Goal: Contribute content: Contribute content

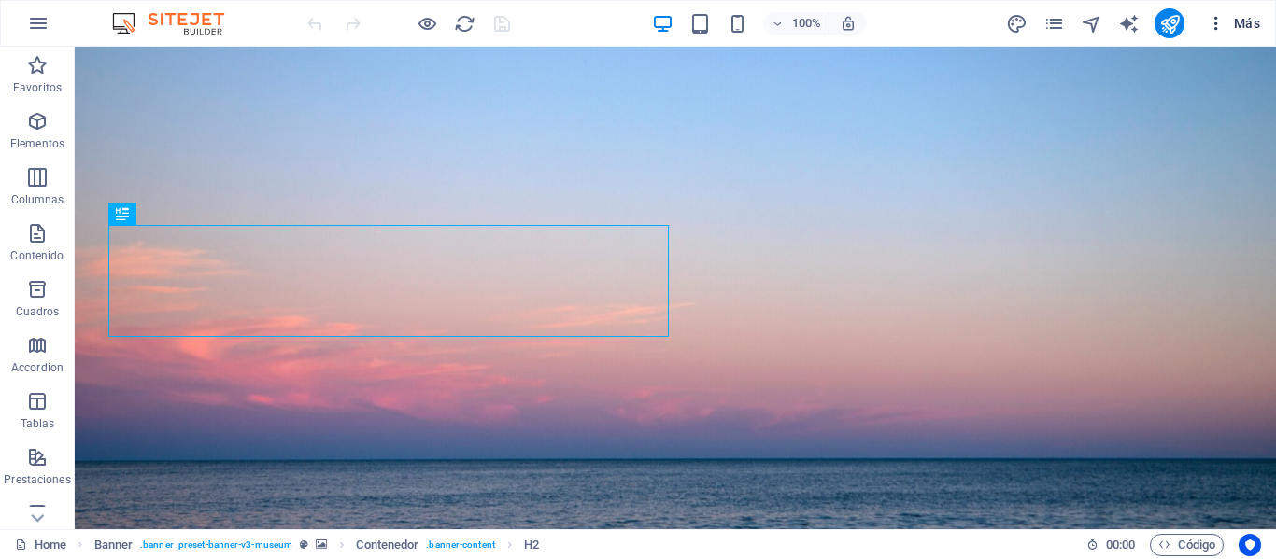
click at [1264, 30] on button "Más" at bounding box center [1233, 23] width 68 height 30
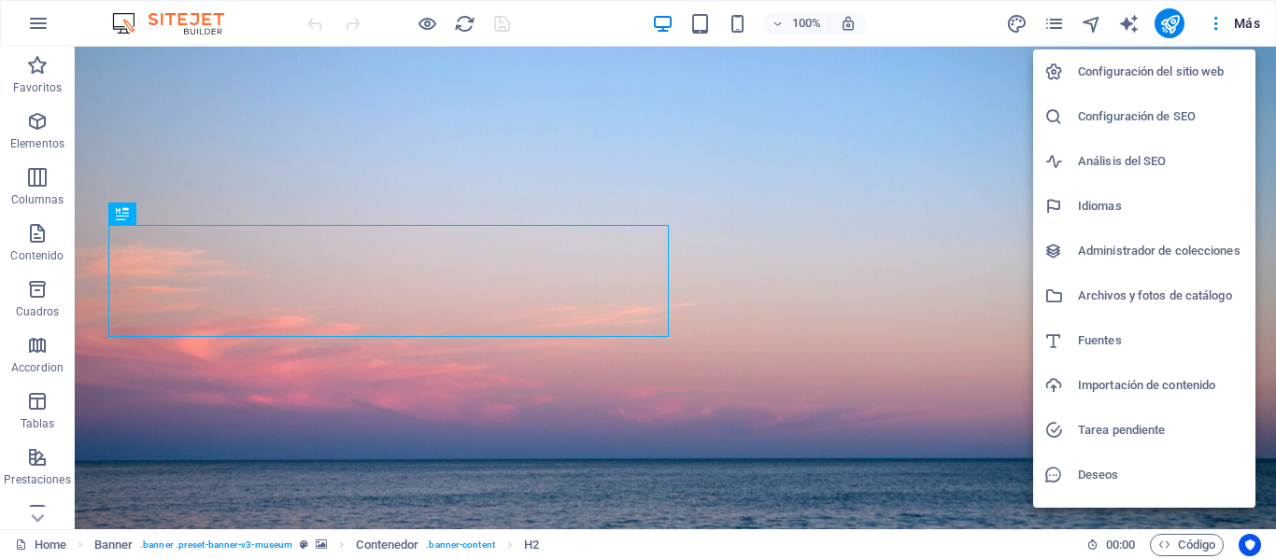
click at [49, 544] on div at bounding box center [638, 279] width 1276 height 559
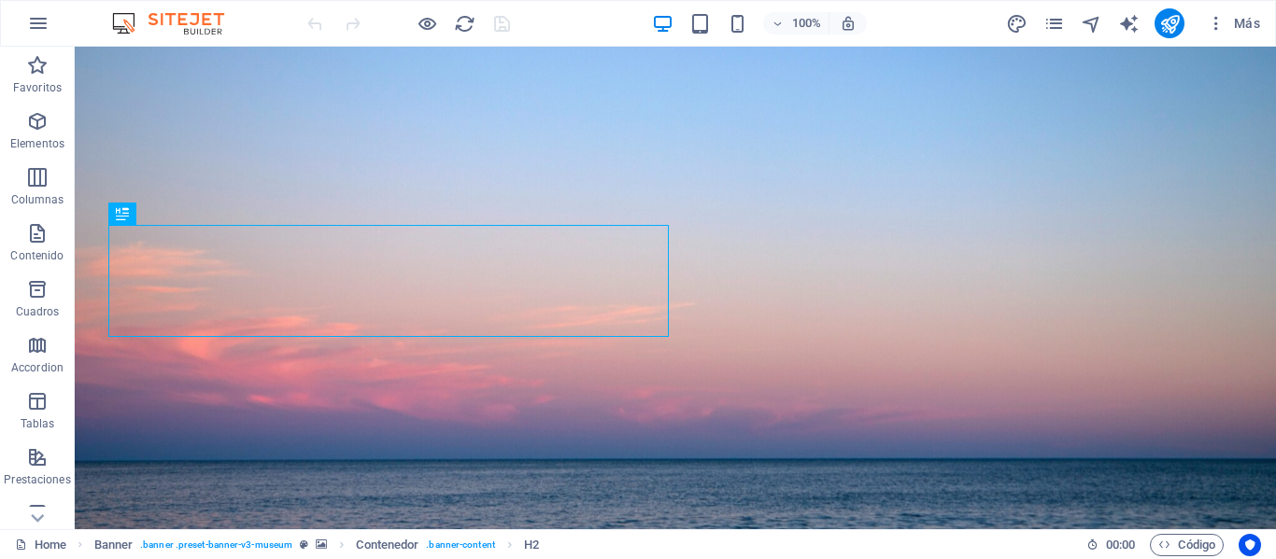
click at [49, 544] on div "Configuración del sitio web Configuración de SEO Análisis del SEO Idiomas Admin…" at bounding box center [638, 285] width 1276 height 548
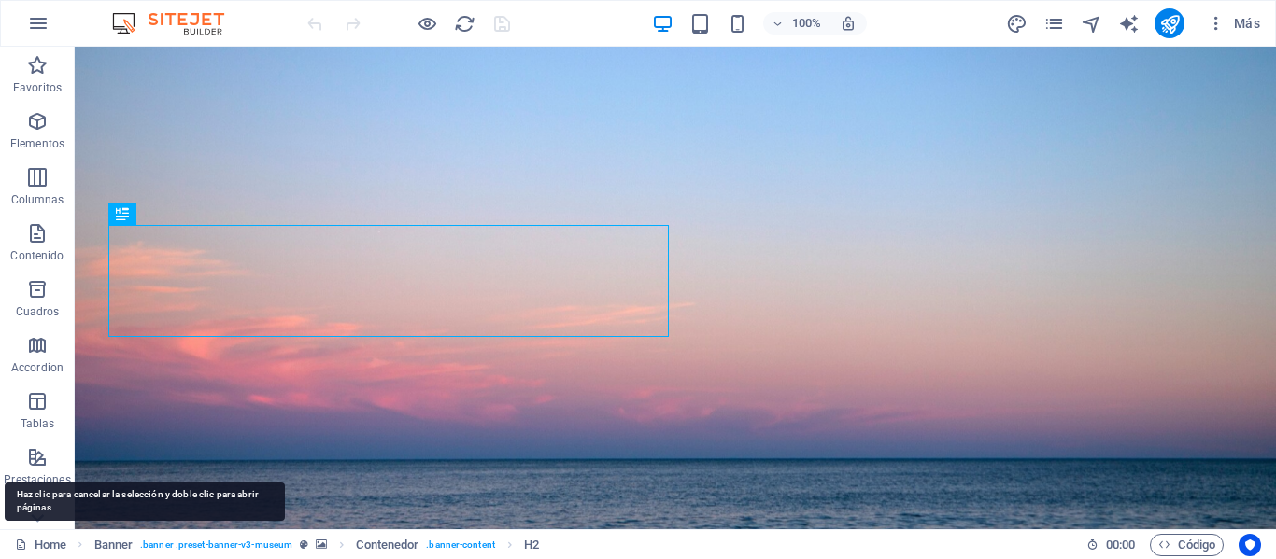
click at [49, 544] on link "Home" at bounding box center [40, 545] width 51 height 22
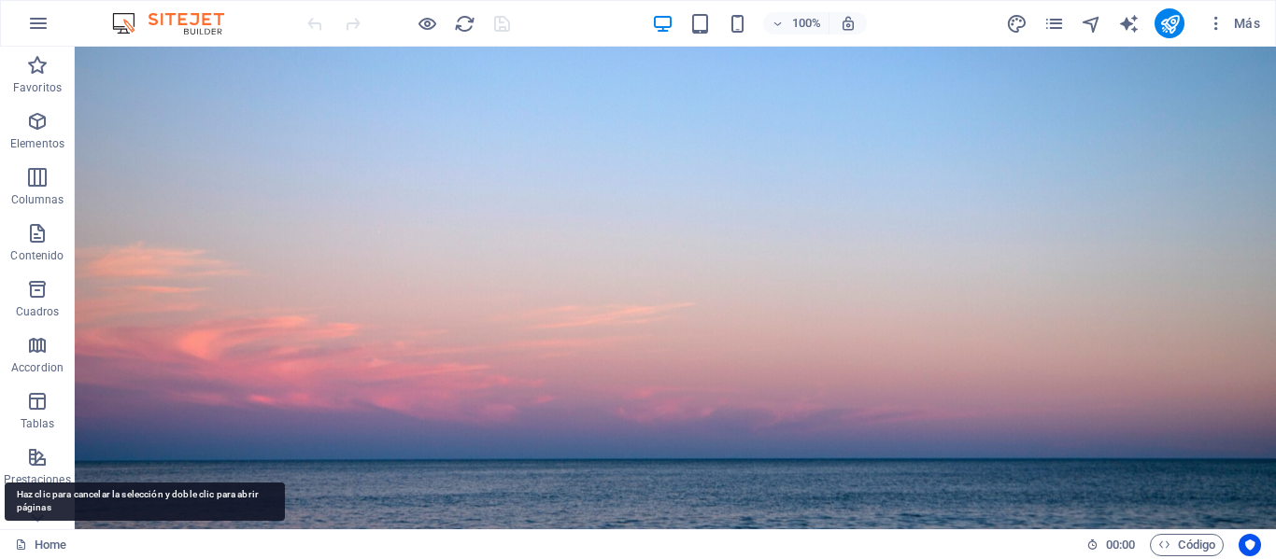
click at [49, 544] on link "Home" at bounding box center [40, 545] width 51 height 22
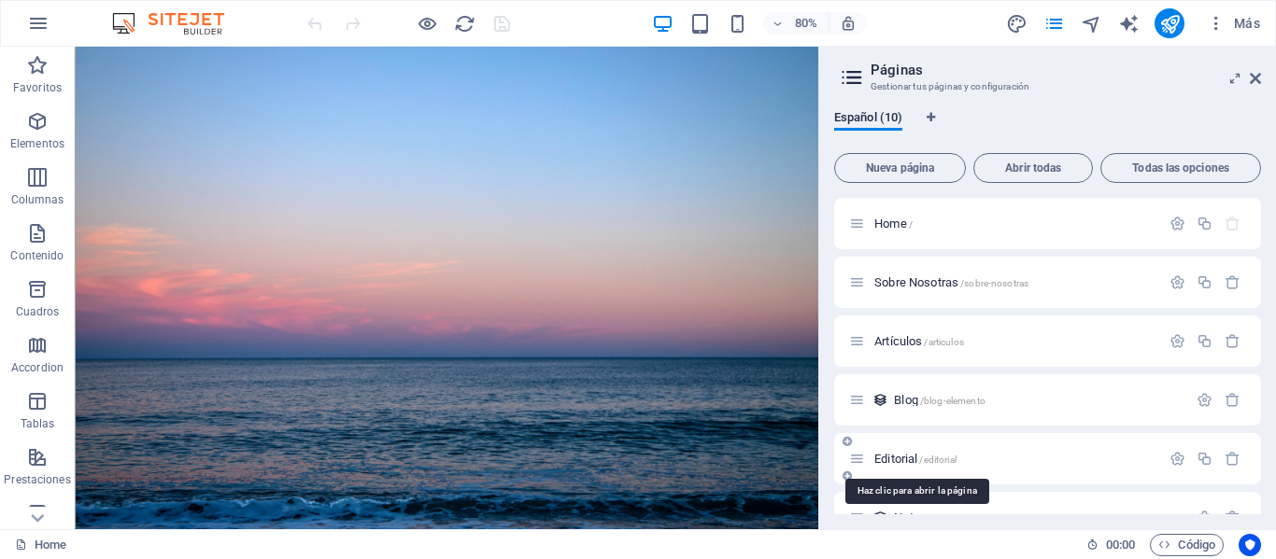
click at [893, 457] on span "Editorial /editorial" at bounding box center [915, 459] width 82 height 14
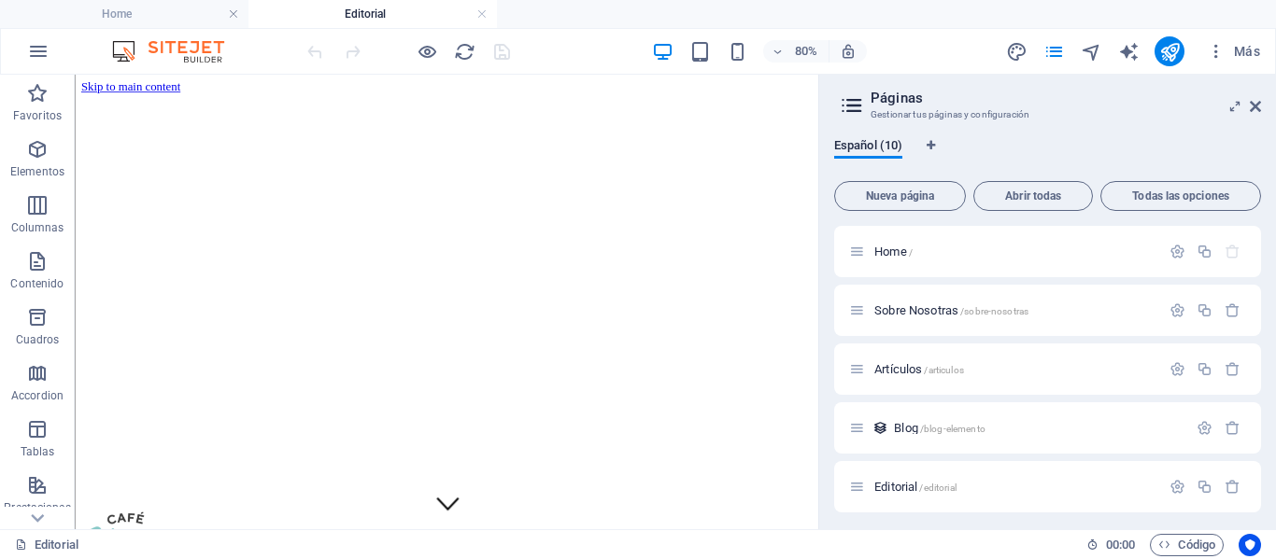
click at [856, 97] on icon at bounding box center [852, 105] width 28 height 26
click at [1219, 51] on icon "button" at bounding box center [1216, 51] width 19 height 19
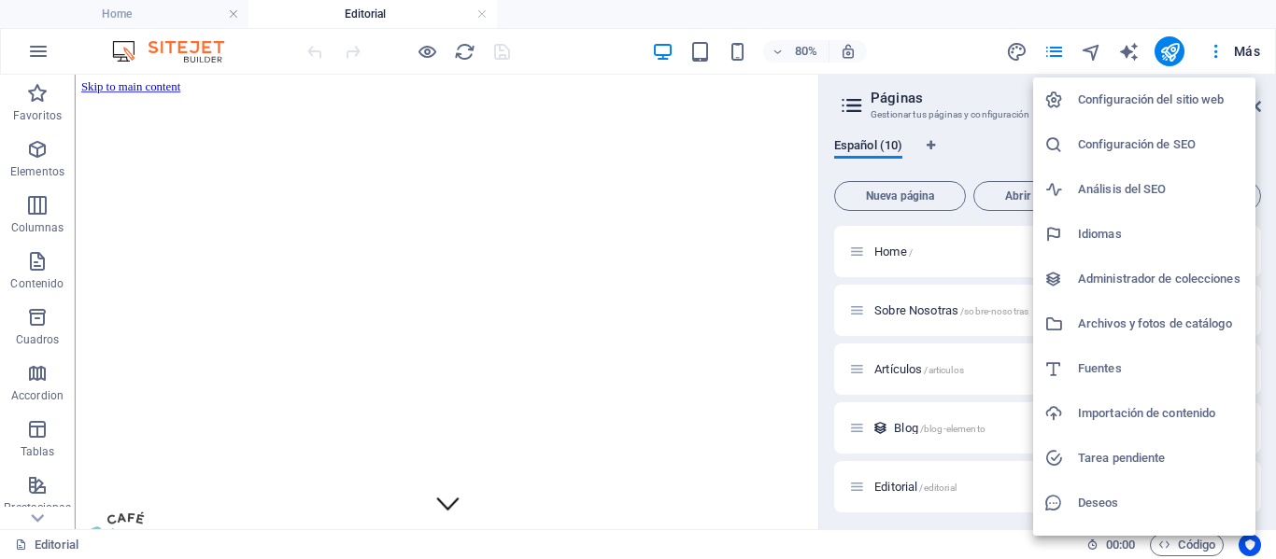
click at [1130, 273] on h6 "Administrador de colecciones" at bounding box center [1161, 279] width 166 height 22
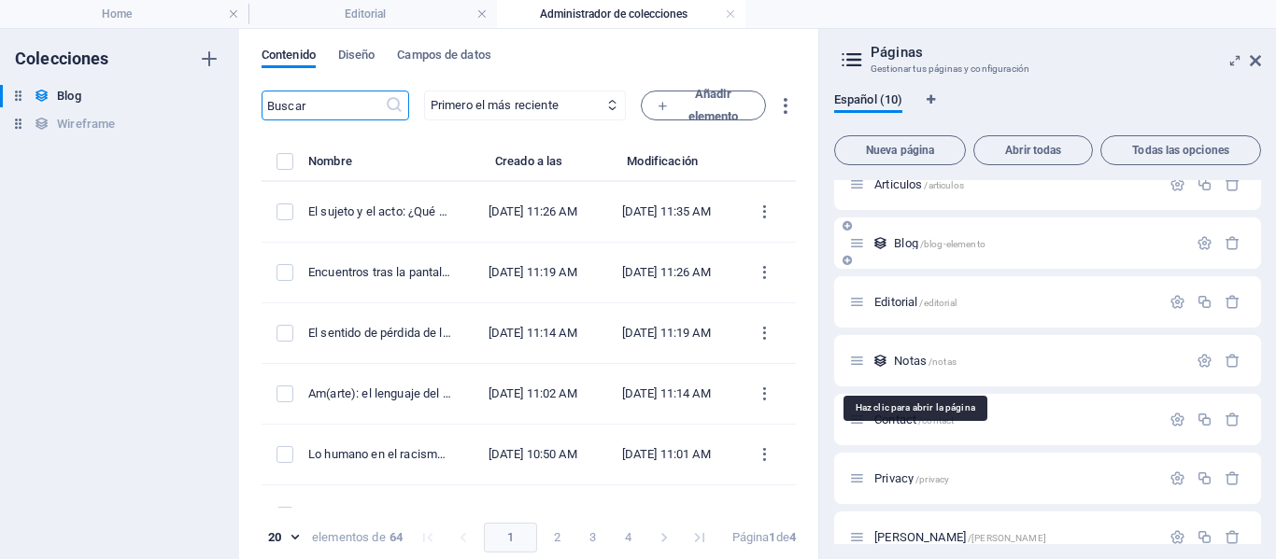
scroll to position [187, 0]
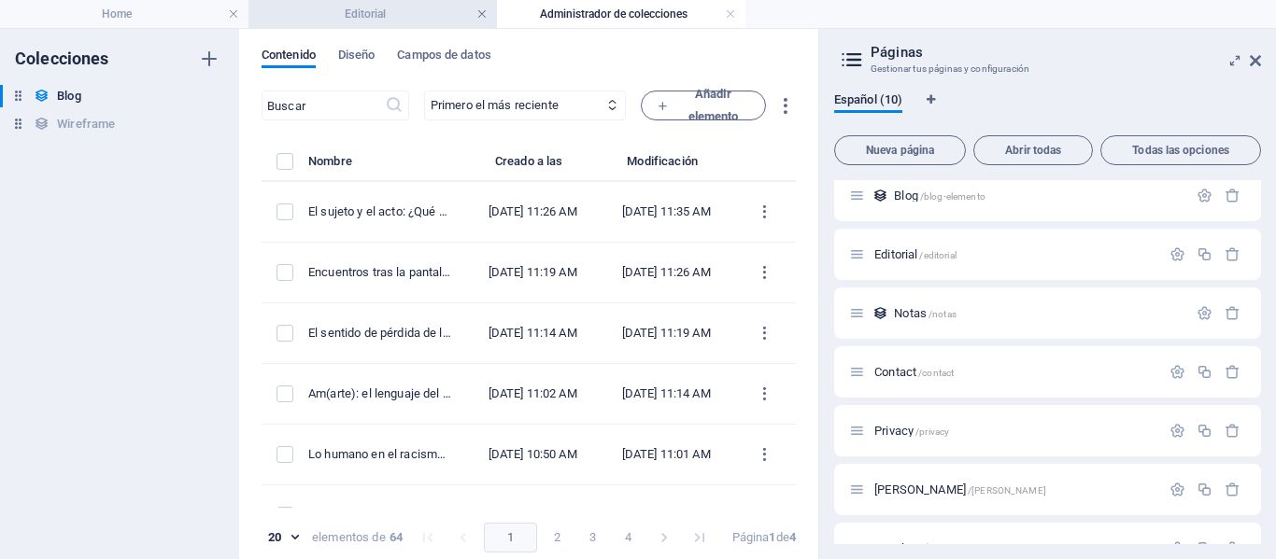
click at [483, 10] on link at bounding box center [481, 15] width 11 height 18
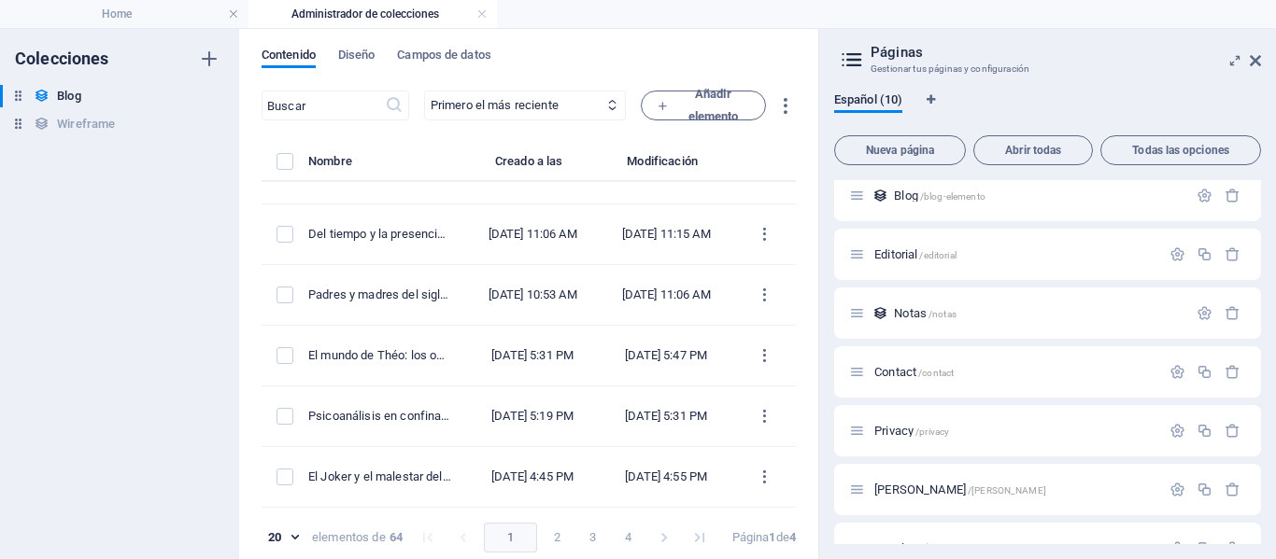
scroll to position [985, 0]
click at [96, 121] on h6 "Wireframe" at bounding box center [86, 124] width 58 height 22
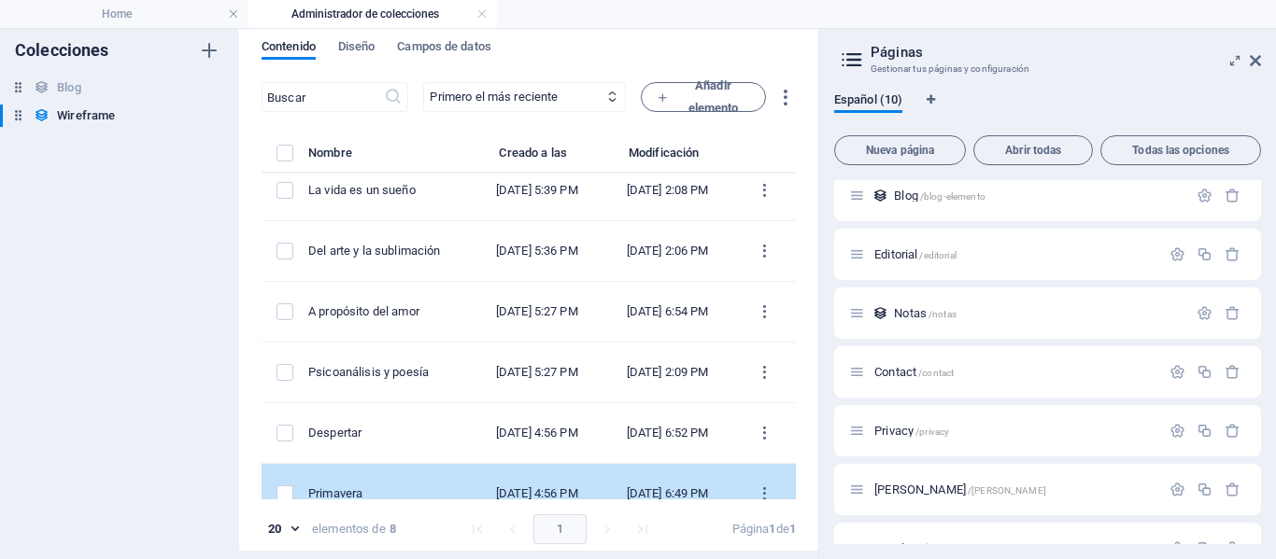
scroll to position [0, 0]
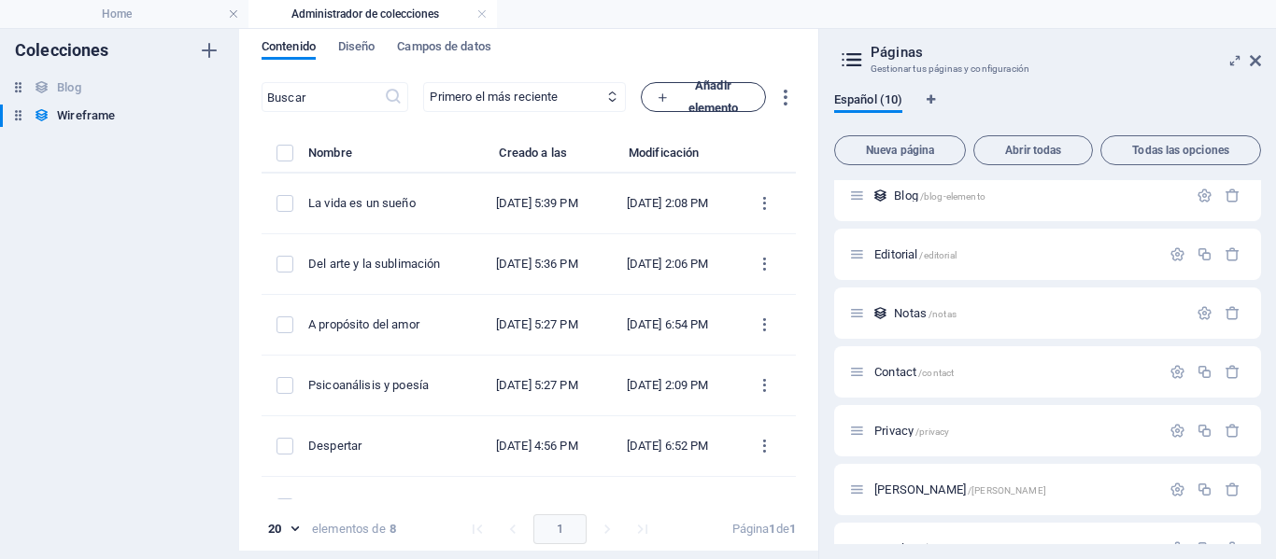
click at [716, 93] on span "Añadir elemento" at bounding box center [702, 97] width 93 height 45
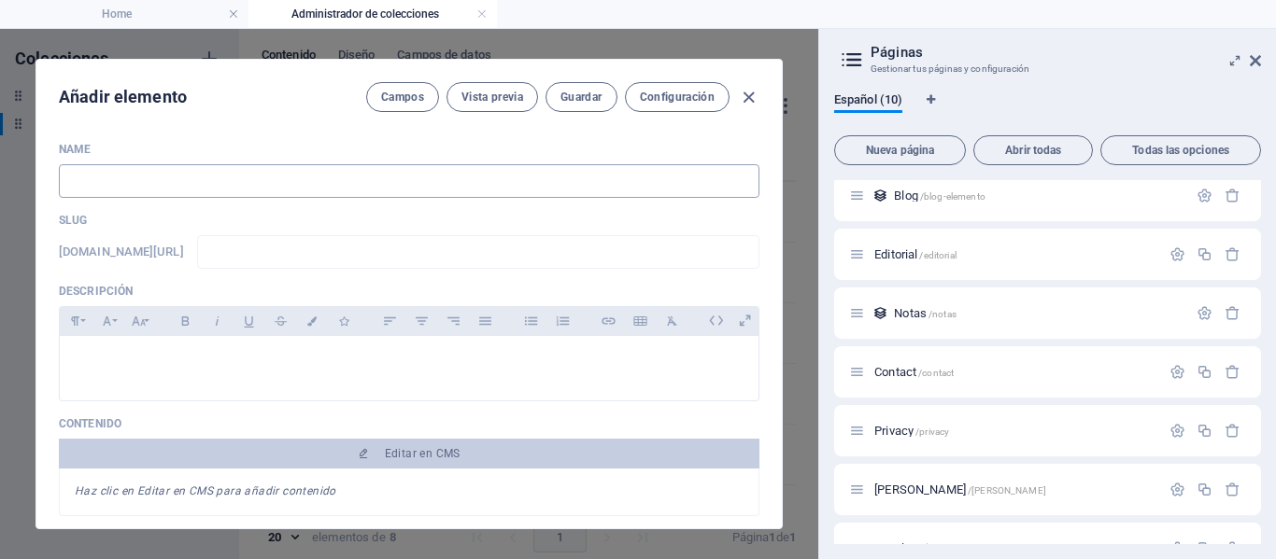
click at [164, 187] on input "text" at bounding box center [409, 181] width 700 height 34
click at [150, 183] on input "text" at bounding box center [409, 181] width 700 height 34
type input "¿"
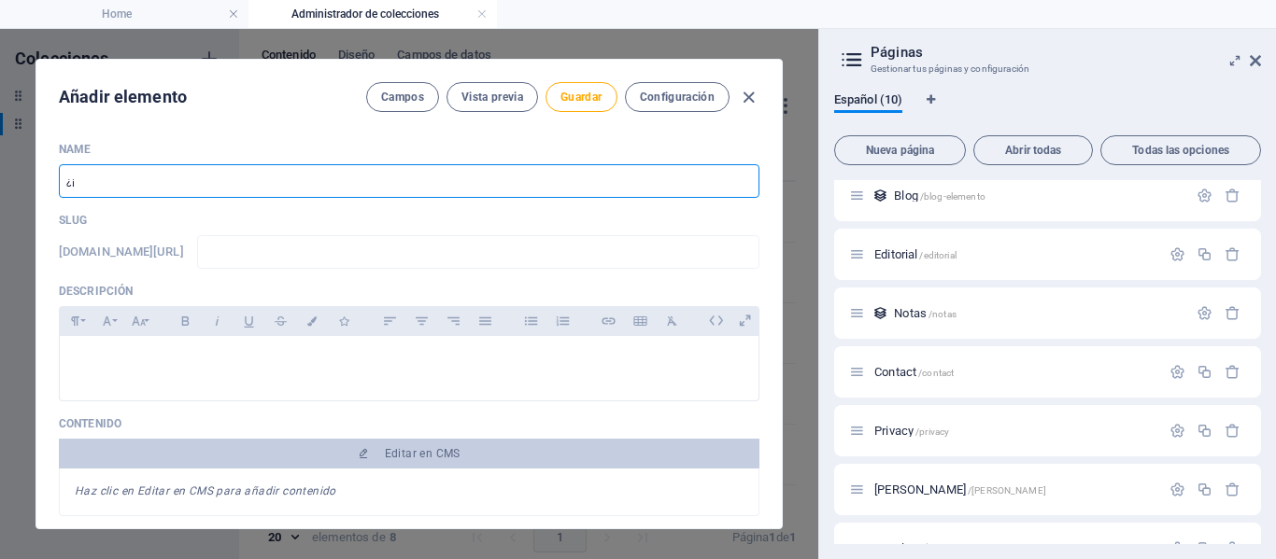
type input "¿"
type input "¡L"
type input "l"
type input "¡Ll"
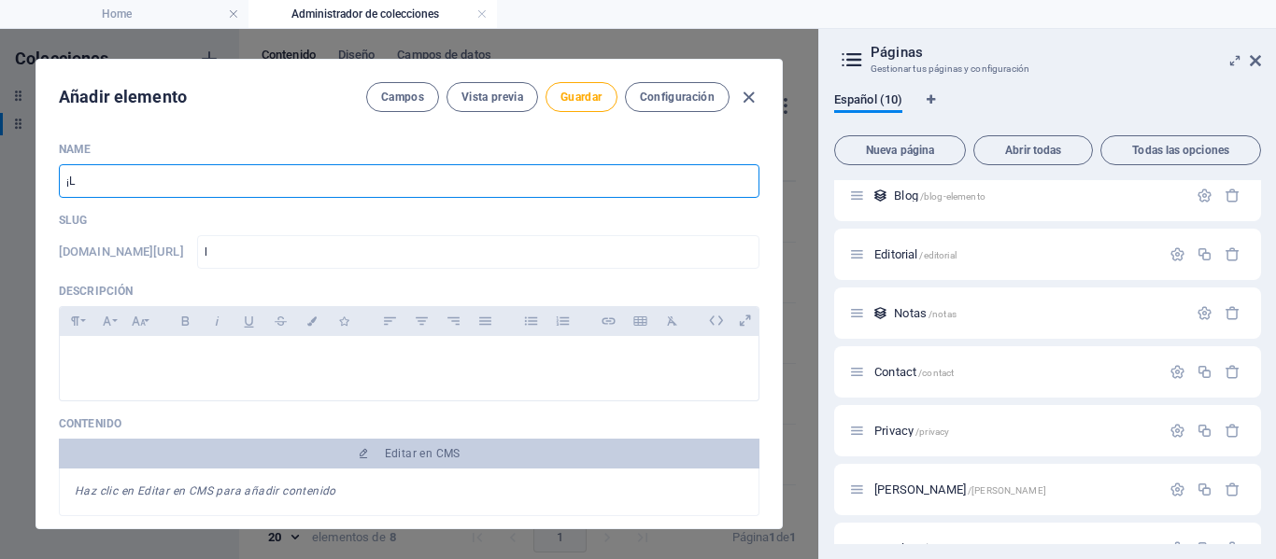
type input "ll"
type input "¡Lll"
type input "lll"
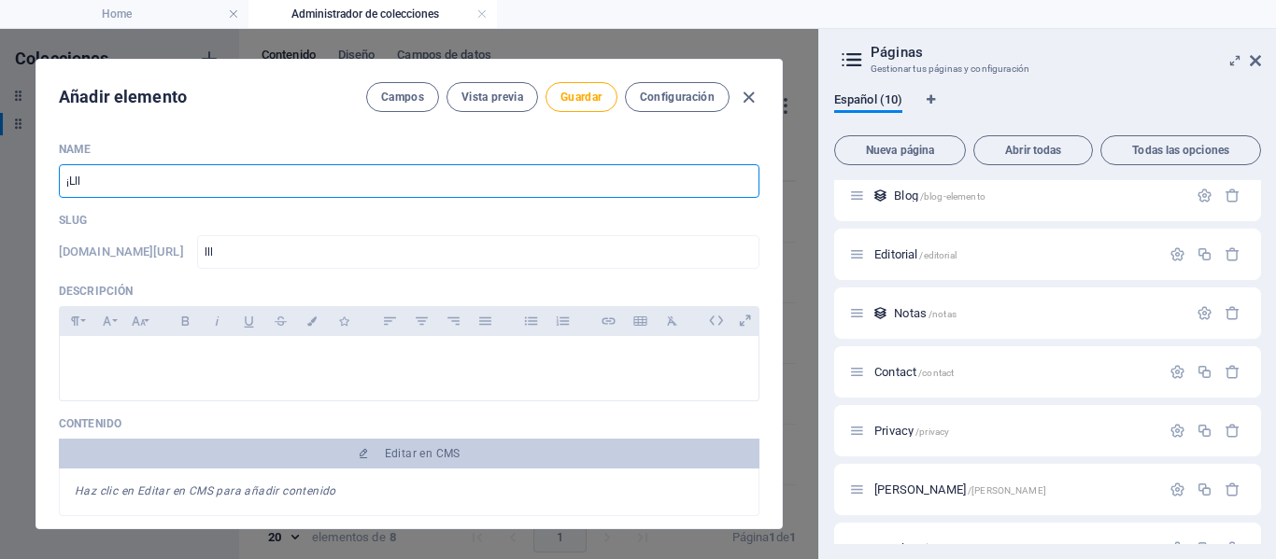
type input "¡Llle"
type input "llle"
type input "¡Llleg"
type input "llleg"
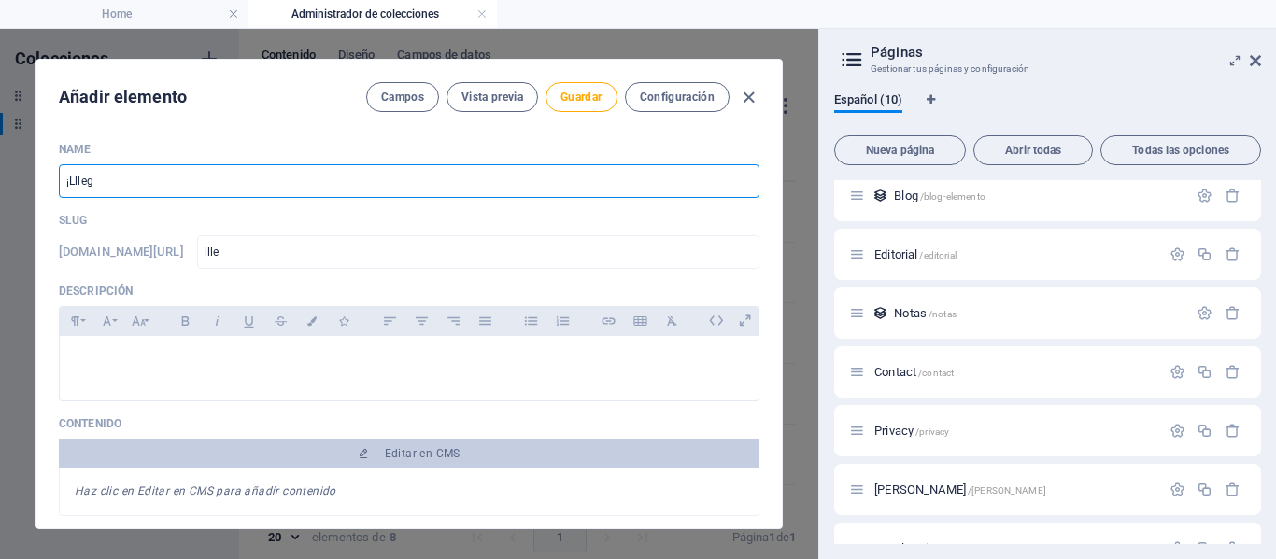
type input "llleg"
type input "¡Llle"
type input "llle"
type input "¡Lll"
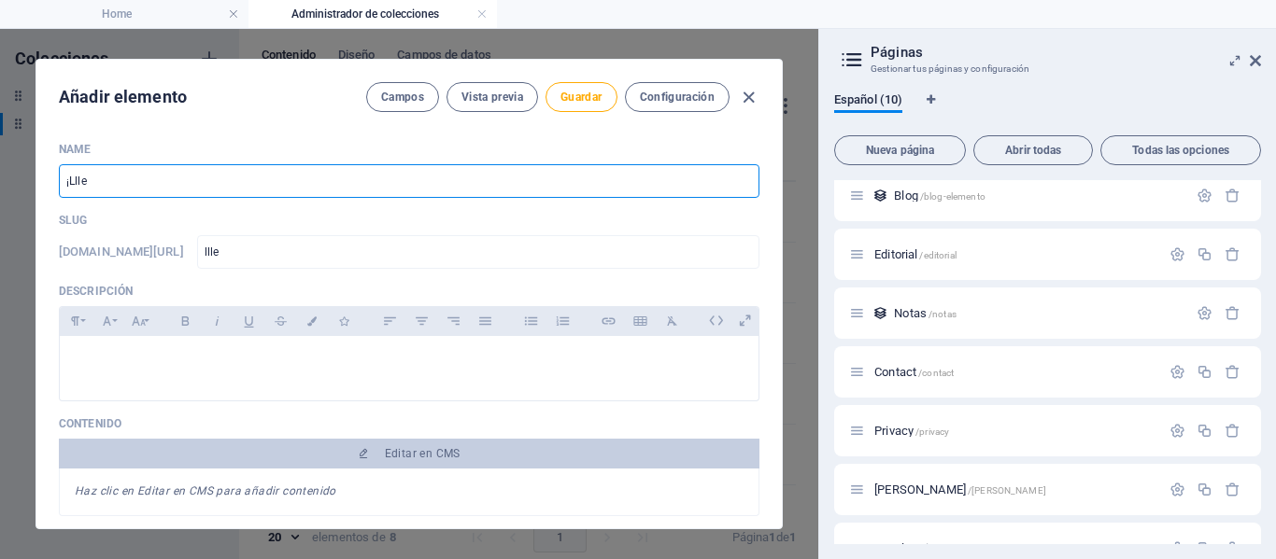
type input "lll"
type input "¡Ll"
type input "ll"
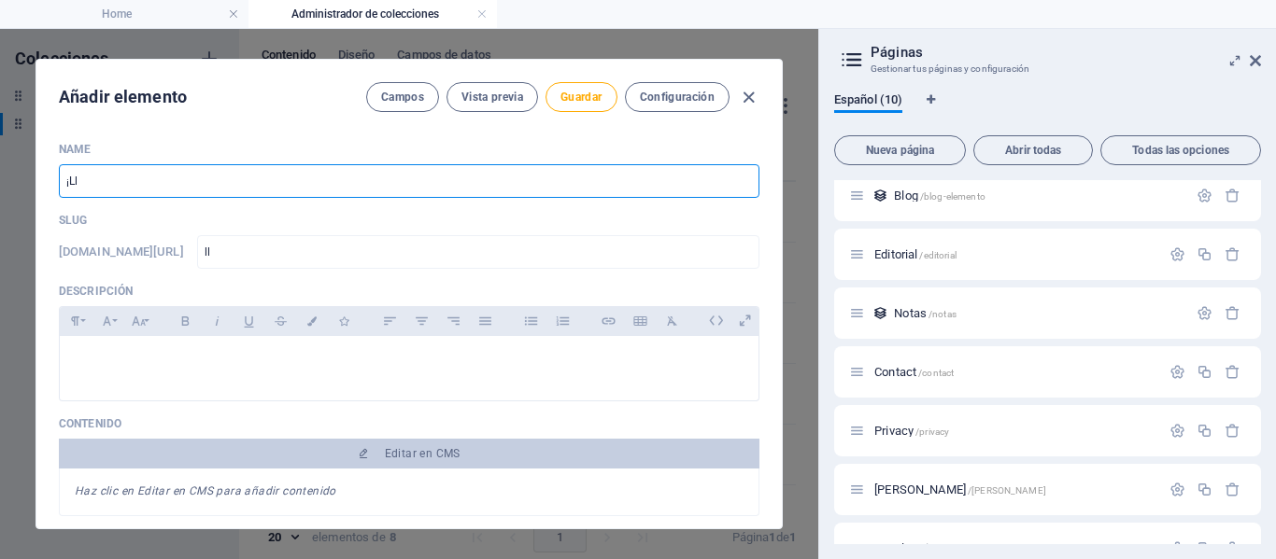
type input "¡Lle"
type input "lle"
type input "¡Lleg"
type input "lleg"
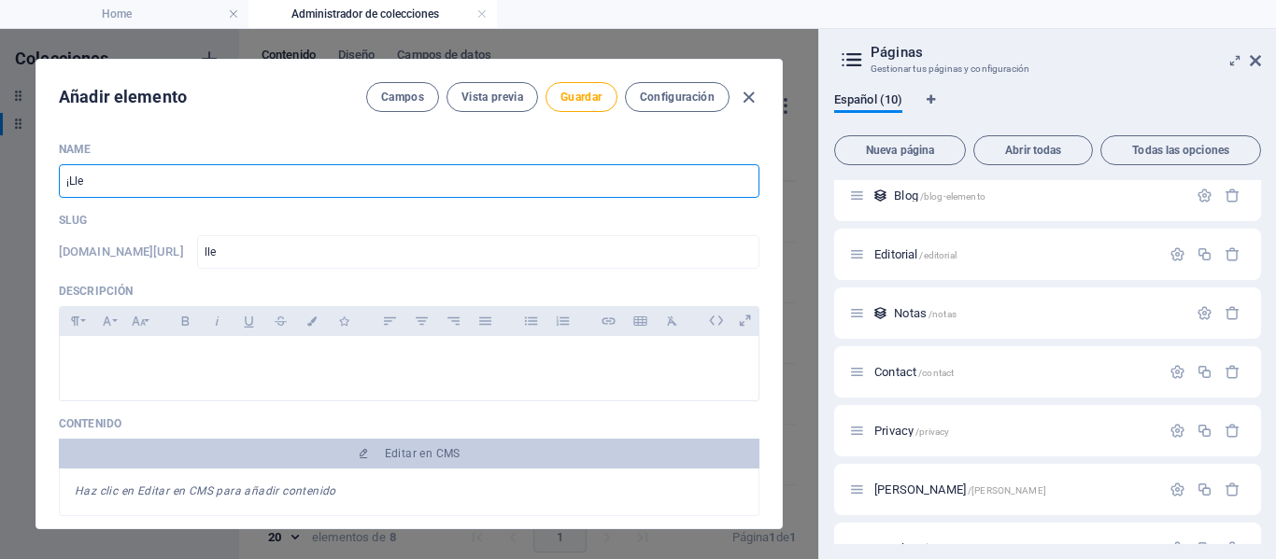
type input "lleg"
type input "¡Llega"
type input "llega"
type input "¡Llegam"
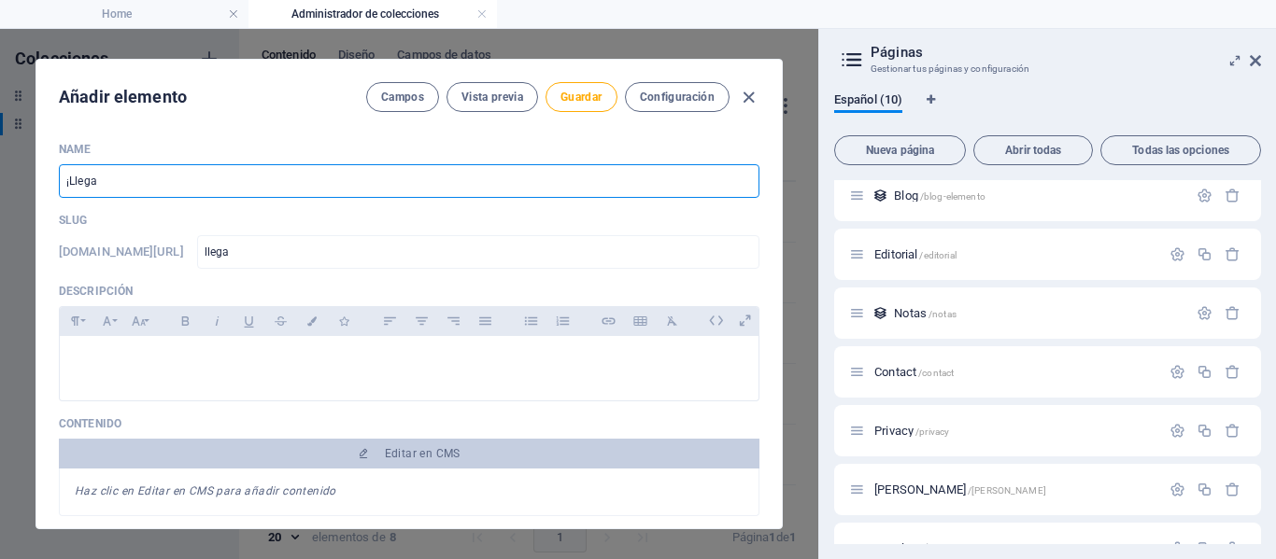
type input "llegam"
type input "¡Llegamo"
type input "llegamo"
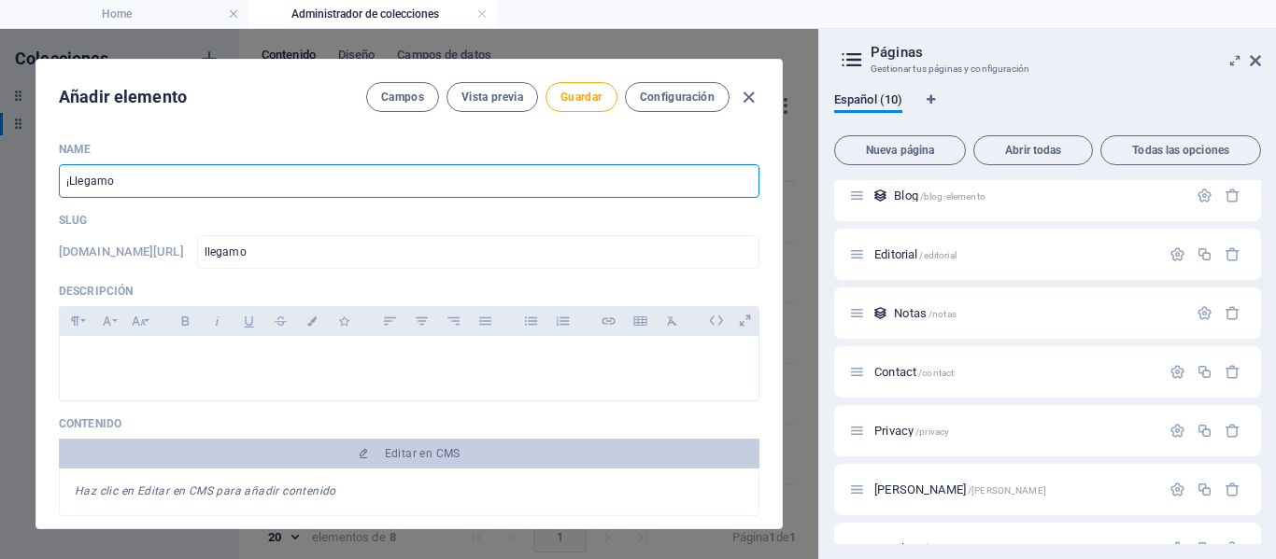
type input "¡Llegamos"
type input "llegamos"
type input "¡Llegamos a"
type input "llegamos-a"
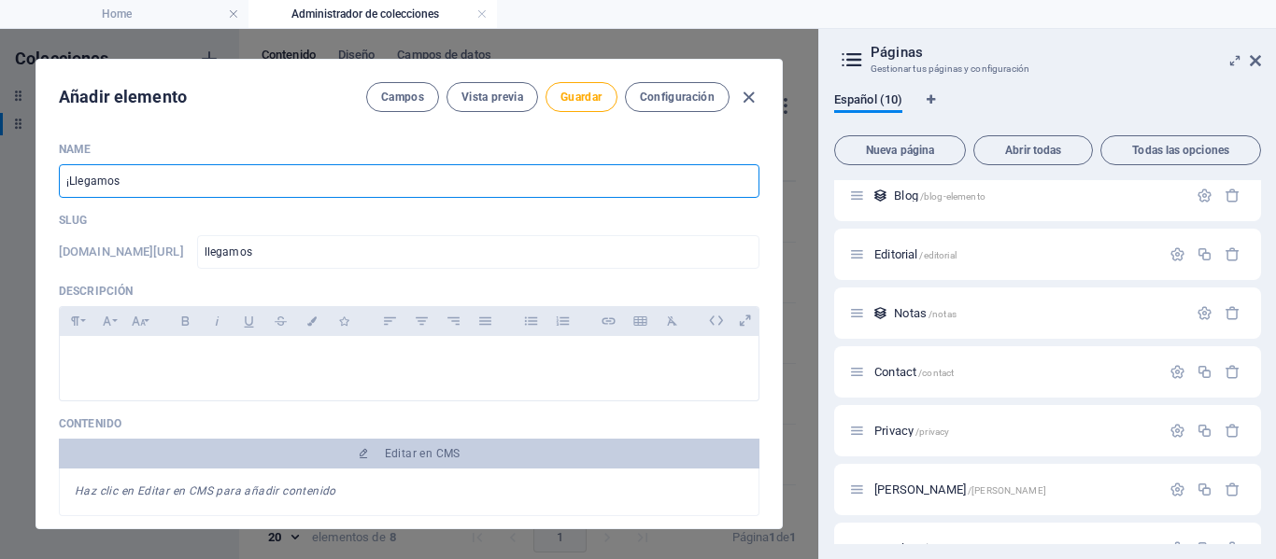
type input "llegamos-a"
type input "¡Llegamos a n"
type input "llegamos-a-n"
type input "¡Llegamos a nu"
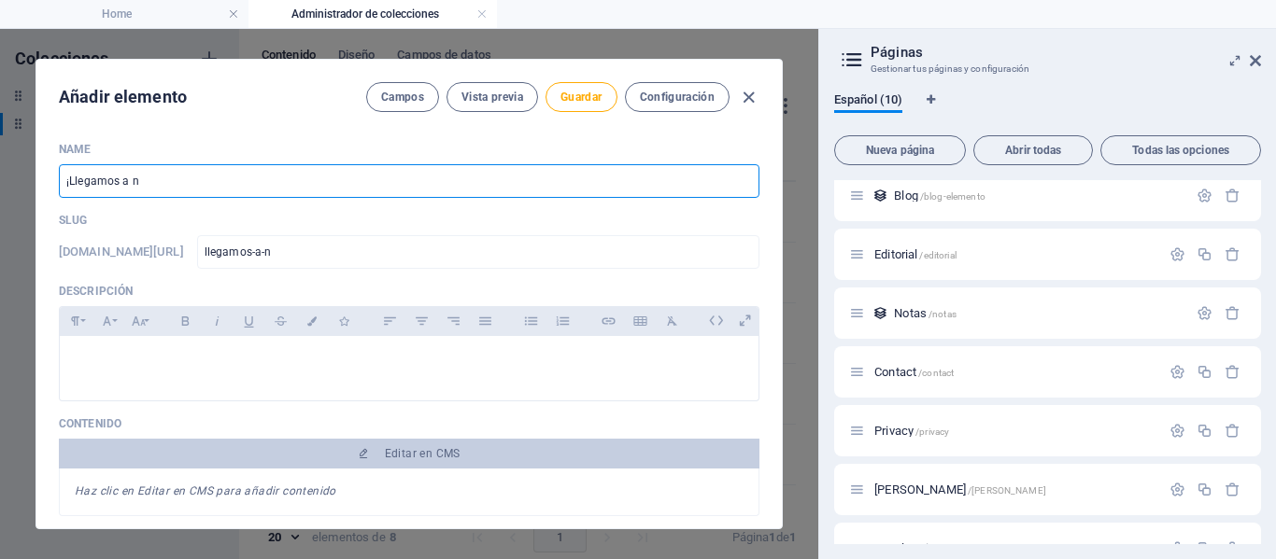
type input "llegamos-a-nu"
type input "¡Llegamos a nue"
type input "llegamos-a-nue"
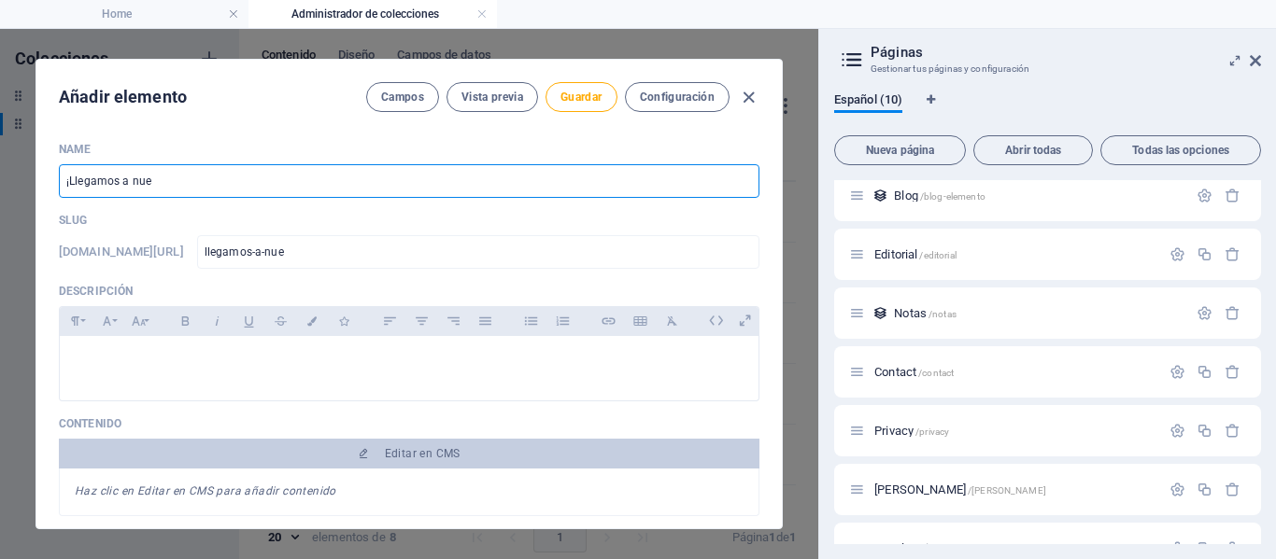
type input "¡Llegamos a nues"
type input "llegamos-a-nues"
type input "¡Llegamos a nuest"
type input "llegamos-a-nuest"
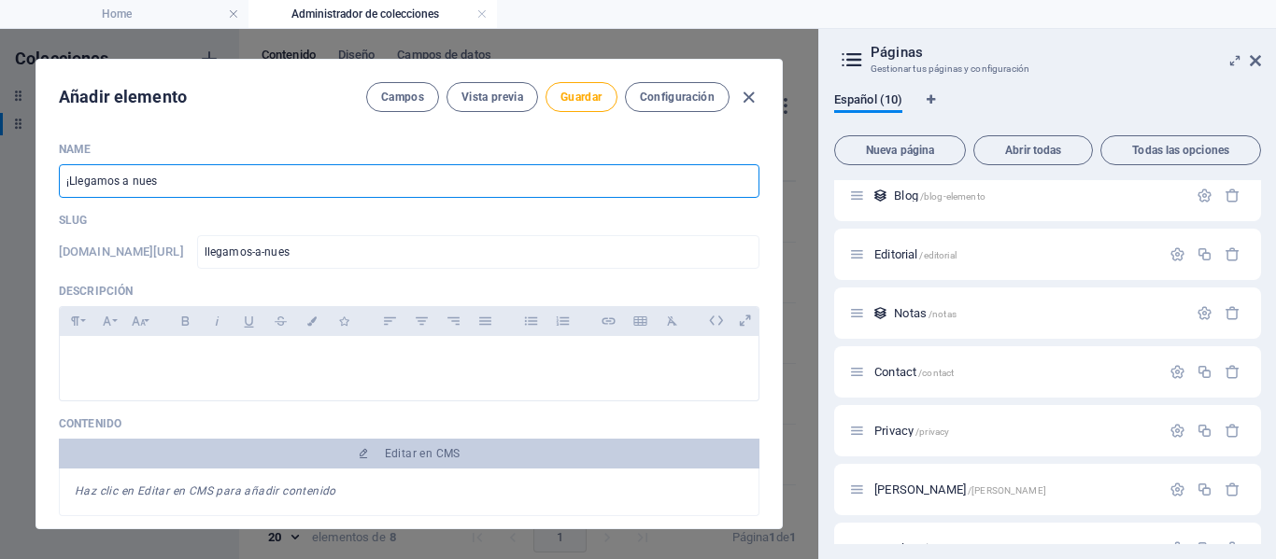
type input "llegamos-a-nuest"
type input "¡Llegamos a nuestr"
type input "llegamos-a-nuestr"
type input "¡Llegamos a nuestro"
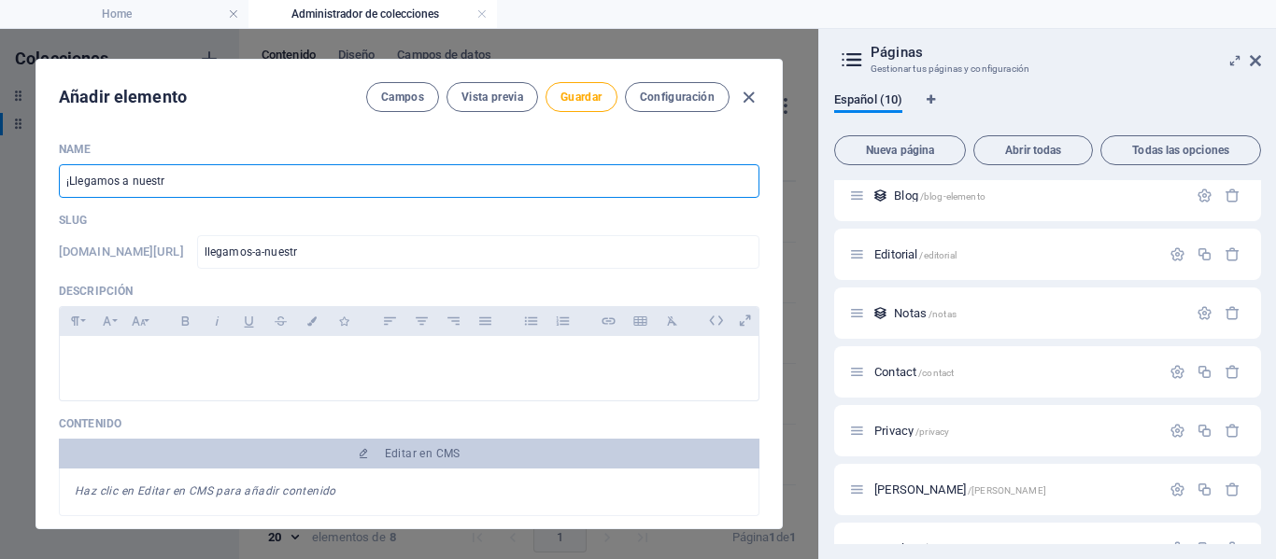
type input "llegamos-a-nuestro"
type input "¡Llegamos a nuestro 5"
type input "llegamos-a-nuestro-5"
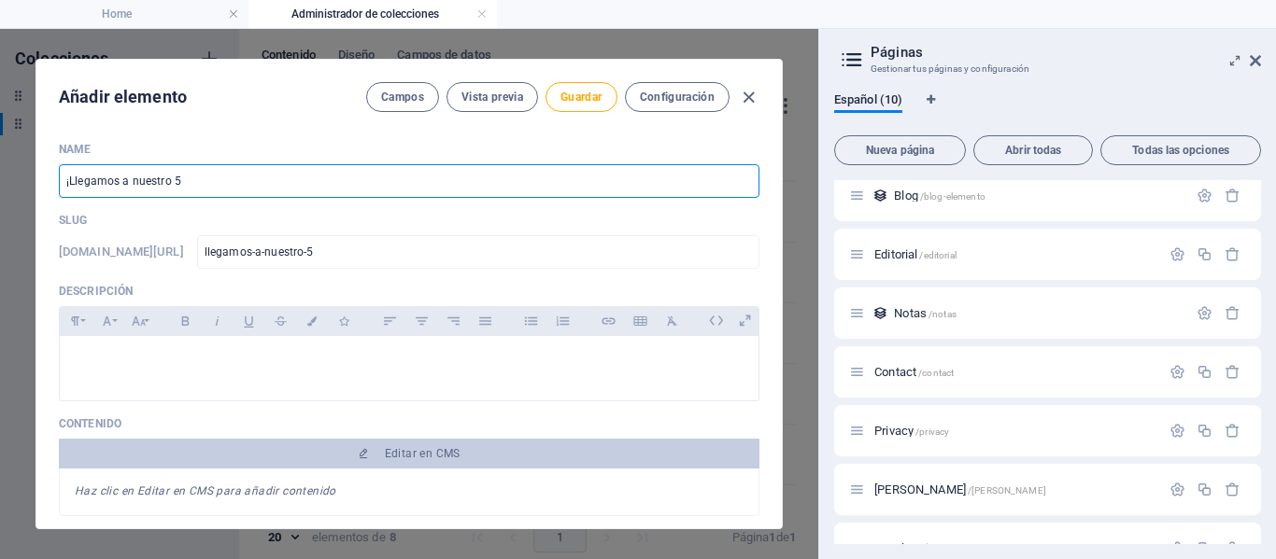
type input "¡Llegamos a nuestro 5t"
type input "llegamos-a-nuestro-5t"
type input "¡Llegamos a nuestro 5to"
type input "llegamos-a-nuestro-5to"
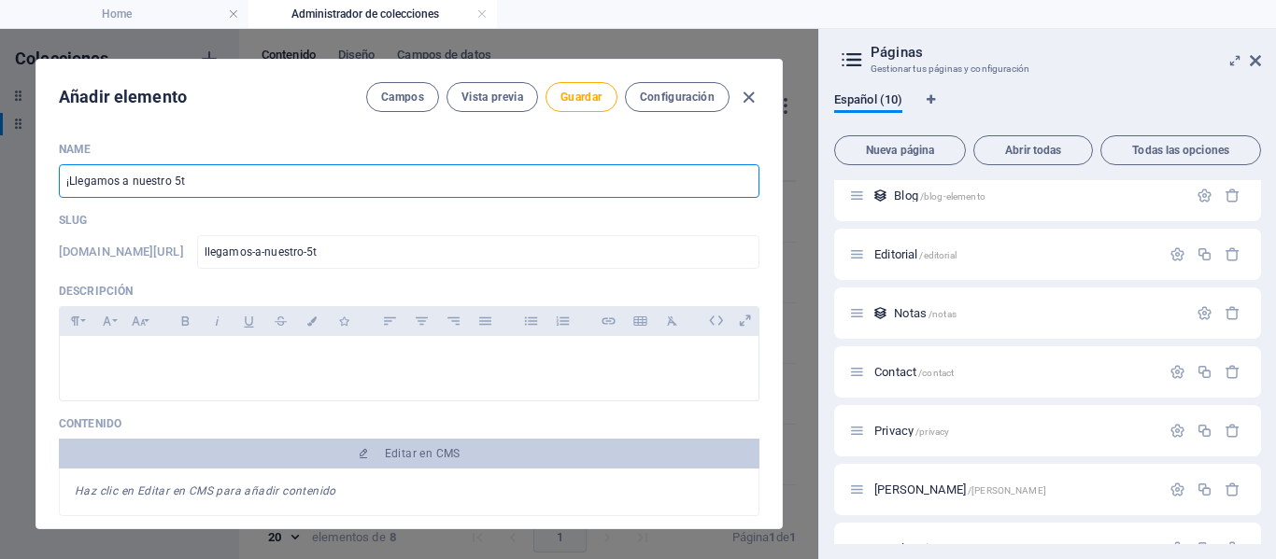
type input "llegamos-a-nuestro-5to"
type input "¡Llegamos a nuestro 5to a"
type input "llegamos-a-nuestro-5to-a"
type input "¡Llegamos a nuestro 5to an"
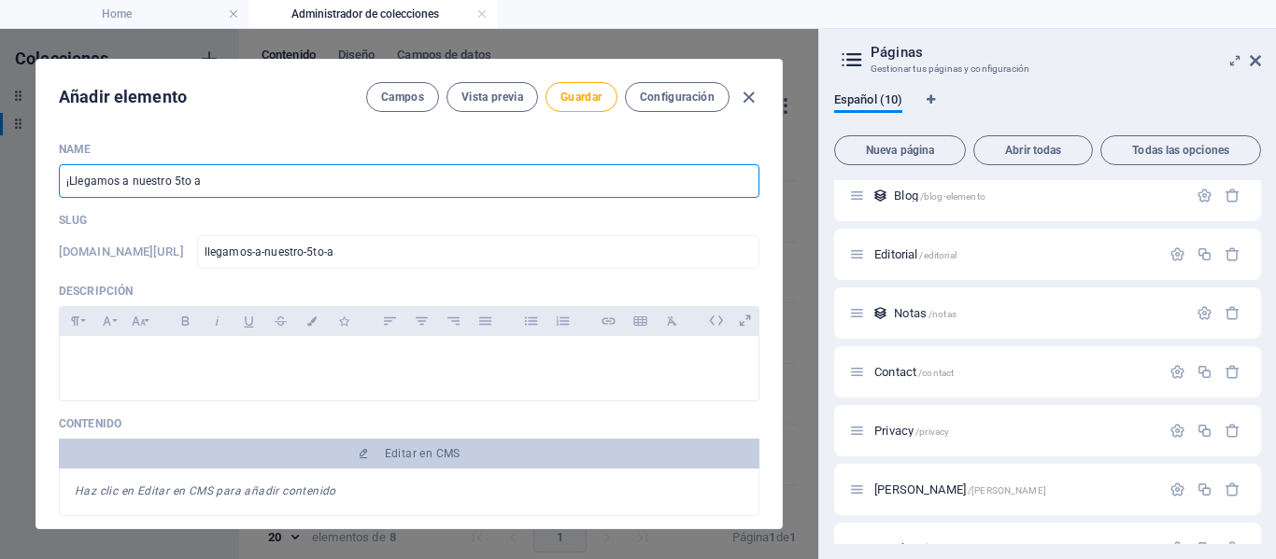
type input "llegamos-a-nuestro-5to-an"
type input "¡Llegamos a nuestro 5to ani"
type input "llegamos-a-nuestro-5to-ani"
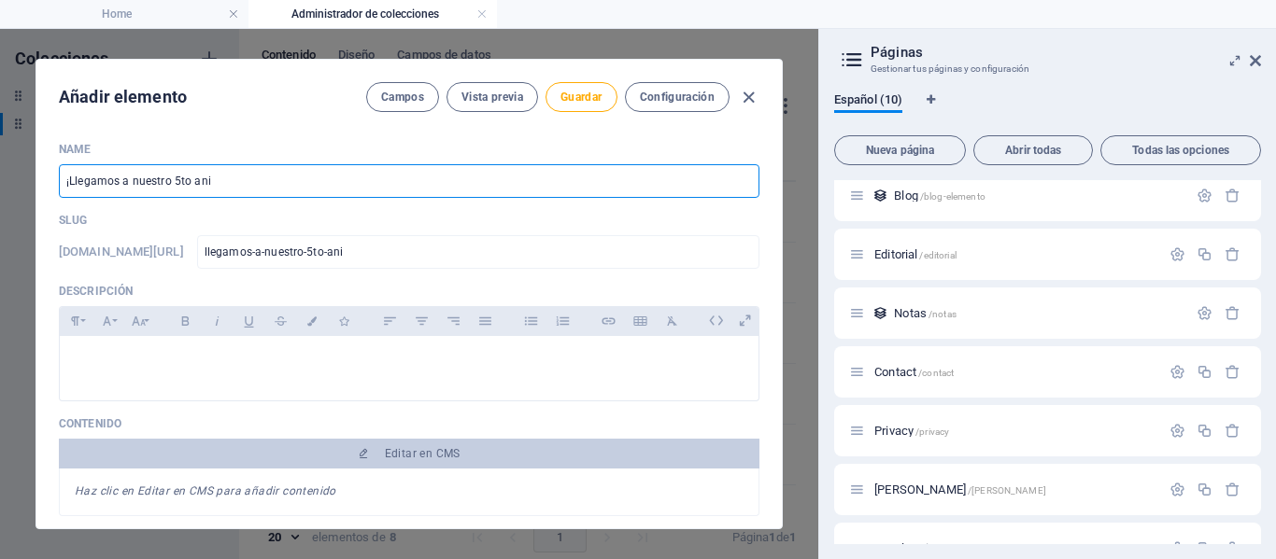
type input "¡Llegamos a nuestro 5to aniv"
type input "llegamos-a-nuestro-5to-aniv"
type input "¡Llegamos a nuestro 5to anive"
type input "llegamos-a-nuestro-5to-anive"
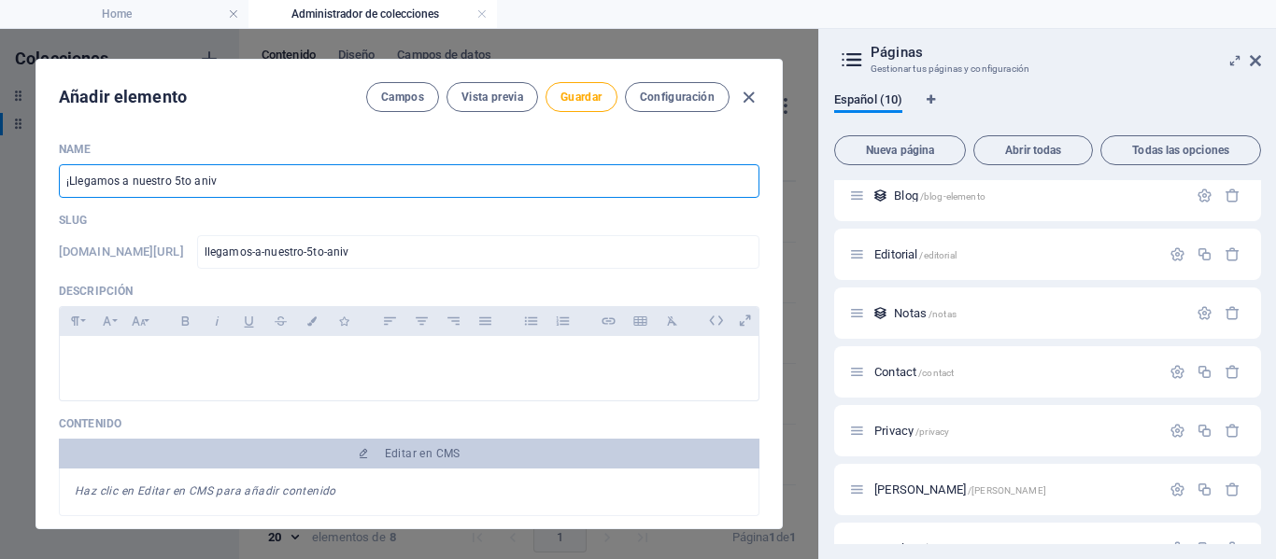
type input "llegamos-a-nuestro-5to-anive"
type input "¡Llegamos a nuestro 5to aniver"
type input "llegamos-a-nuestro-5to-aniver"
type input "¡Llegamos a nuestro 5to anivers"
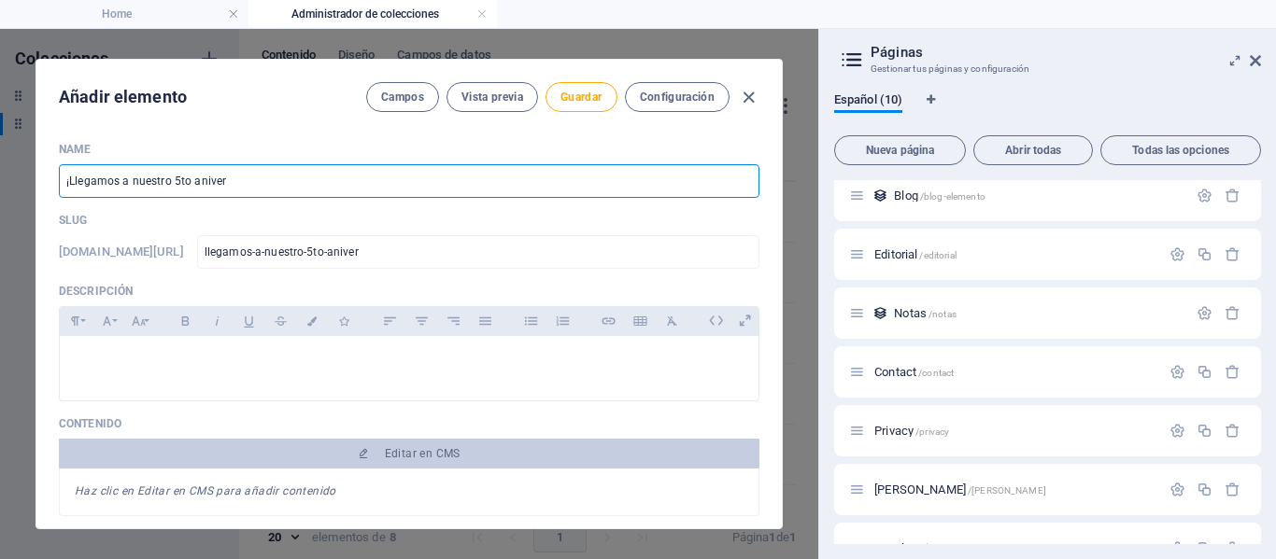
type input "llegamos-a-nuestro-5to-anivers"
type input "¡Llegamos a nuestro 5to aniversa"
type input "llegamos-a-nuestro-5to-aniversa"
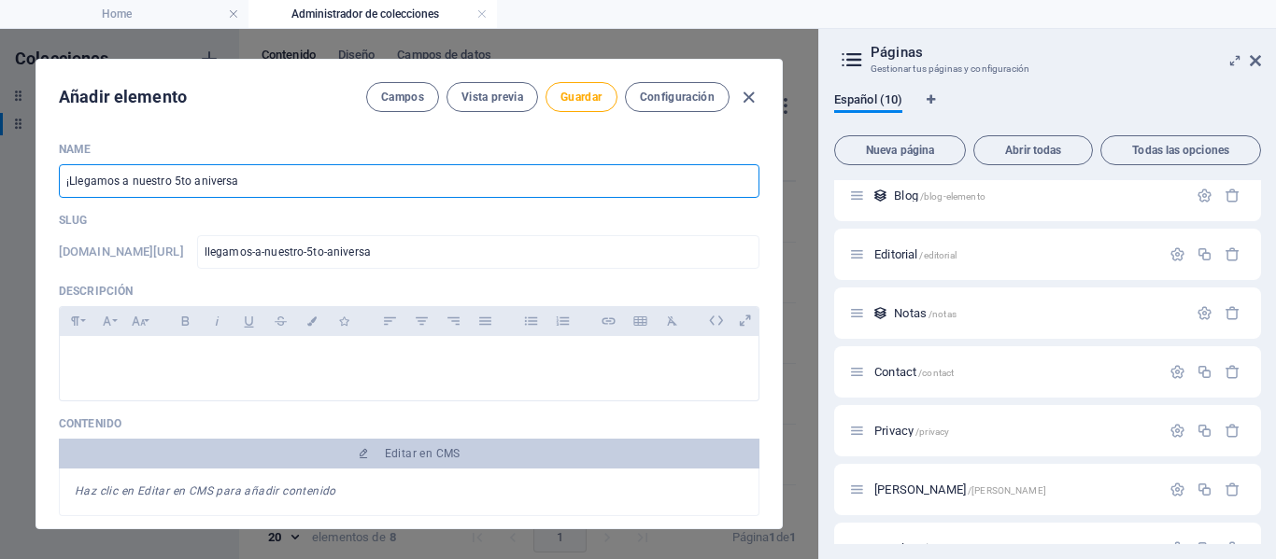
type input "¡Llegamos a nuestro 5to aniversar"
type input "llegamos-a-nuestro-5to-aniversar"
type input "¡Llegamos a nuestro 5to aniversari"
type input "llegamos-a-nuestro-5to-aniversari"
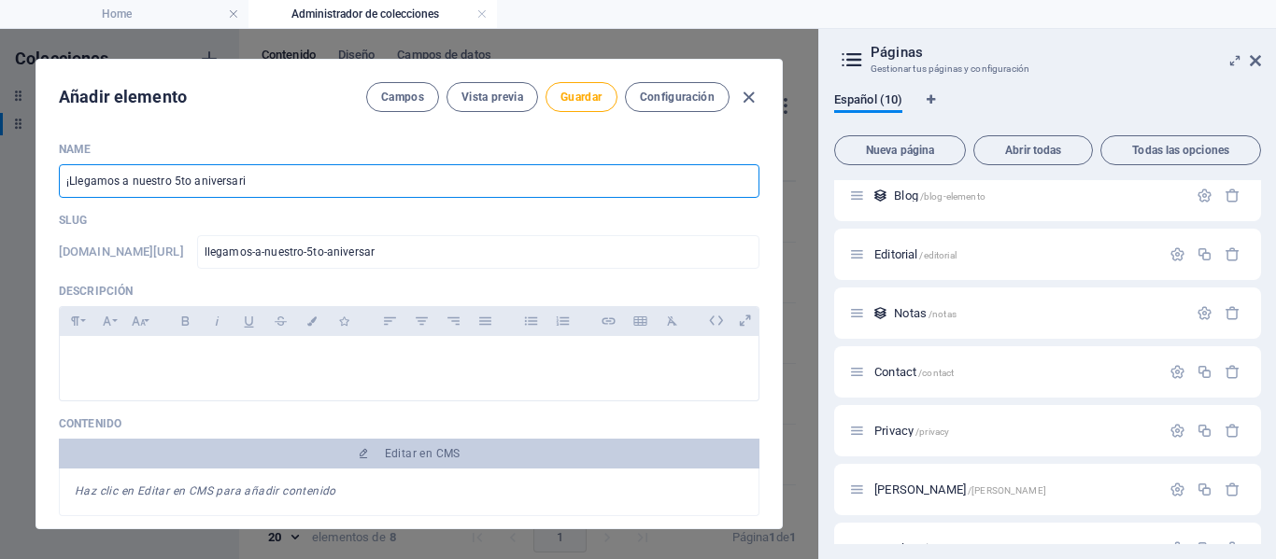
type input "llegamos-a-nuestro-5to-aniversari"
type input "¡Llegamos a nuestro 5to aniversario"
type input "llegamos-a-nuestro-5to-aniversario"
type input "¡Llegamos a nuestro 5to aniversario y"
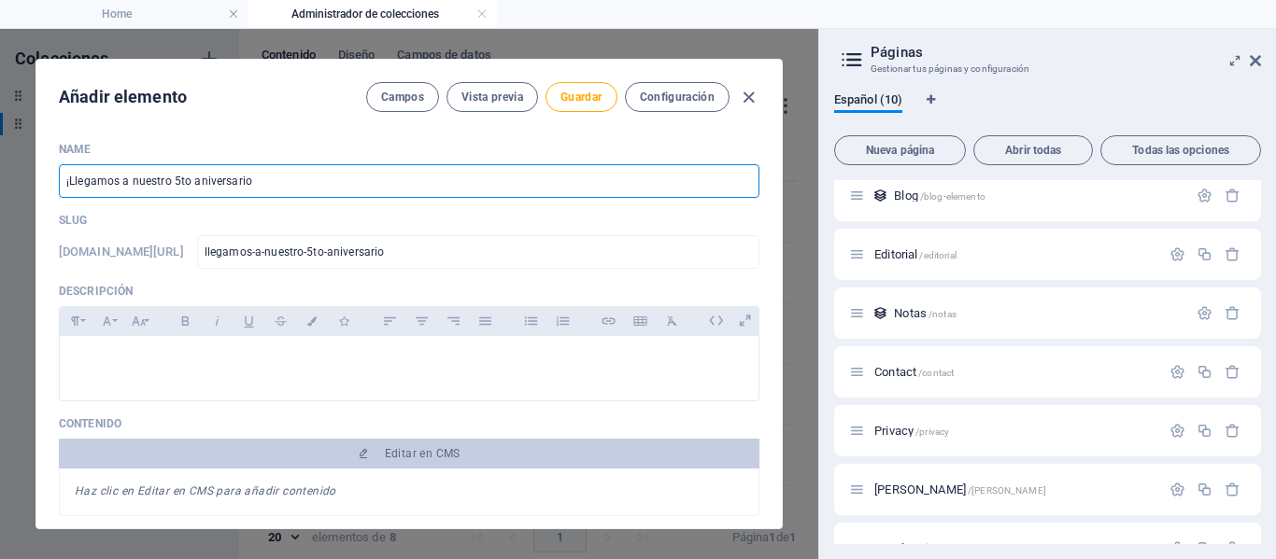
type input "llegamos-a-nuestro-5to-aniversario-y"
type input "¡Llegamos a nuestro 5to aniversario y l"
type input "llegamos-a-nuestro-5to-aniversario-y-l"
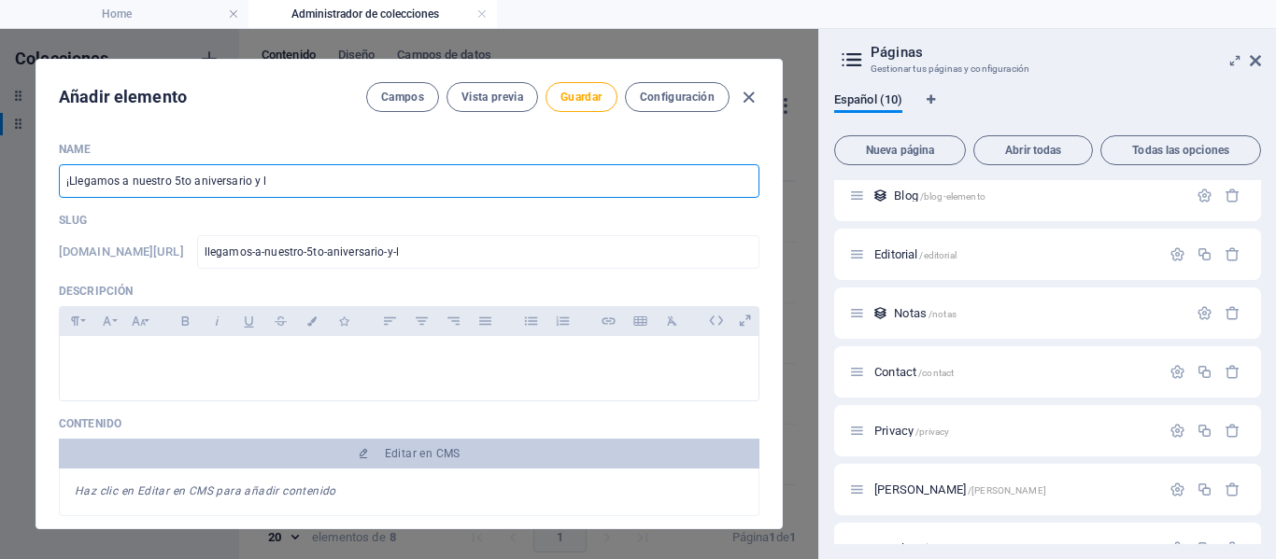
type input "¡Llegamos a nuestro 5to aniversario y lo"
type input "llegamos-a-nuestro-5to-aniversario-y-lo"
type input "¡Llegamos a nuestro 5to aniversario y l"
type input "llegamos-a-nuestro-5to-aniversario-y-l"
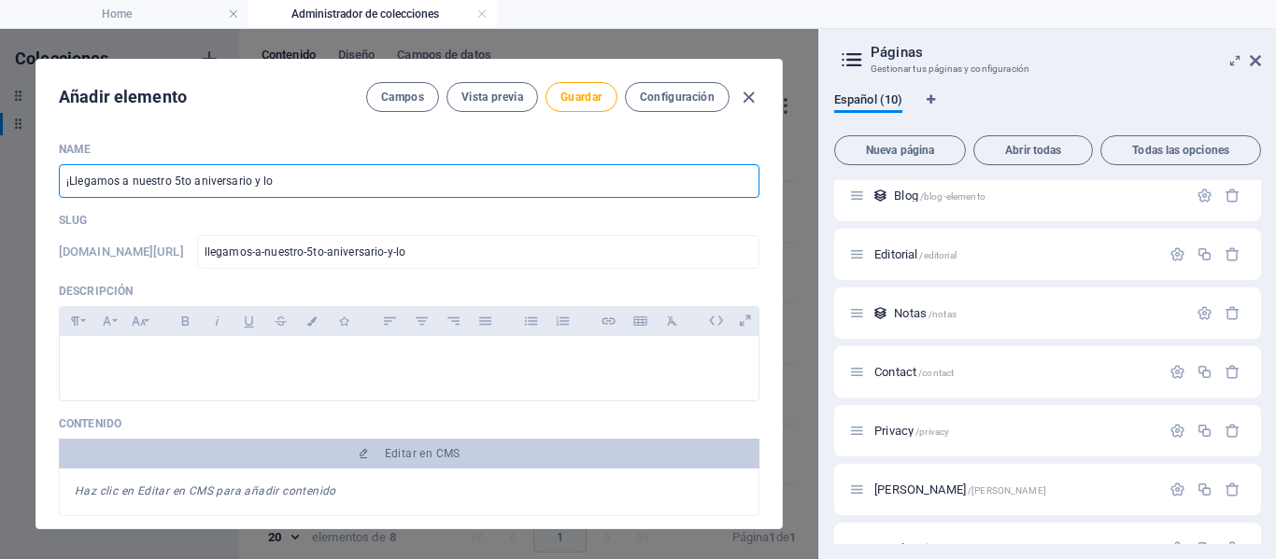
type input "llegamos-a-nuestro-5to-aniversario-y-l"
type input "¡Llegamos a nuestro 5to aniversario y"
type input "llegamos-a-nuestro-5to-aniversario-y"
type input "¡Llegamos a nuestro 5to aniversario y n"
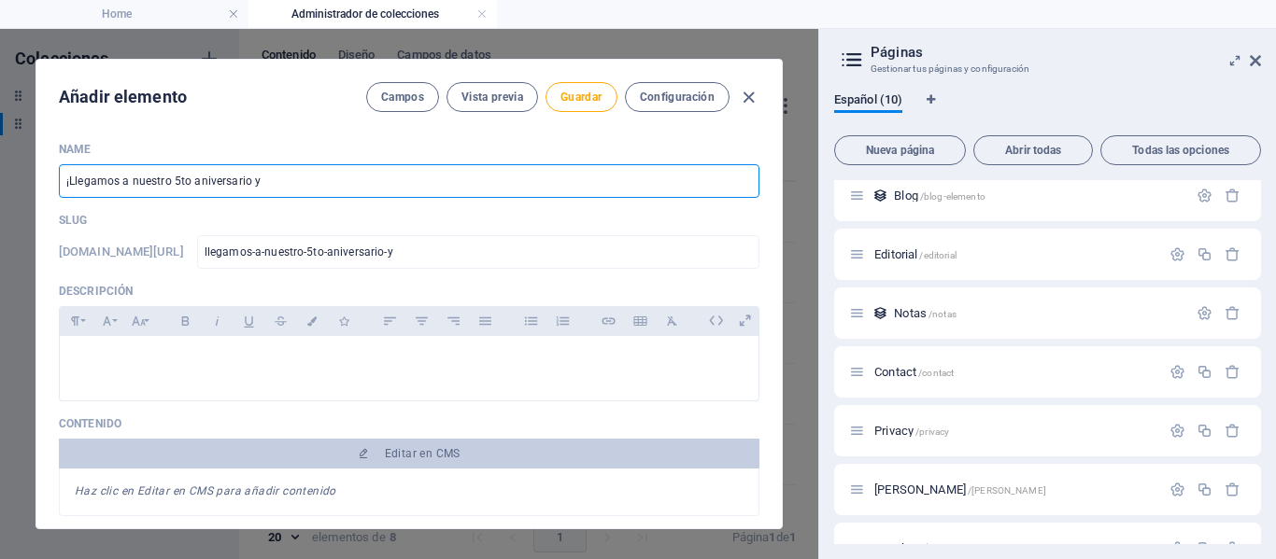
type input "llegamos-a-nuestro-5to-aniversario-y-n"
type input "¡Llegamos a nuestro 5to aniversario y no"
type input "llegamos-a-nuestro-5to-aniversario-y-no"
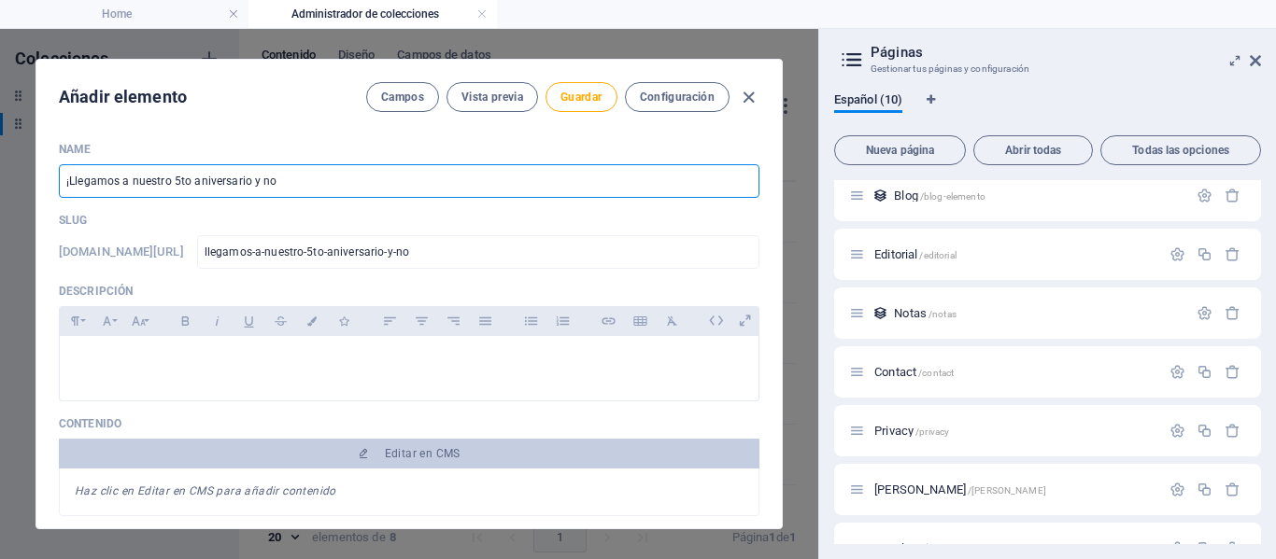
type input "¡Llegamos a nuestro 5to aniversario y no l"
type input "llegamos-a-nuestro-5to-aniversario-y-no-l"
type input "¡Llegamos a nuestro 5to aniversario y no lo"
type input "llegamos-a-nuestro-5to-aniversario-y-no-lo"
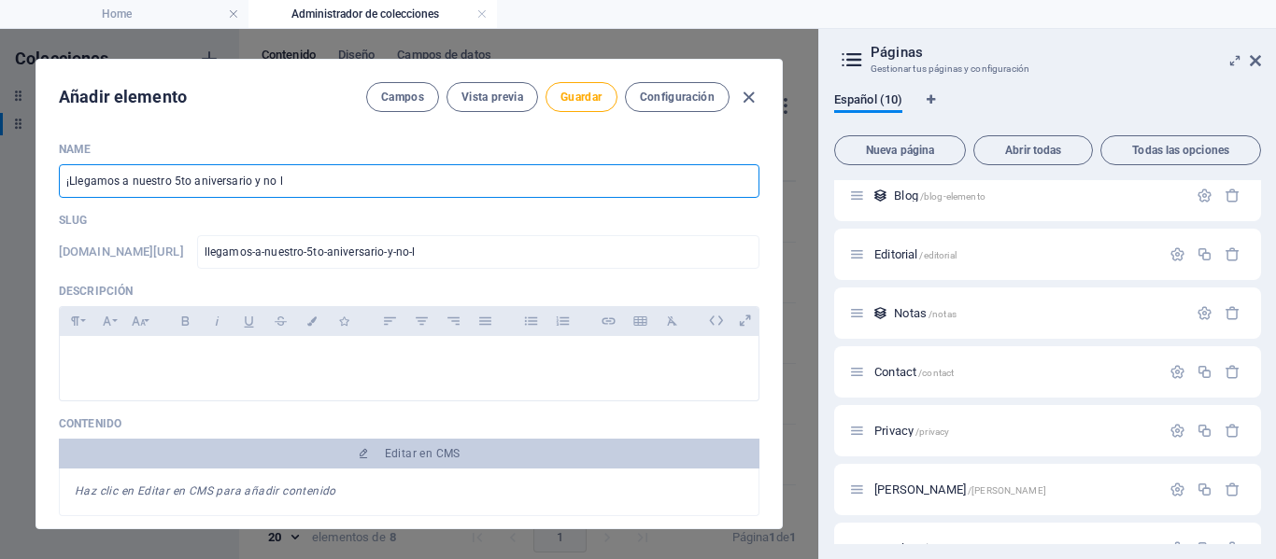
type input "llegamos-a-nuestro-5to-aniversario-y-no-lo"
type input "¡Llegamos a nuestro 5to aniversario y no lo p"
type input "llegamos-a-nuestro-5to-aniversario-y-no-lo-p"
type input "¡Llegamos a nuestro 5to aniversario y no lo po"
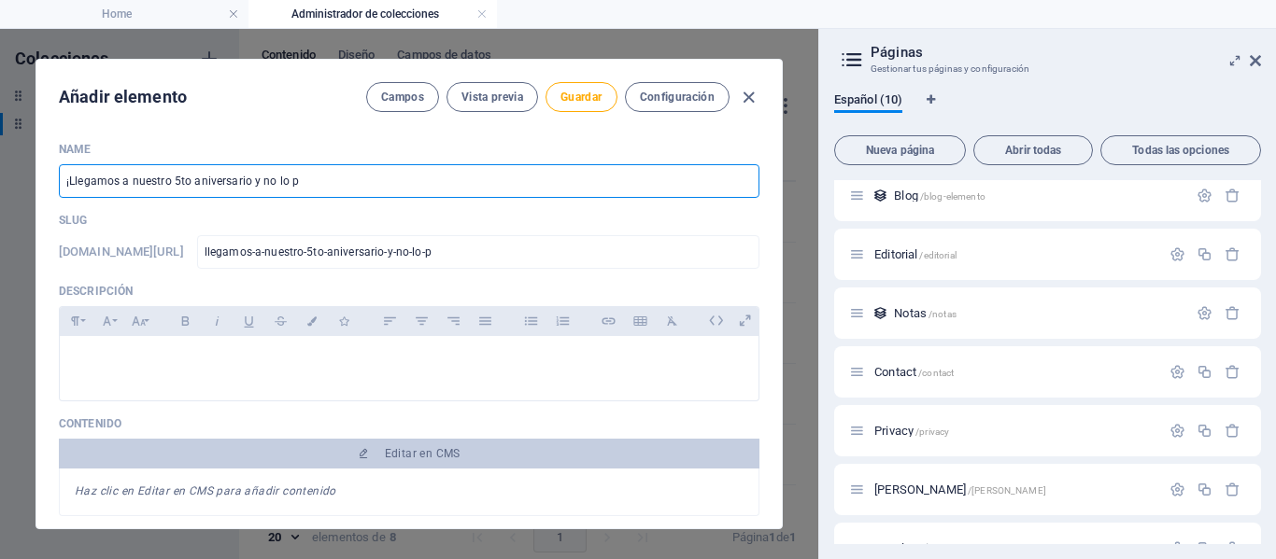
type input "llegamos-a-nuestro-5to-aniversario-y-no-lo-po"
type input "¡Llegamos a nuestro 5to aniversario y no lo pod"
type input "llegamos-a-nuestro-5to-aniversario-y-no-lo-pod"
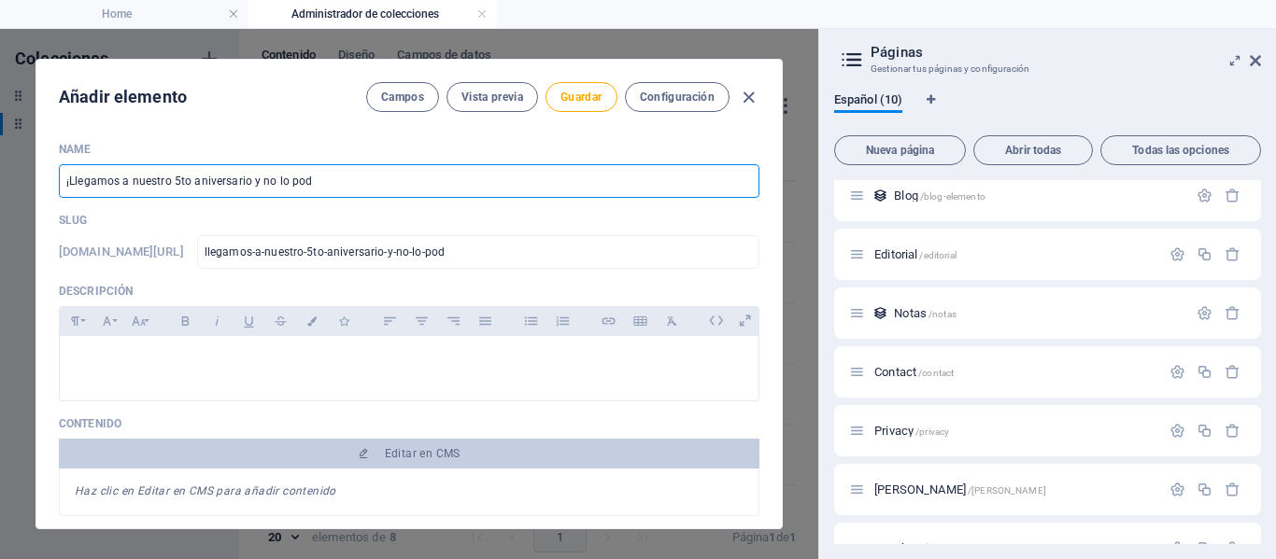
type input "¡Llegamos a nuestro 5to aniversario y no lo pode"
type input "llegamos-a-nuestro-5to-aniversario-y-no-lo-pode"
type input "¡Llegamos a nuestro 5to aniversario y no lo podem"
type input "llegamos-a-nuestro-5to-aniversario-y-no-lo-podem"
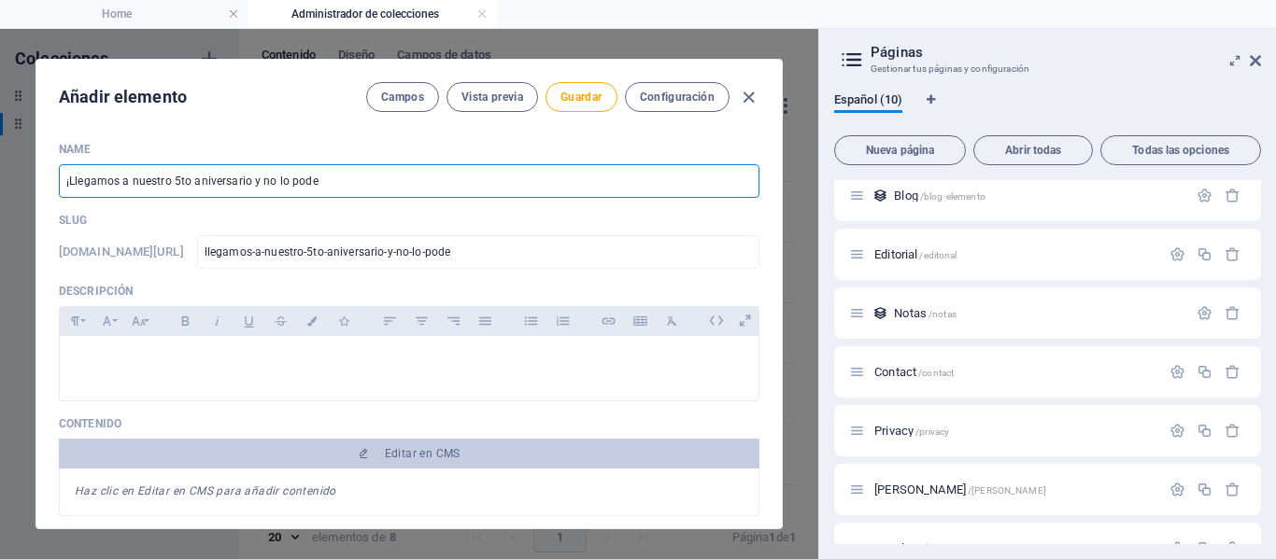
type input "llegamos-a-nuestro-5to-aniversario-y-no-lo-podem"
type input "¡Llegamos a nuestro 5to aniversario y no lo podemo"
type input "llegamos-a-nuestro-5to-aniversario-y-no-lo-podemo"
type input "¡Llegamos a nuestro 5to aniversario y no lo podemos"
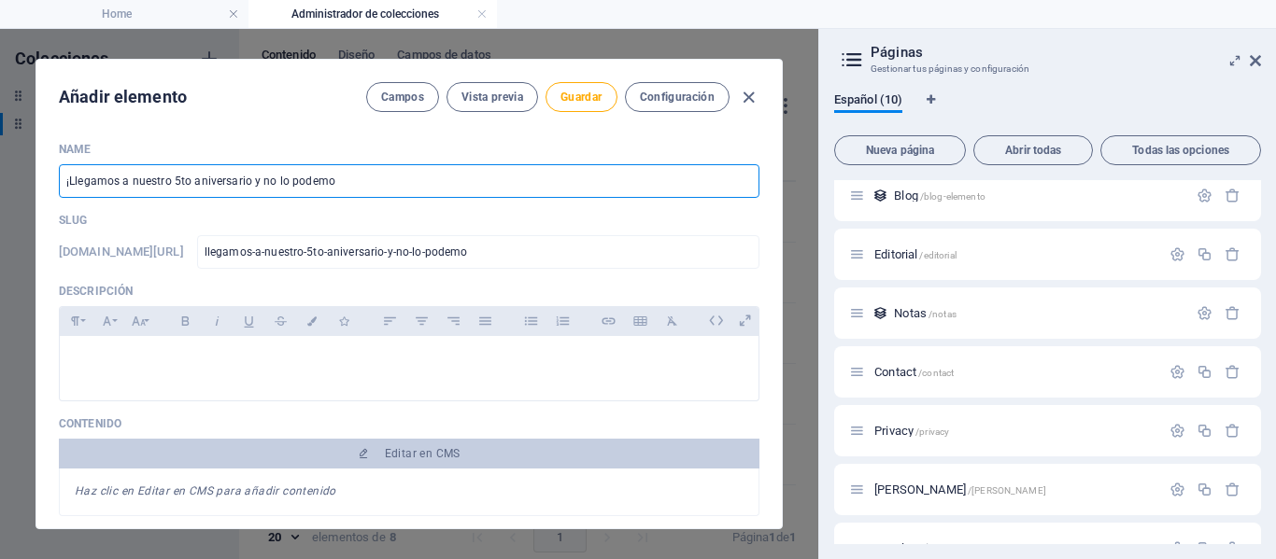
type input "llegamos-a-nuestro-5to-aniversario-y-no-lo-podemos"
type input "¡Llegamos a nuestro 5to aniversario y no lo podemos c"
type input "llegamos-a-nuestro-5to-aniversario-y-no-lo-podemos-c"
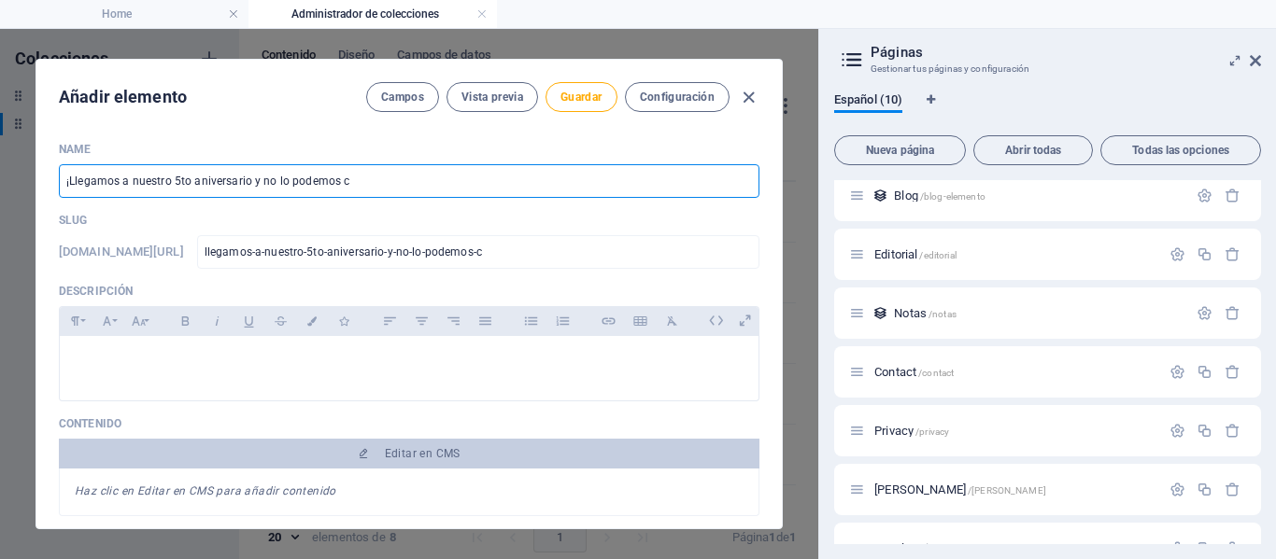
type input "¡Llegamos a nuestro 5to aniversario y no lo podemos cr"
type input "llegamos-a-nuestro-5to-aniversario-y-no-lo-podemos-cr"
type input "¡Llegamos a nuestro 5to aniversario y no lo podemos cre"
type input "llegamos-a-nuestro-5to-aniversario-y-no-lo-podemos-cre"
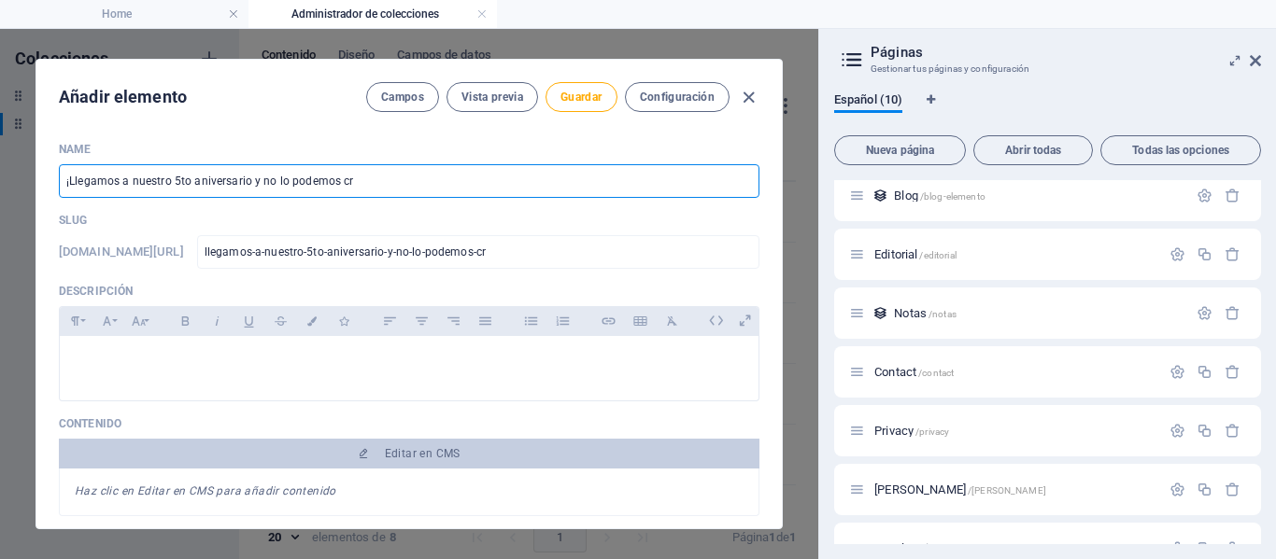
type input "llegamos-a-nuestro-5to-aniversario-y-no-lo-podemos-cre"
type input "¡Llegamos a nuestro 5to aniversario y no lo podemos cree"
type input "llegamos-a-nuestro-5to-aniversario-y-no-lo-podemos-cree"
type input "¡Llegamos a nuestro 5to aniversario y no lo podemos creer"
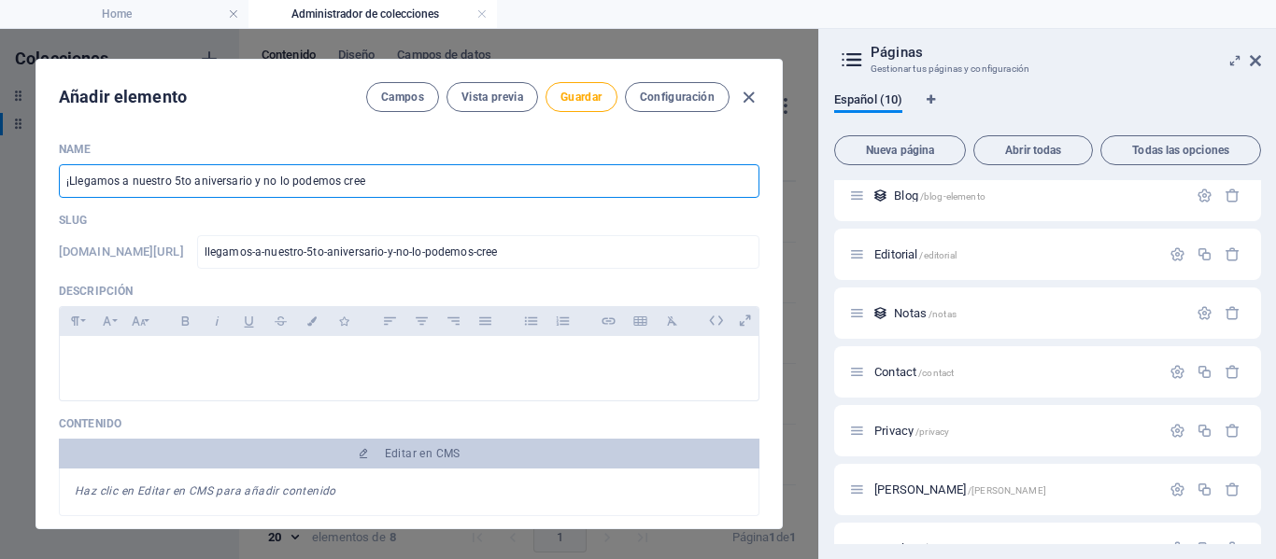
type input "llegamos-a-nuestro-5to-aniversario-y-no-lo-podemos-creer"
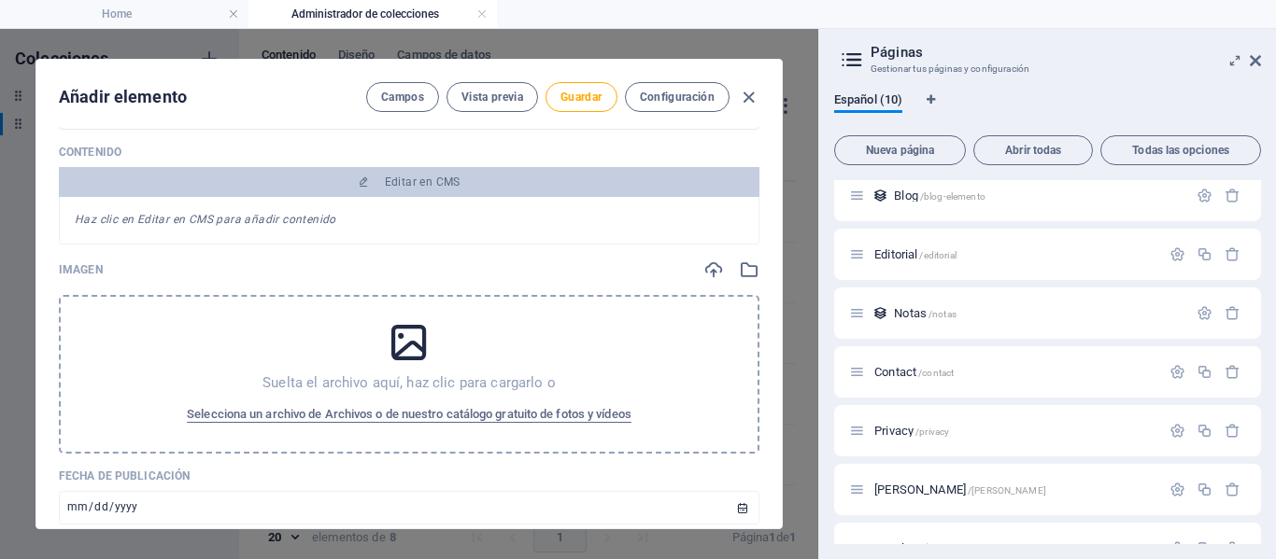
scroll to position [280, 0]
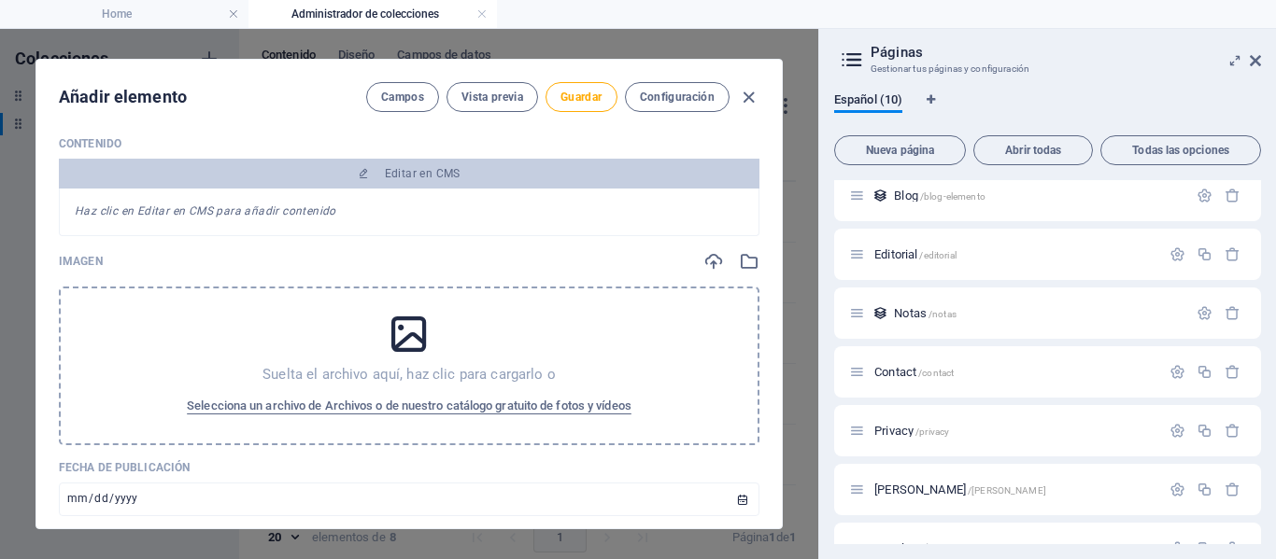
type input "¡Llegamos a nuestro 5to aniversario y no lo podemos creer!"
click at [437, 375] on p "Suelta el archivo aquí, haz clic para cargarlo o" at bounding box center [408, 374] width 293 height 19
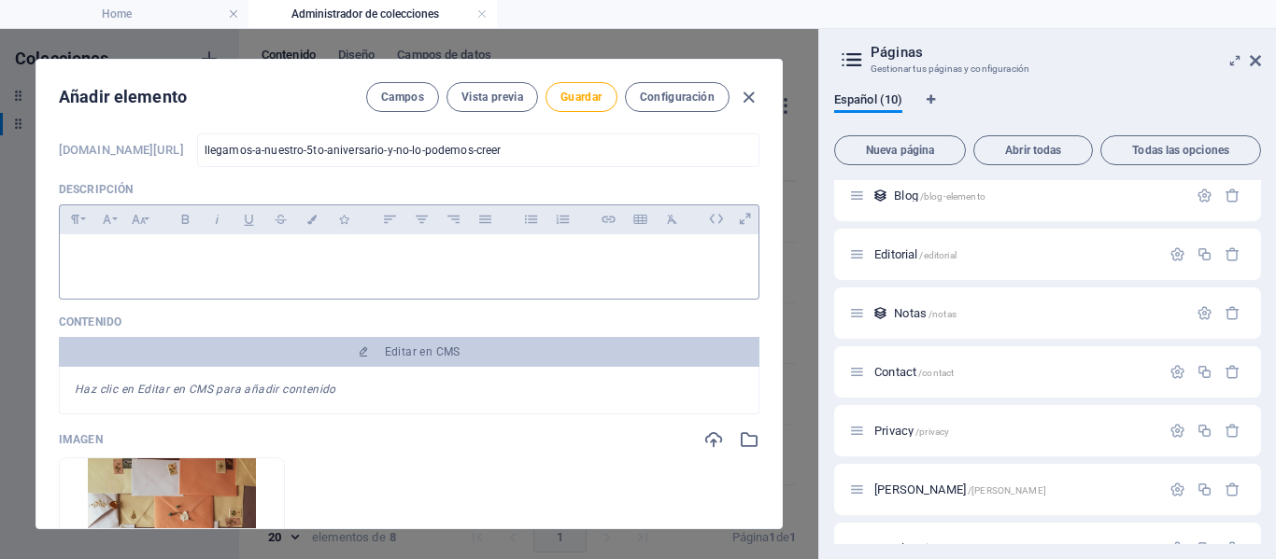
scroll to position [0, 0]
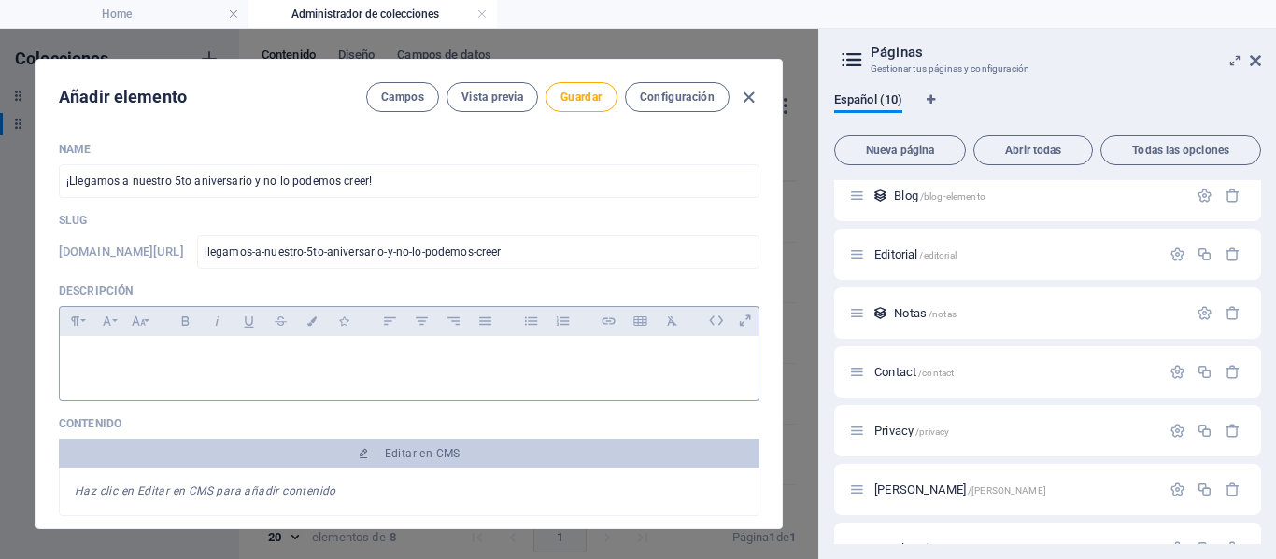
click at [293, 376] on div at bounding box center [409, 364] width 699 height 56
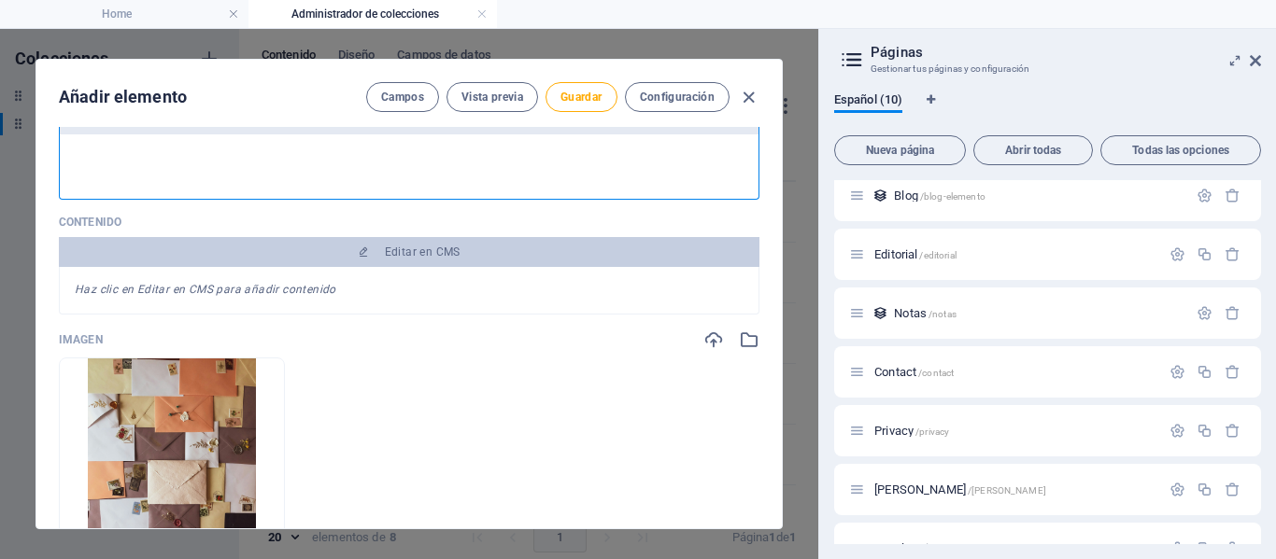
scroll to position [158, 0]
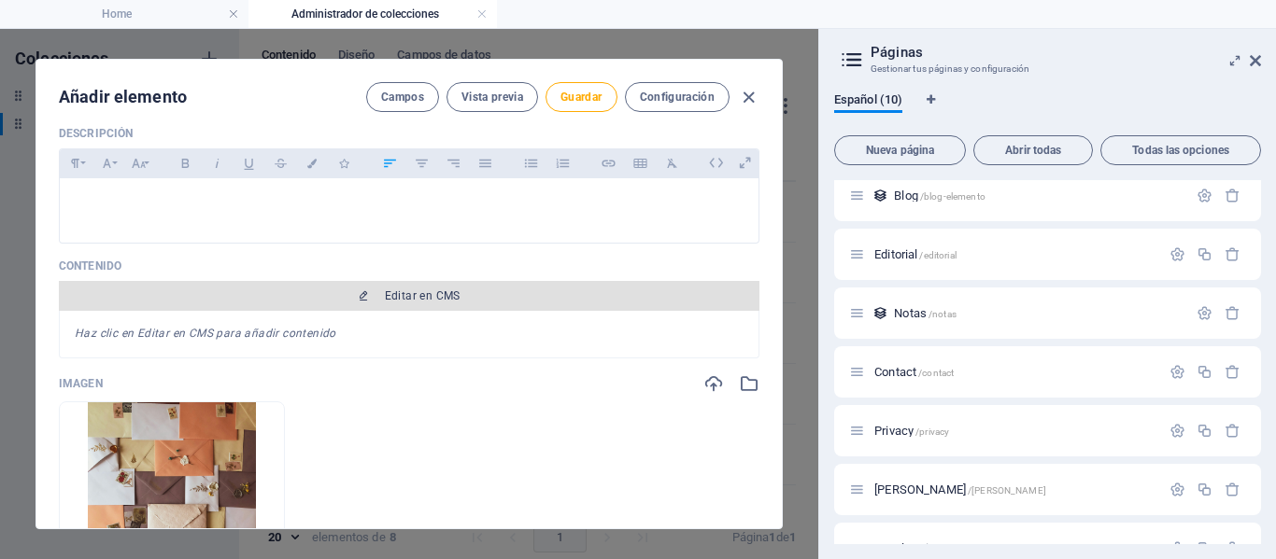
click at [377, 292] on span "Editar en CMS" at bounding box center [408, 296] width 685 height 15
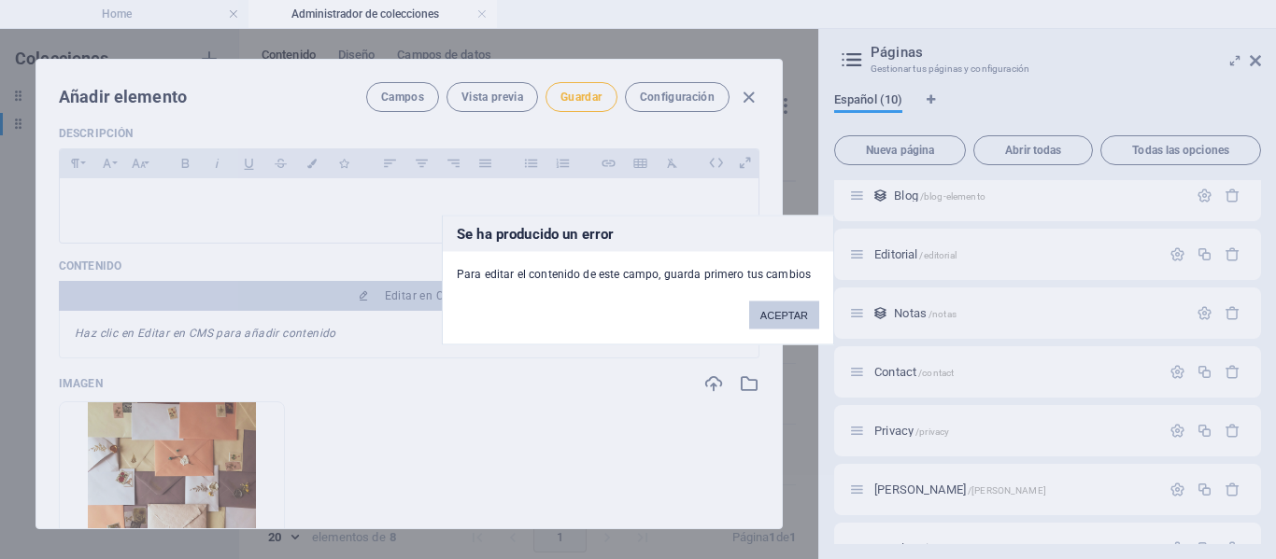
click at [795, 304] on button "ACEPTAR" at bounding box center [784, 315] width 70 height 28
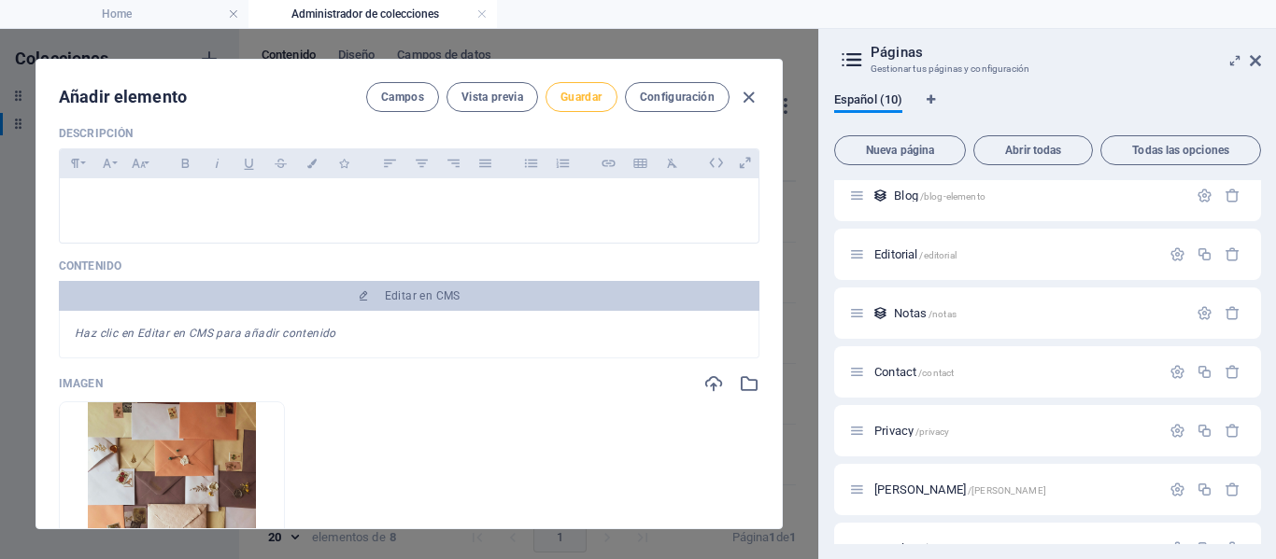
click at [584, 95] on span "Guardar" at bounding box center [580, 97] width 41 height 15
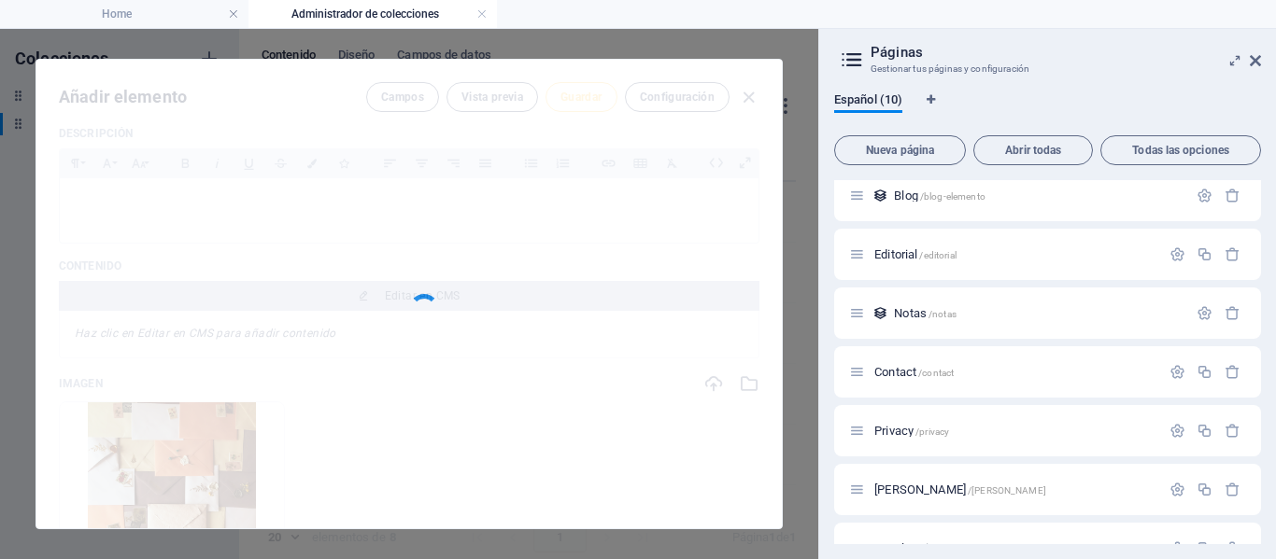
type input "llegamos-a-nuestro-5to-aniversario-y-no-lo-podemos-creer"
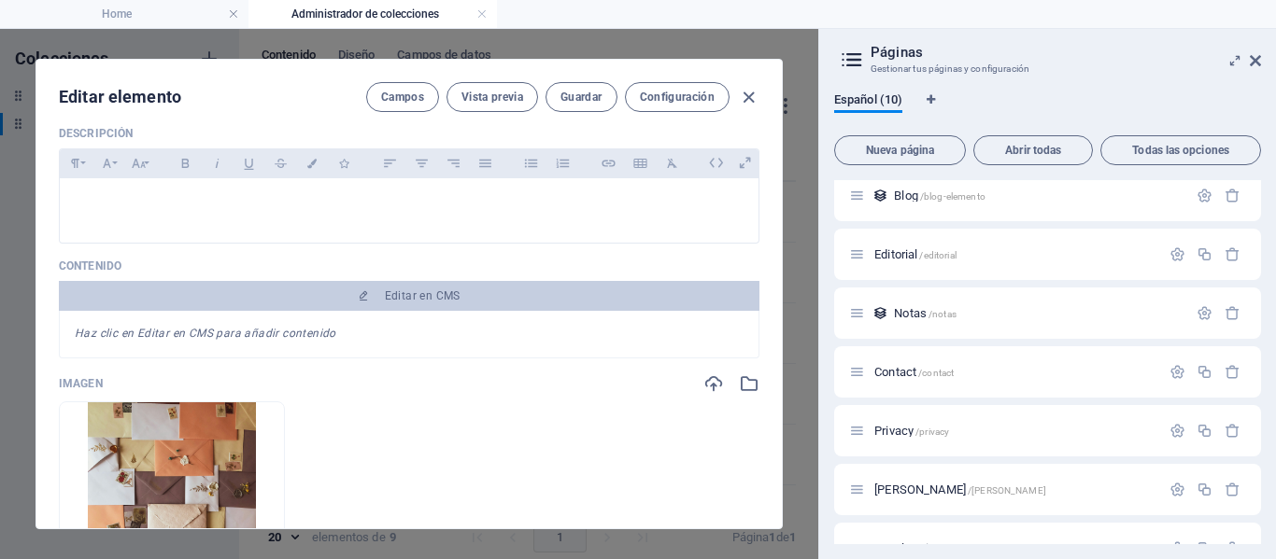
click at [380, 333] on div "Haz clic en Editar en CMS para añadir contenido" at bounding box center [409, 335] width 700 height 48
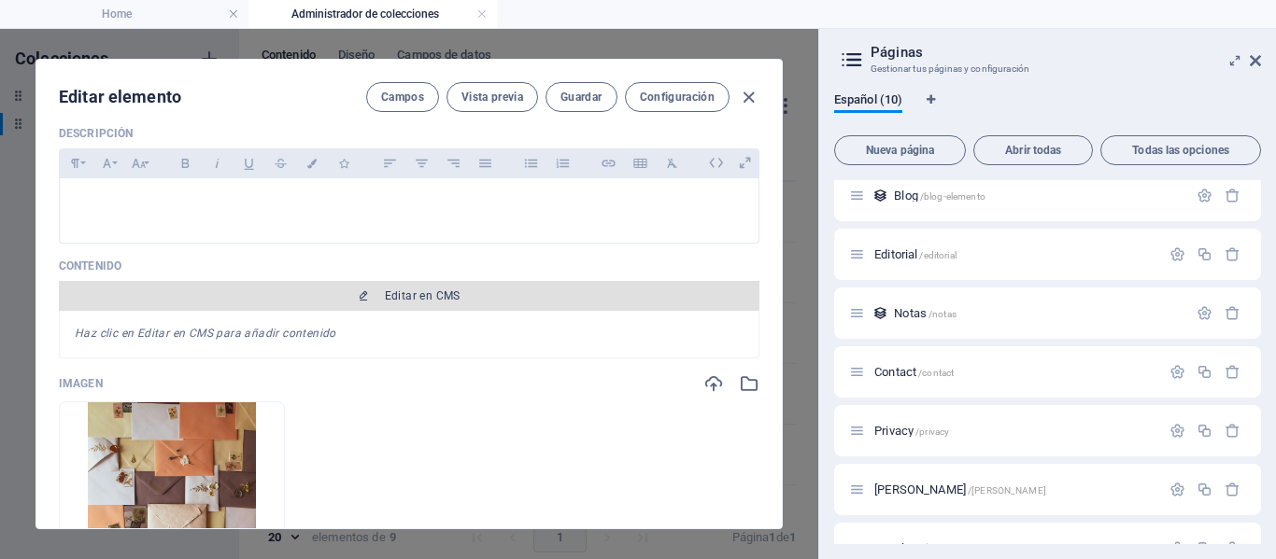
click at [395, 297] on span "Editar en CMS" at bounding box center [423, 296] width 76 height 15
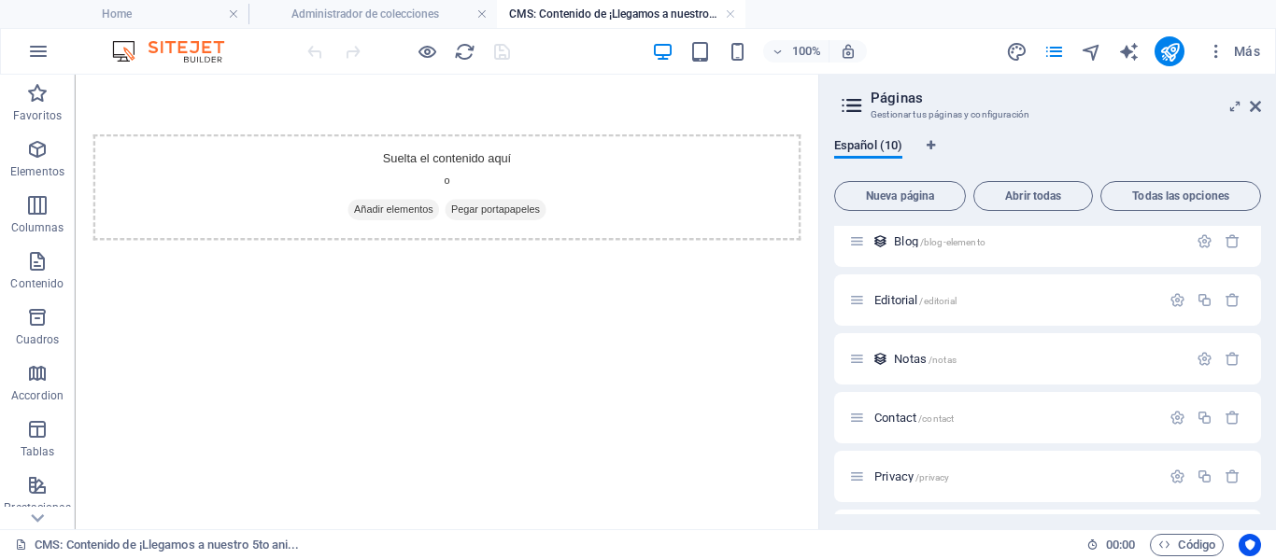
scroll to position [0, 0]
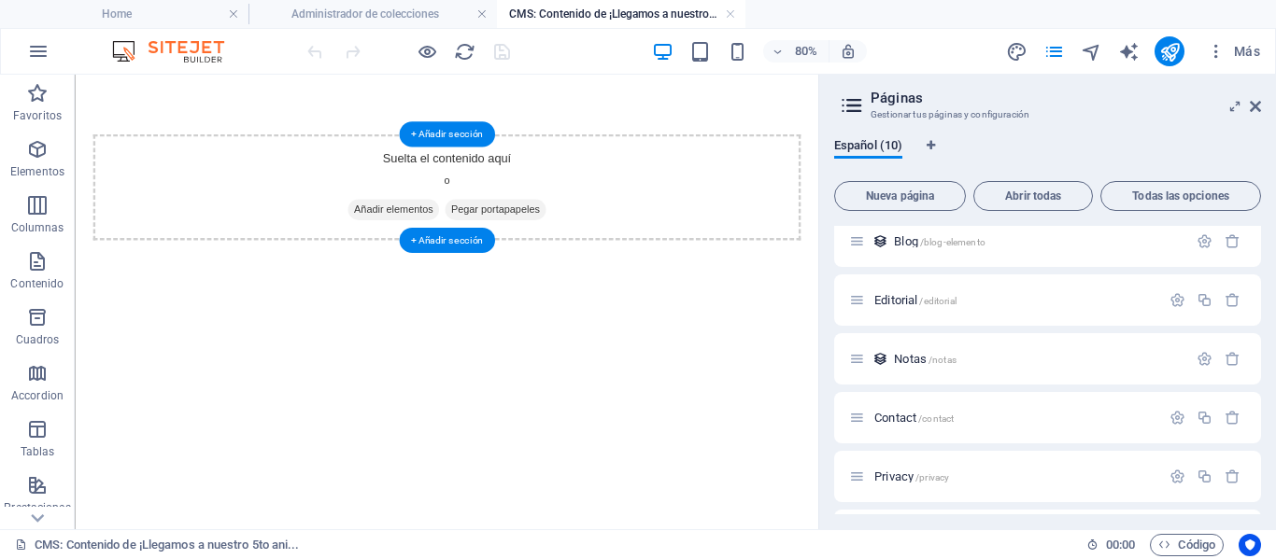
click at [594, 234] on span "Pegar portapapeles" at bounding box center [600, 244] width 126 height 26
click at [612, 238] on span "Pegar portapapeles" at bounding box center [600, 244] width 126 height 26
click at [588, 180] on div "Suelta el contenido aquí o Añadir elementos Pegar portapapeles" at bounding box center [539, 215] width 884 height 133
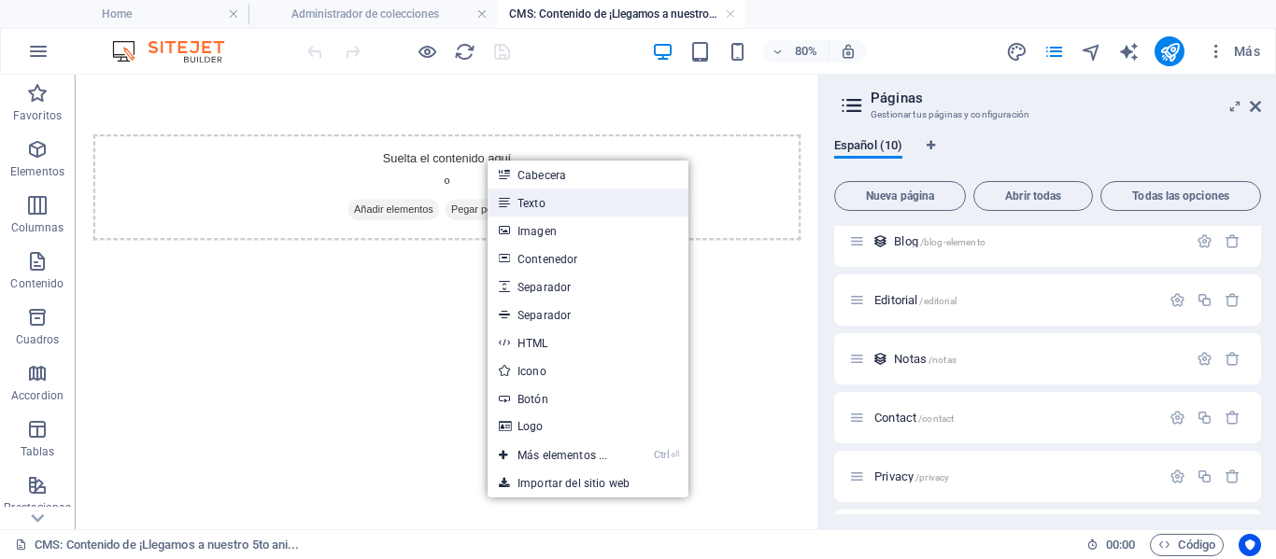
click at [538, 202] on link "Texto" at bounding box center [587, 203] width 201 height 28
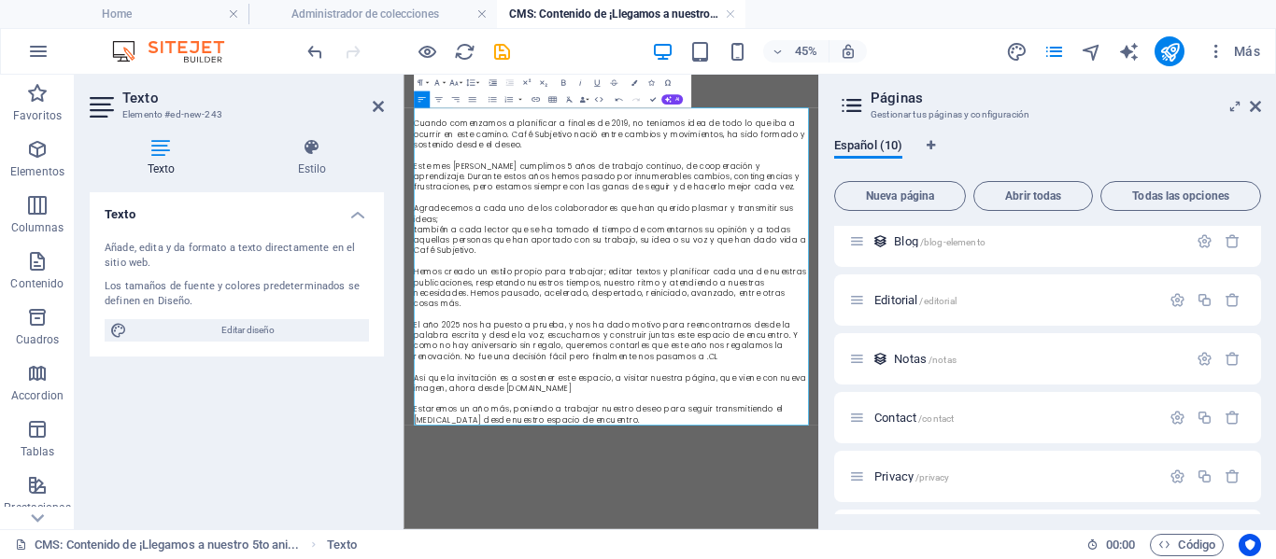
scroll to position [31163, 3]
click at [496, 46] on icon "save" at bounding box center [501, 51] width 21 height 21
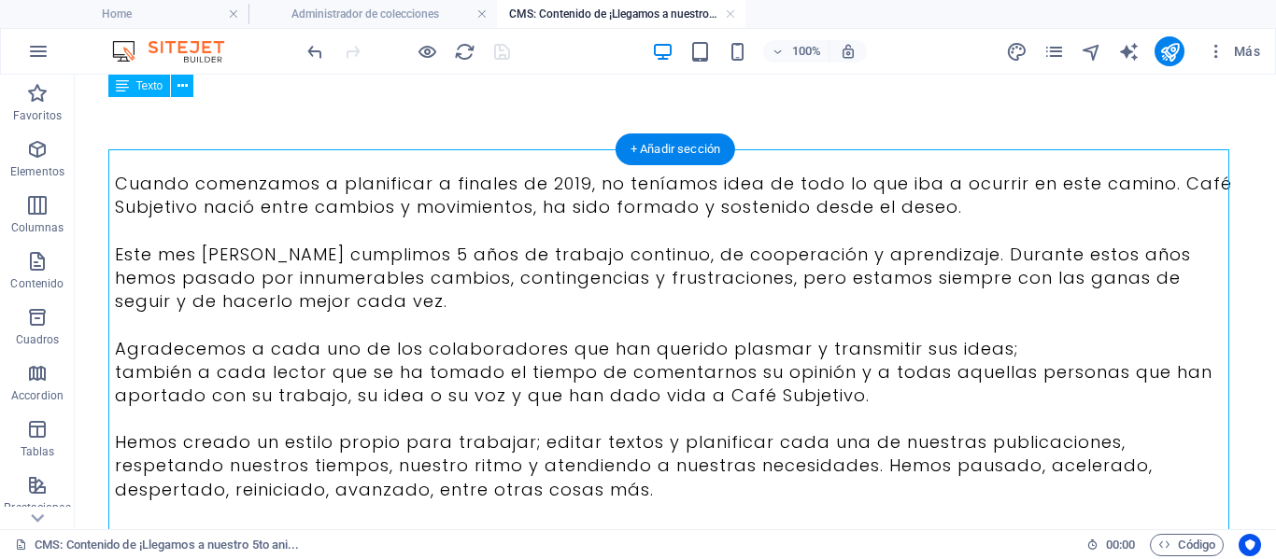
scroll to position [0, 0]
click at [148, 161] on div "Cuando comenzamos a planificar a finales de 2019, no teníamos idea de todo lo q…" at bounding box center [675, 443] width 1121 height 588
click at [115, 181] on div "Cuando comenzamos a planificar a finales de 2019, no teníamos idea de todo lo q…" at bounding box center [675, 443] width 1121 height 588
click at [148, 197] on div "Cuando comenzamos a planificar a finales de 2019, no teníamos idea de todo lo q…" at bounding box center [675, 443] width 1121 height 588
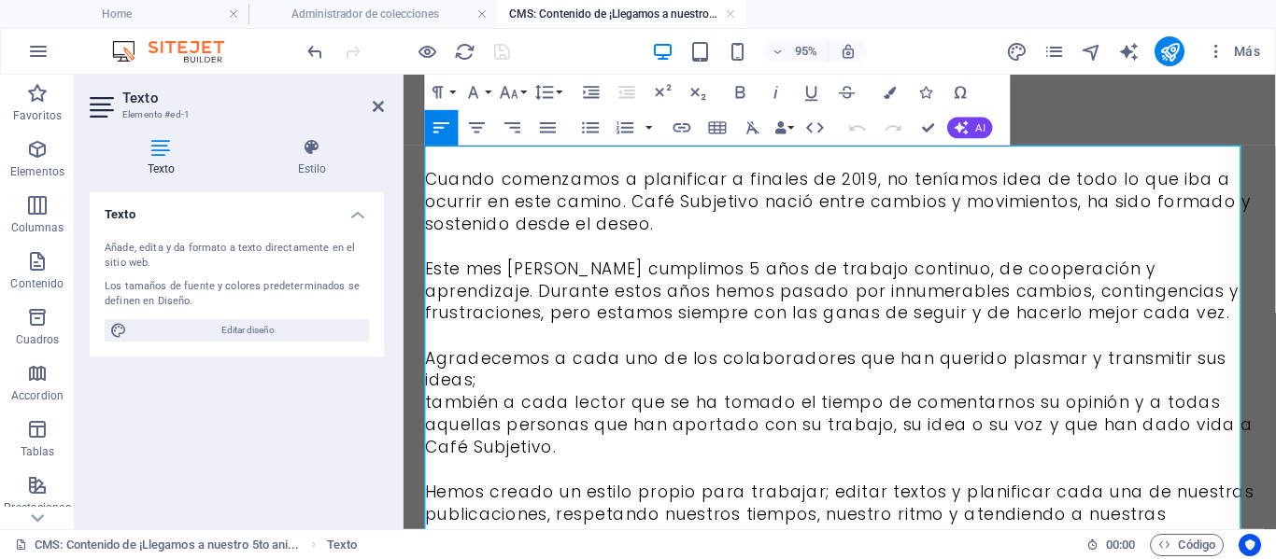
click at [147, 188] on div "Texto Estilo Texto Añade, edita y da formato a texto directamente en el sitio w…" at bounding box center [237, 326] width 294 height 376
click at [457, 176] on p "Cuando comenzamos a planificar a finales de 2019, no teníamos idea de todo lo q…" at bounding box center [862, 208] width 873 height 71
click at [423, 177] on div "Cuando comenzamos a planificar a finales de 2019, no teníamos idea de todo lo q…" at bounding box center [862, 502] width 918 height 855
click at [427, 180] on p "Cuando comenzamos a planificar a finales de 2019, no teníamos idea de todo lo q…" at bounding box center [862, 208] width 873 height 71
click at [456, 175] on p "Cuando comenzamos a planificar a finales de 2019, no teníamos idea de todo lo q…" at bounding box center [862, 208] width 873 height 71
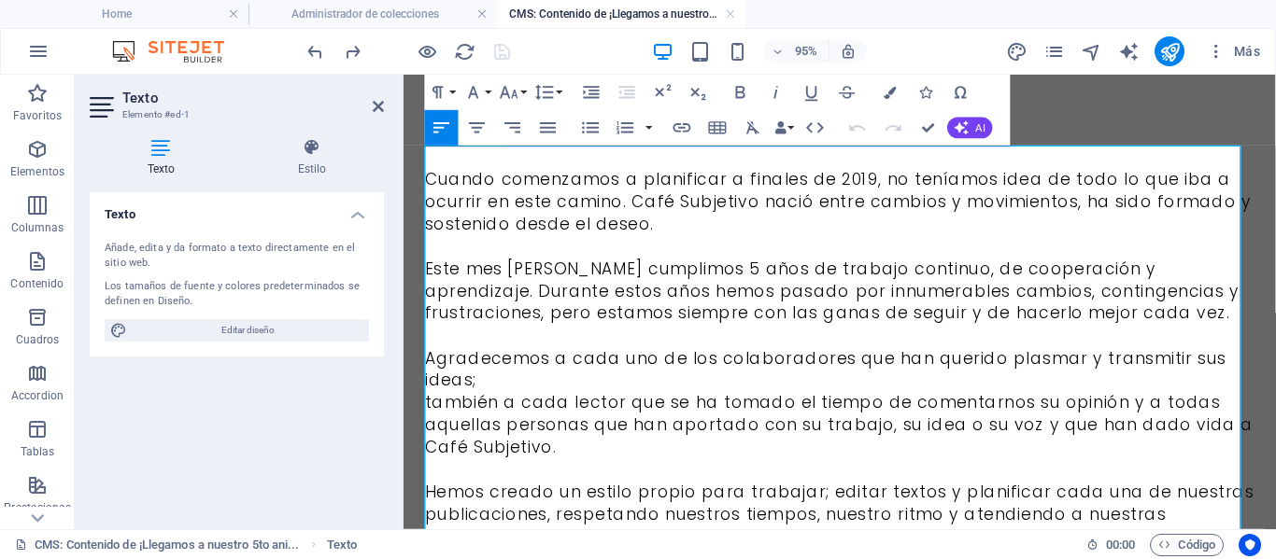
click at [430, 181] on p "Cuando comenzamos a planificar a finales de 2019, no teníamos idea de todo lo q…" at bounding box center [862, 208] width 873 height 71
click at [427, 181] on p "Cuando comenzamos a planificar a finales de 2019, no teníamos idea de todo lo q…" at bounding box center [862, 208] width 873 height 71
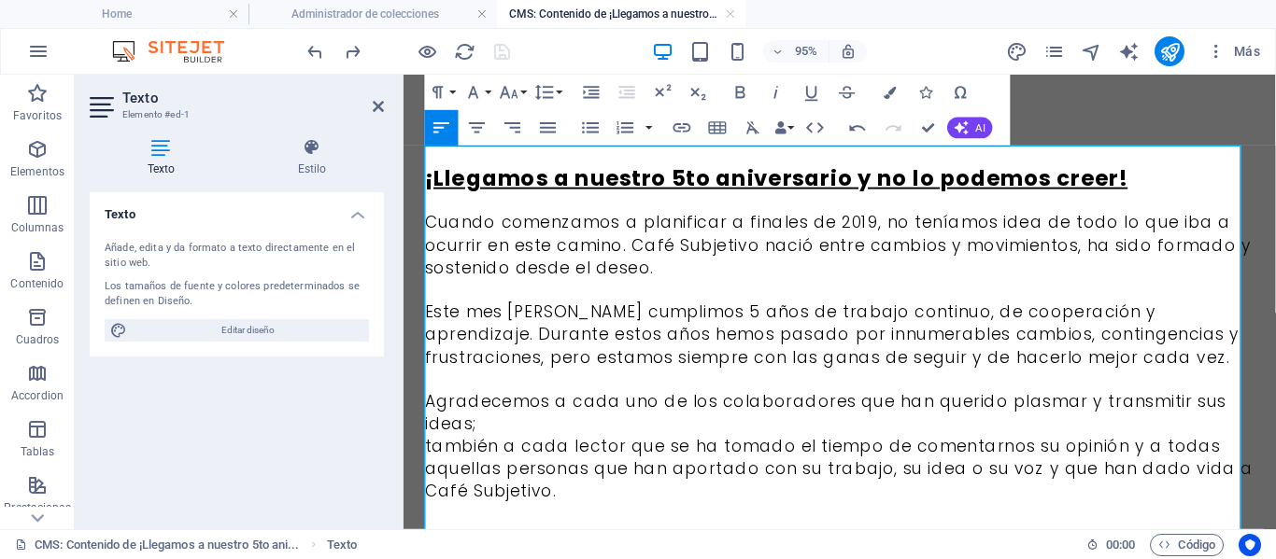
click at [1033, 178] on link "¡Llegamos a nuestro 5to aniversario y no lo podemos creer!" at bounding box center [796, 183] width 740 height 31
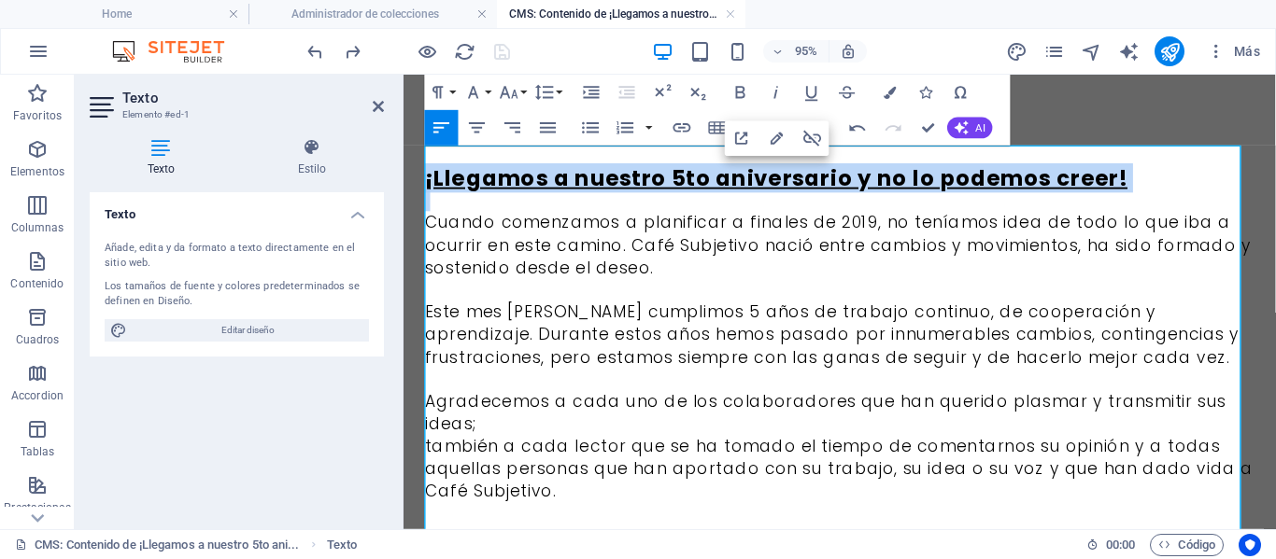
click at [1033, 178] on link "¡Llegamos a nuestro 5to aniversario y no lo podemos creer!" at bounding box center [796, 183] width 740 height 31
click at [817, 97] on icon "button" at bounding box center [811, 92] width 21 height 21
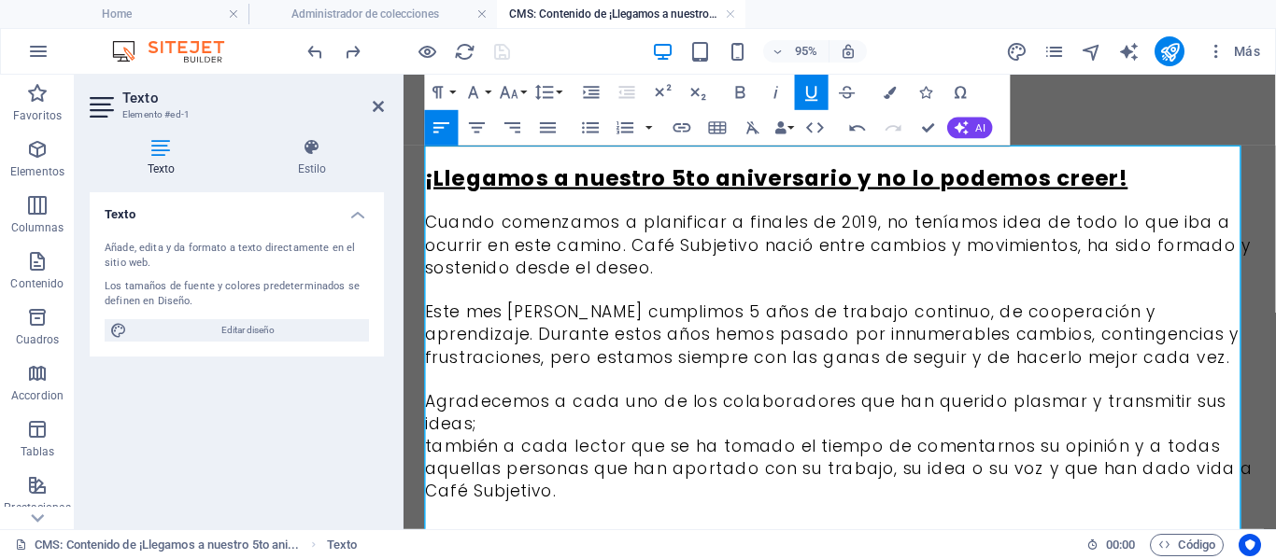
click at [817, 97] on icon "button" at bounding box center [811, 92] width 21 height 21
click at [818, 197] on link "¡Llegamos a nuestro 5to aniversario y no lo podemos creer!" at bounding box center [796, 183] width 740 height 31
click at [848, 94] on icon "button" at bounding box center [847, 92] width 21 height 21
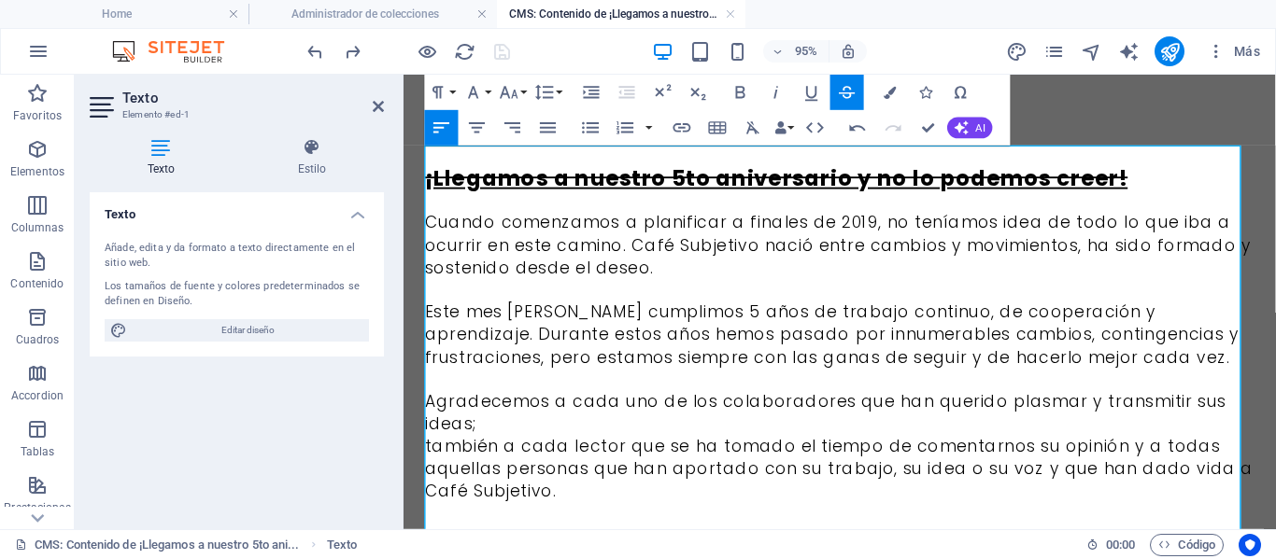
click at [848, 94] on icon "button" at bounding box center [847, 92] width 21 height 21
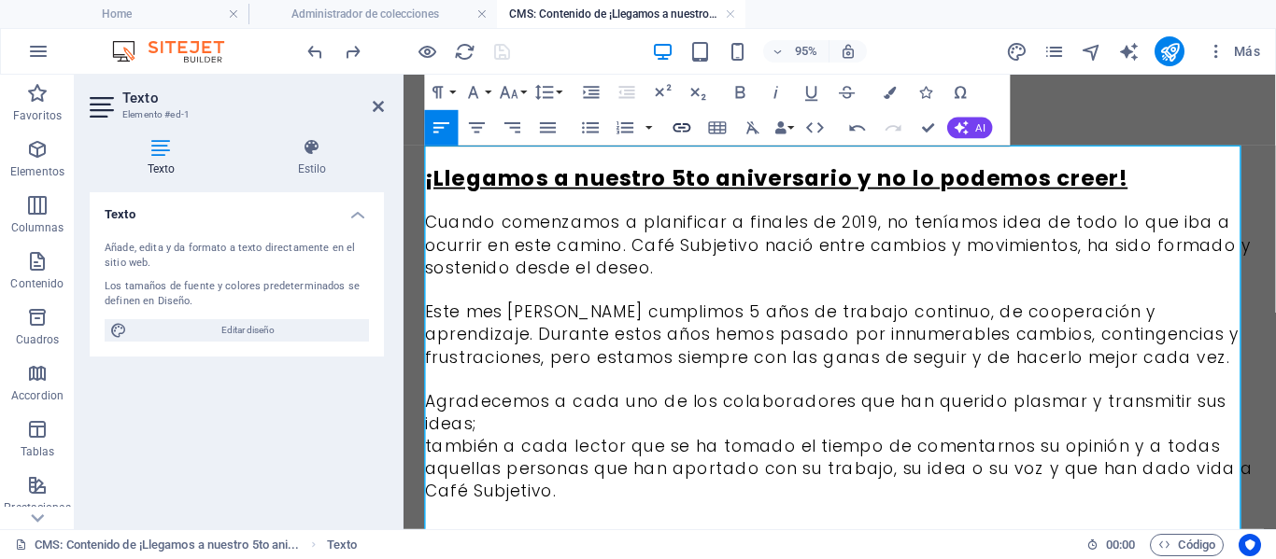
click at [685, 127] on icon "button" at bounding box center [681, 128] width 21 height 21
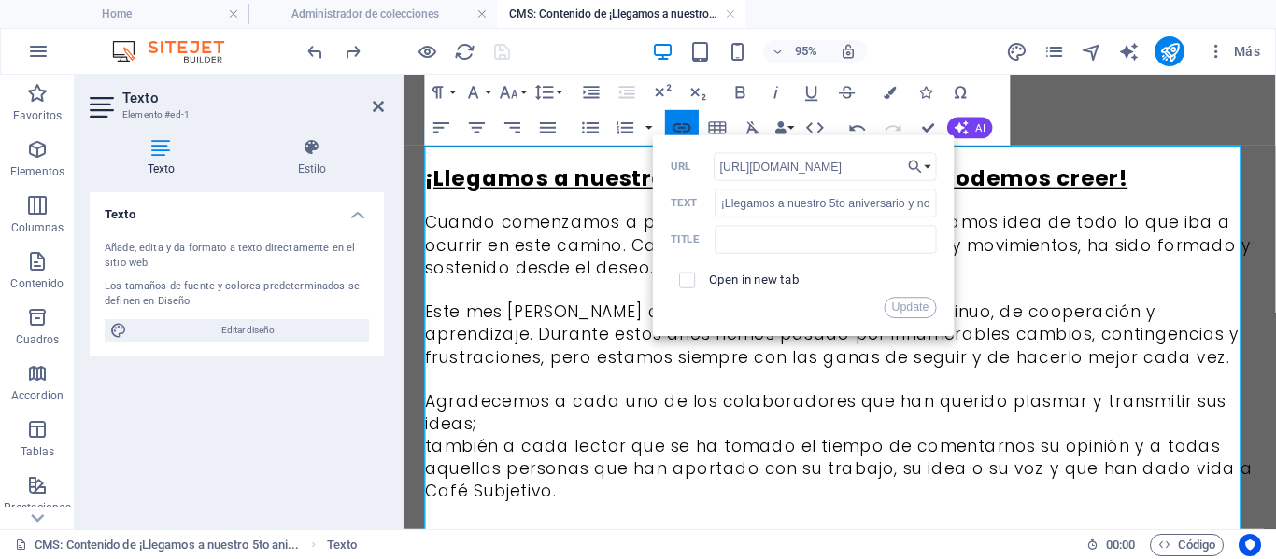
scroll to position [0, 282]
click at [917, 168] on icon "button" at bounding box center [915, 167] width 13 height 13
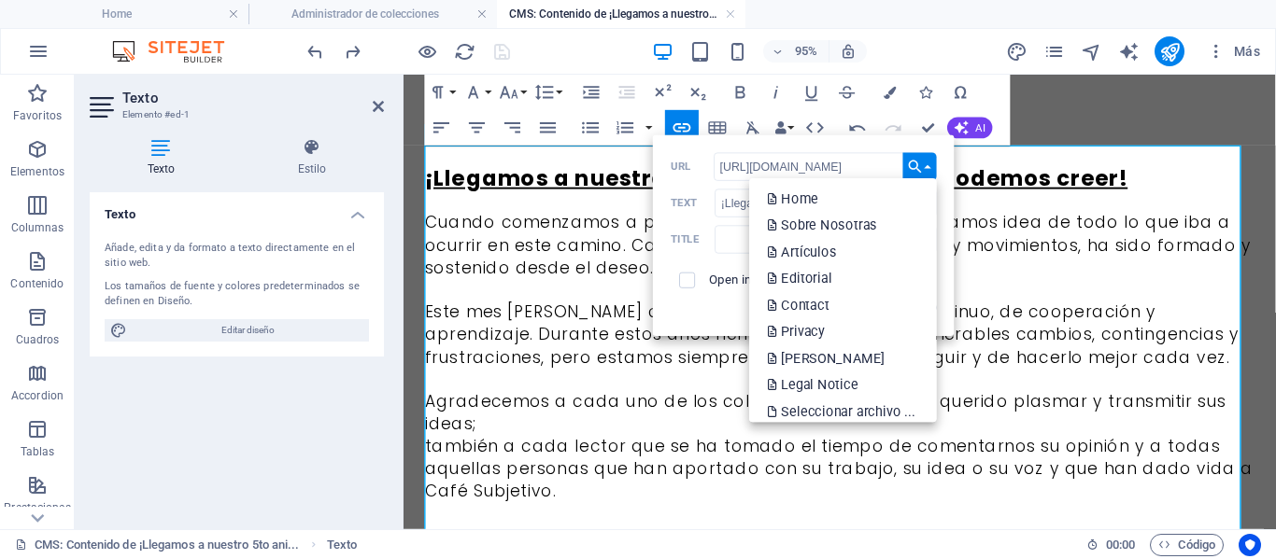
scroll to position [0, 0]
click at [871, 166] on input "[URL][DOMAIN_NAME]" at bounding box center [824, 167] width 223 height 28
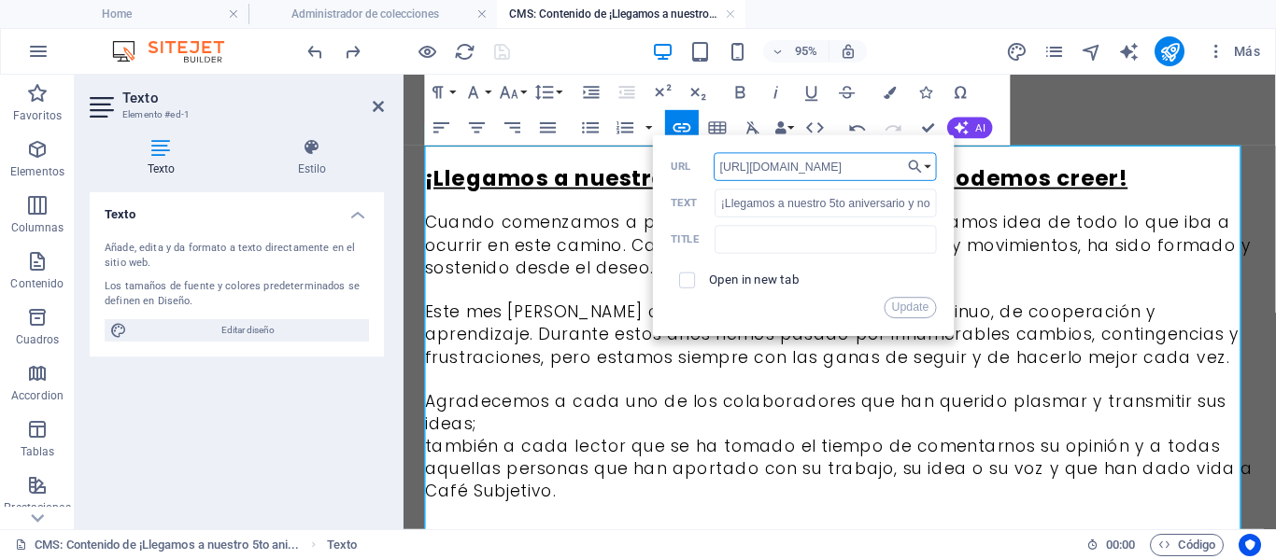
click at [871, 166] on input "[URL][DOMAIN_NAME]" at bounding box center [824, 167] width 223 height 28
click at [928, 301] on button "Update" at bounding box center [909, 307] width 53 height 21
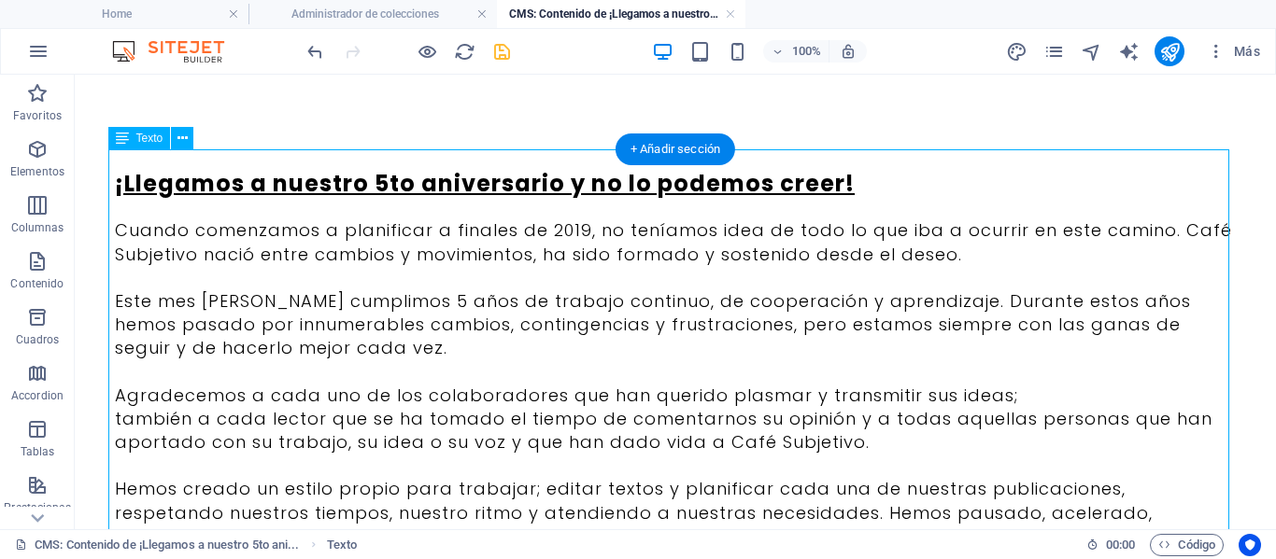
click at [670, 185] on div "¡Llegamos a nuestro 5to aniversario y no lo podemos creer! Cuando comenzamos a …" at bounding box center [675, 466] width 1121 height 634
click at [371, 189] on div "¡Llegamos a nuestro 5to aniversario y no lo podemos creer! Cuando comenzamos a …" at bounding box center [675, 466] width 1121 height 634
click at [500, 245] on div "¡Llegamos a nuestro 5to aniversario y no lo podemos creer! Cuando comenzamos a …" at bounding box center [675, 466] width 1121 height 634
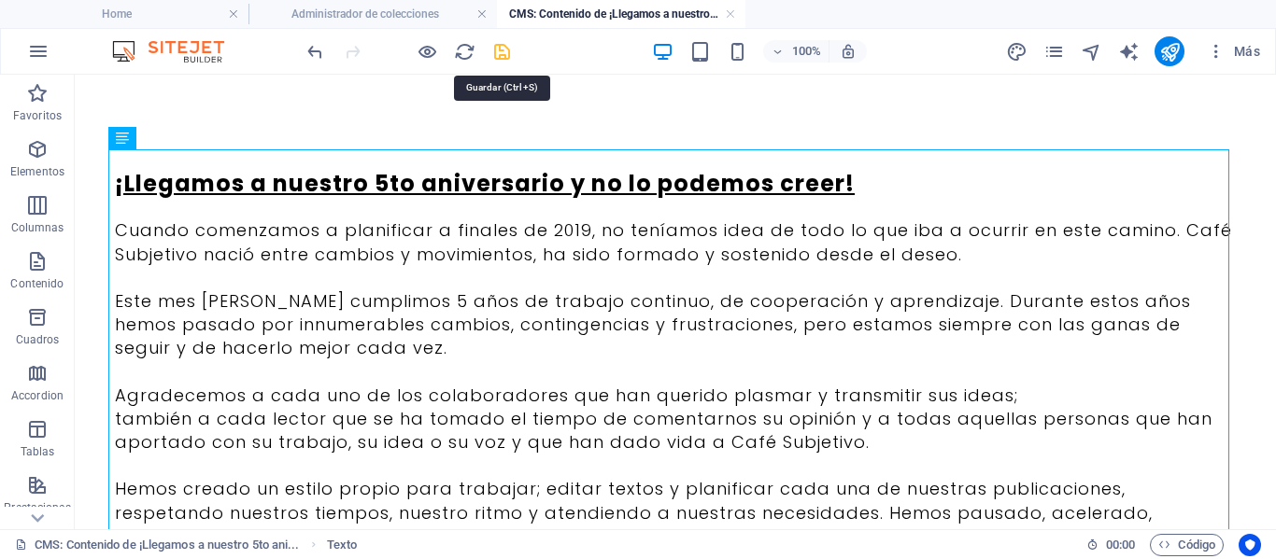
click at [501, 51] on icon "save" at bounding box center [501, 51] width 21 height 21
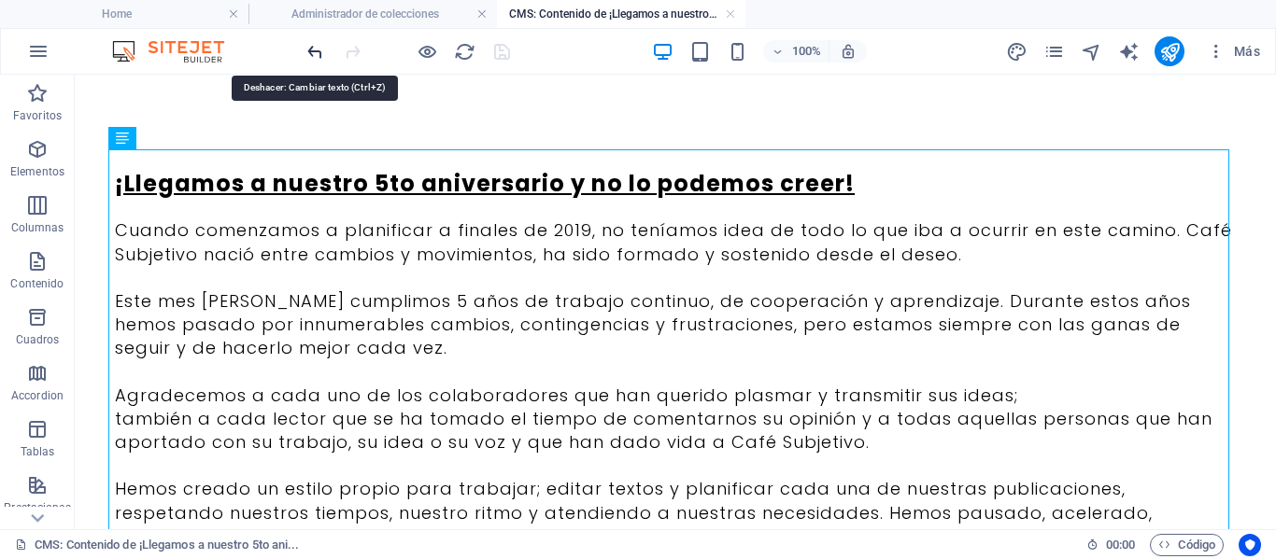
click at [318, 50] on icon "undo" at bounding box center [314, 51] width 21 height 21
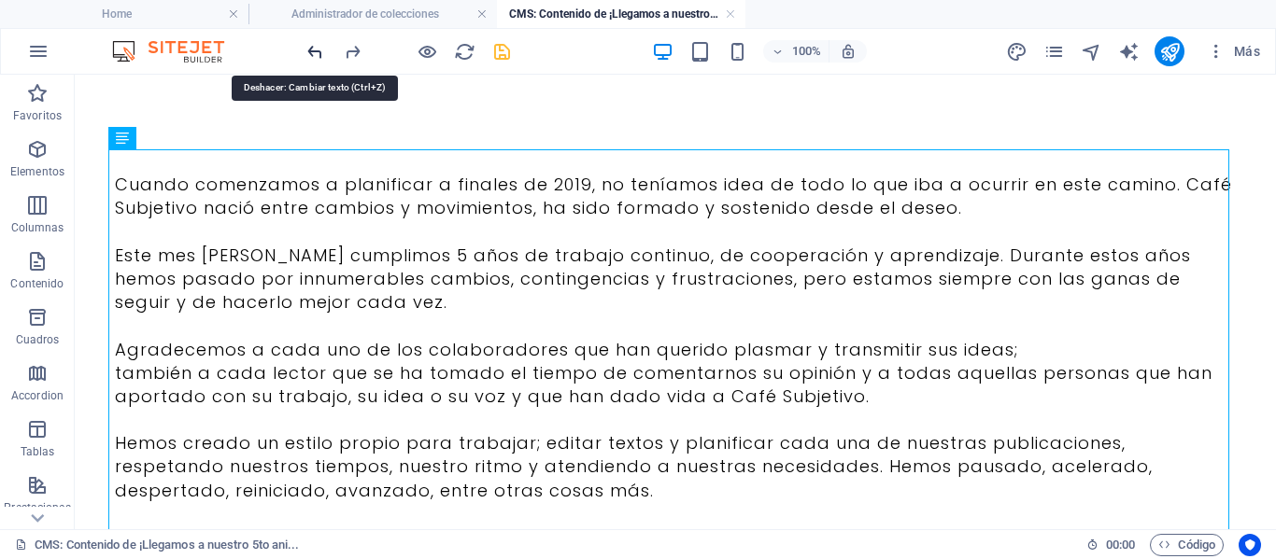
click at [318, 50] on icon "undo" at bounding box center [314, 51] width 21 height 21
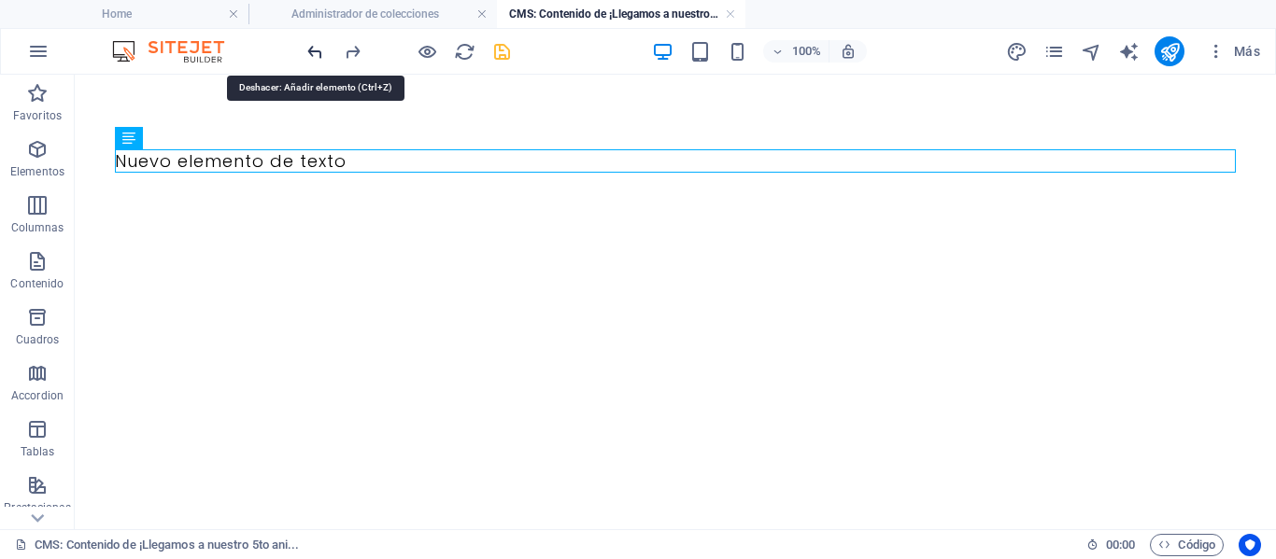
click at [318, 50] on icon "undo" at bounding box center [314, 51] width 21 height 21
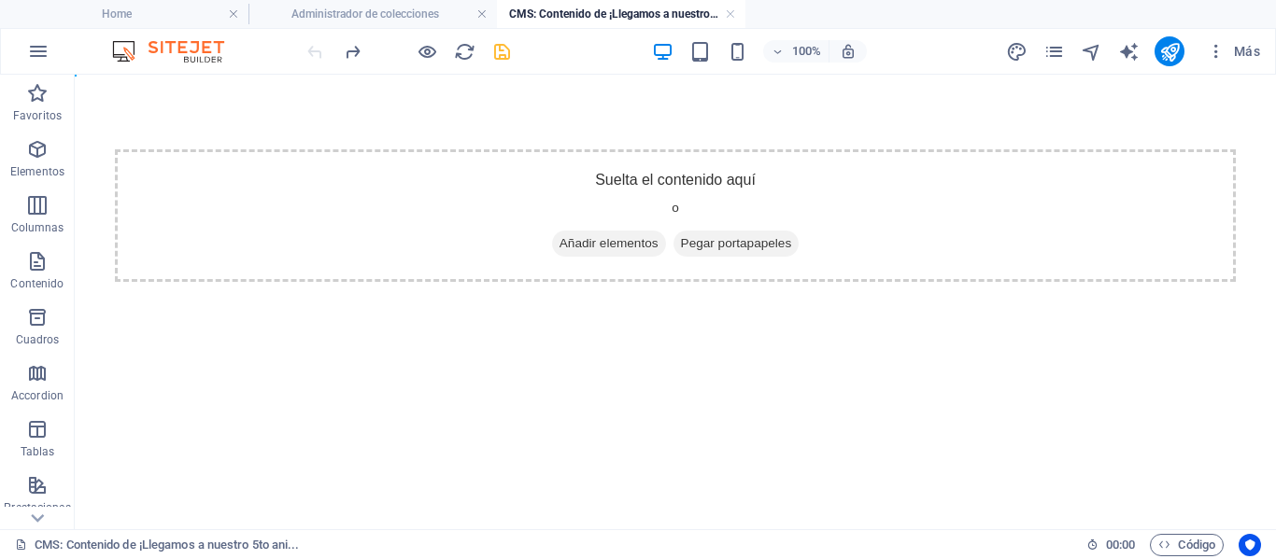
click at [315, 53] on div at bounding box center [407, 51] width 209 height 30
click at [730, 10] on link at bounding box center [730, 15] width 11 height 18
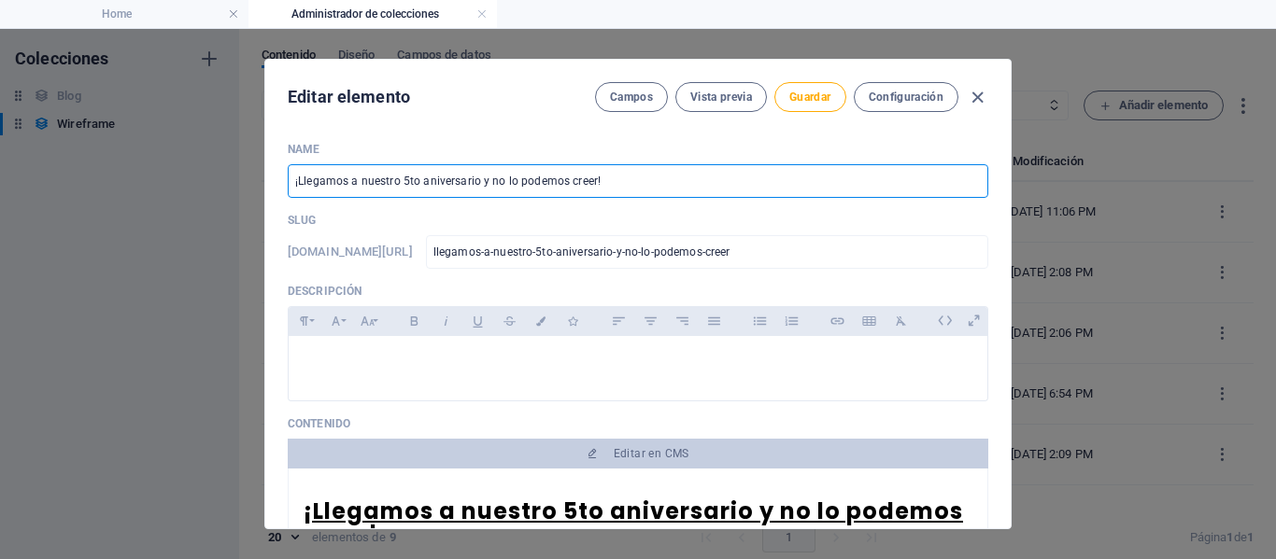
click at [590, 179] on input "¡Llegamos a nuestro 5to aniversario y no lo podemos creer!" at bounding box center [638, 181] width 700 height 34
click at [592, 178] on input "¡Llegamos a nuestro 5to aniversario y no lo podemos creer!" at bounding box center [638, 181] width 700 height 34
drag, startPoint x: 591, startPoint y: 178, endPoint x: 475, endPoint y: 188, distance: 116.2
click at [475, 188] on input "¡Llegamos a nuestro 5to aniversario y no lo podemos creer!" at bounding box center [638, 181] width 700 height 34
type input "¡Llegamos a nuestro 5to aniversario!"
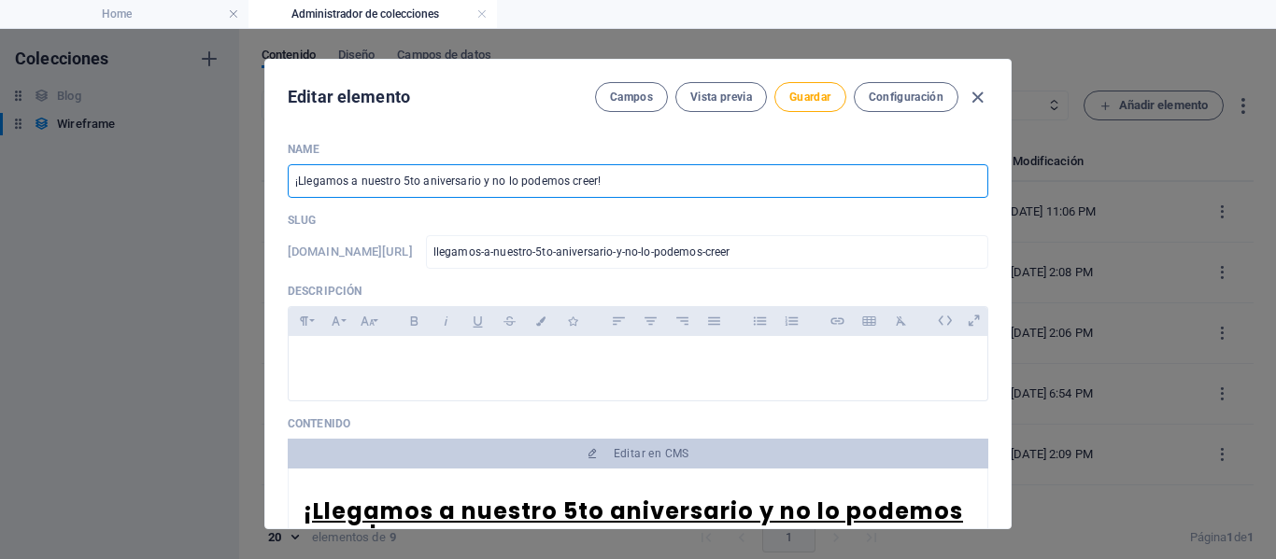
type input "llegamos-a-nuestro-5to-aniversario"
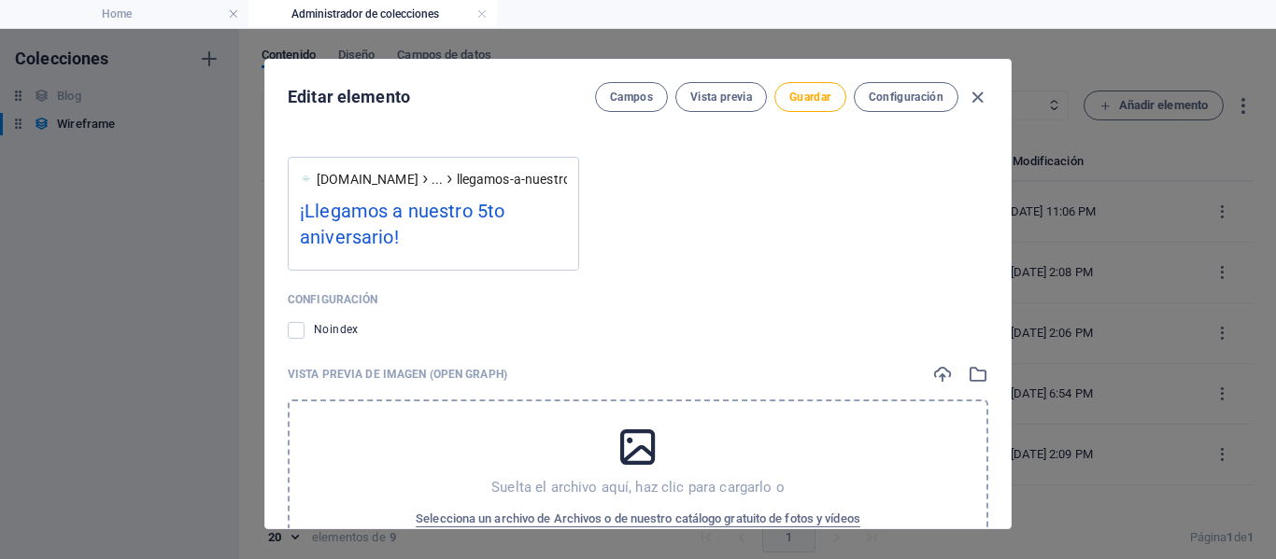
scroll to position [1494, 0]
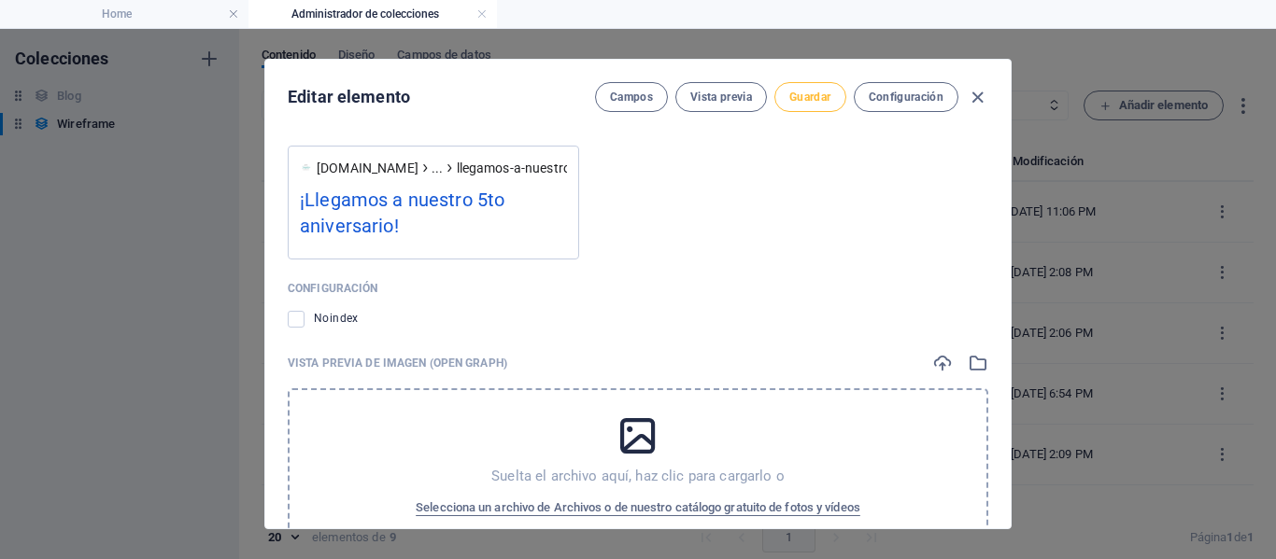
type input "¡Llegamos a nuestro 5to aniversario!"
click at [804, 90] on span "Guardar" at bounding box center [809, 97] width 41 height 15
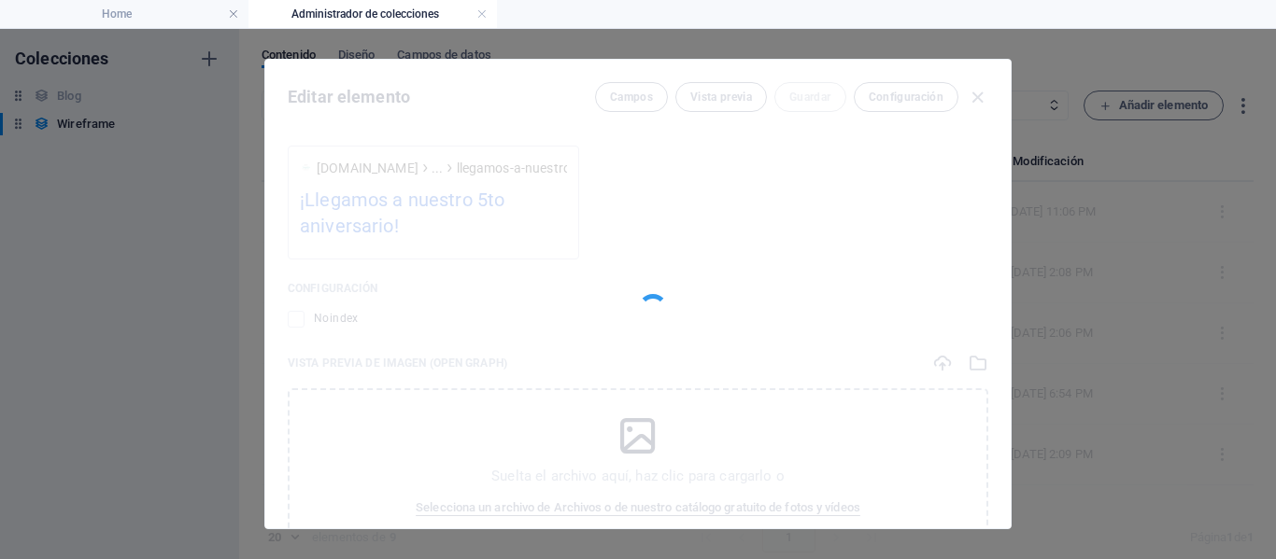
scroll to position [1383, 0]
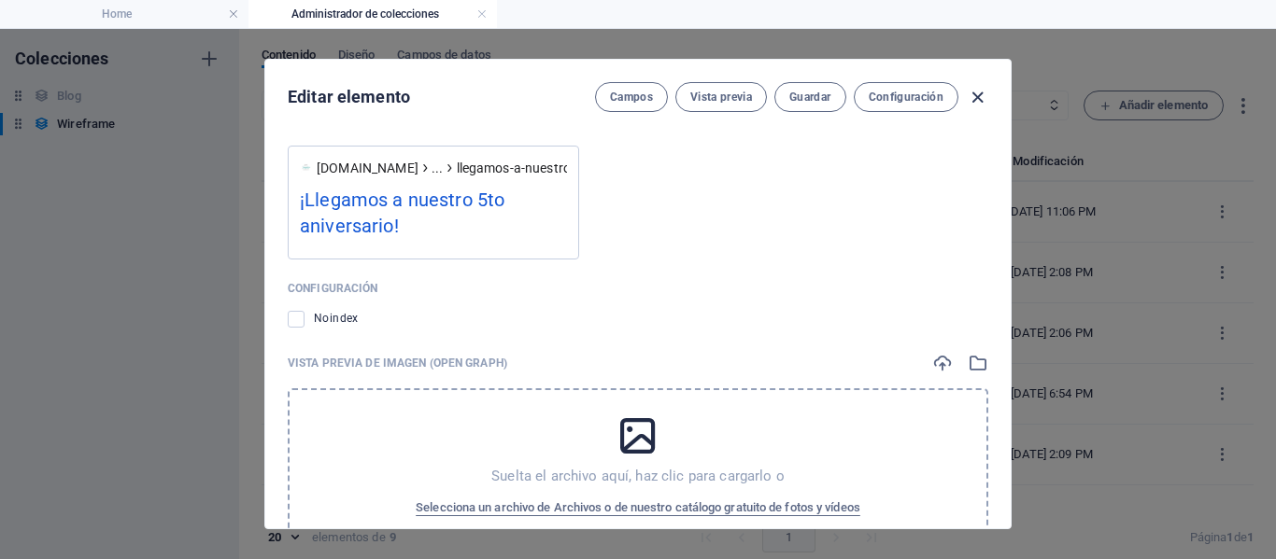
click at [967, 93] on icon "button" at bounding box center [977, 97] width 21 height 21
type input "llegamos-a-nuestro-5to-aniversario"
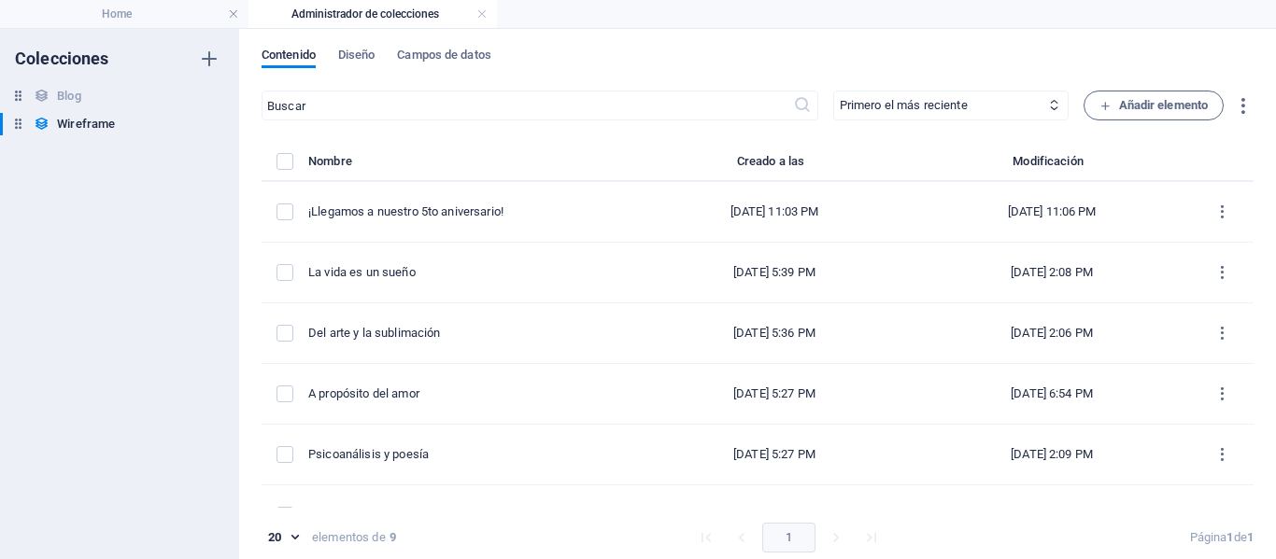
scroll to position [1309, 0]
click at [121, 13] on h4 "Home" at bounding box center [124, 14] width 248 height 21
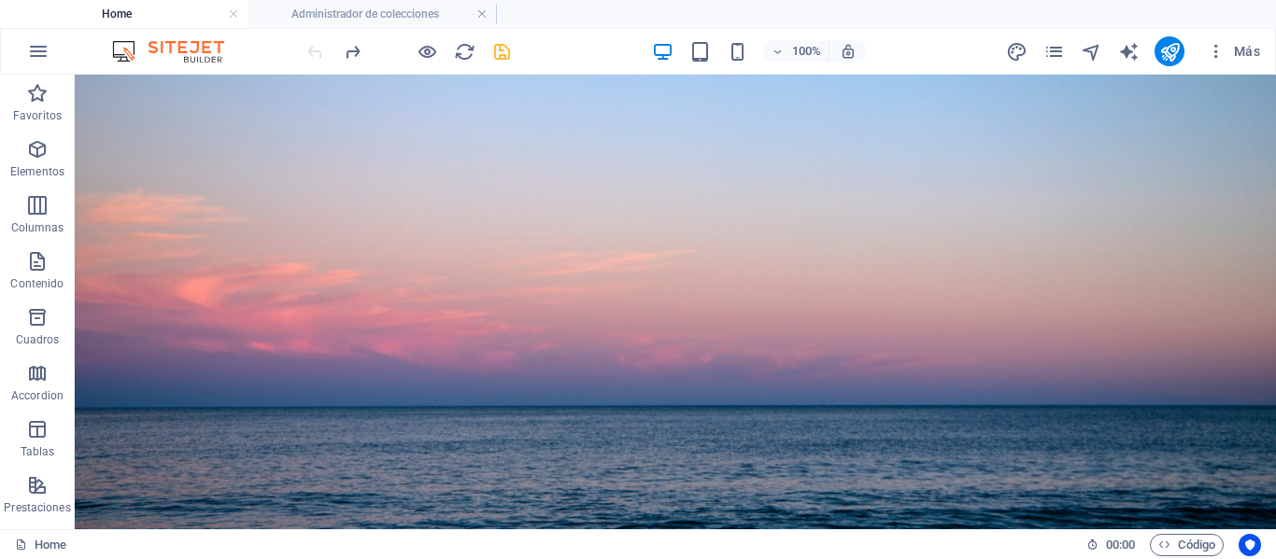
click at [509, 50] on icon "save" at bounding box center [501, 51] width 21 height 21
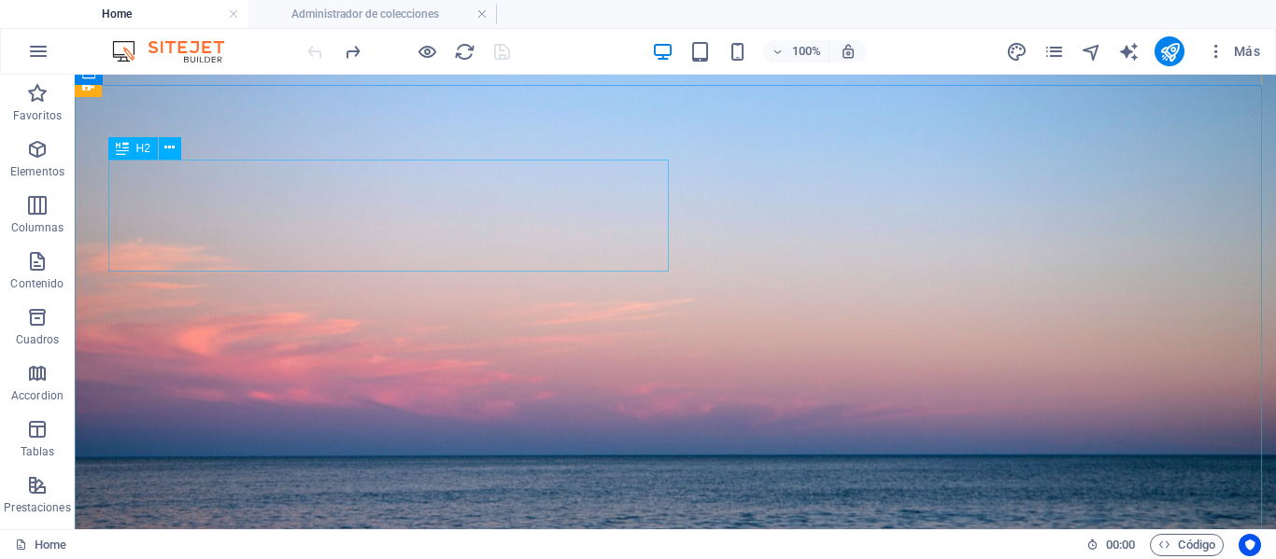
scroll to position [0, 0]
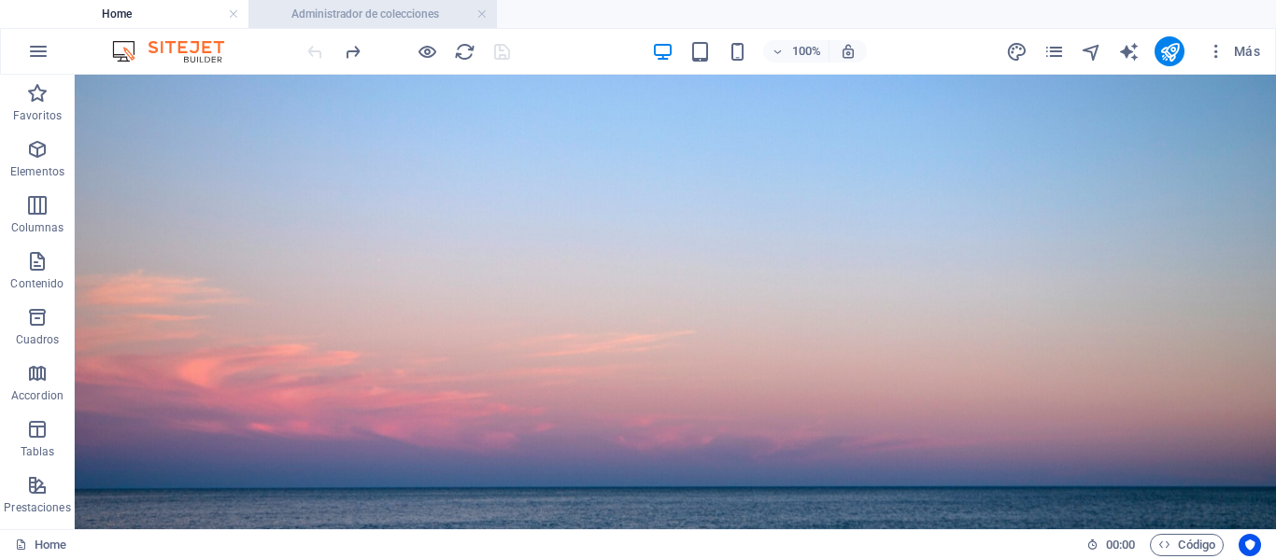
click at [379, 15] on h4 "Administrador de colecciones" at bounding box center [372, 14] width 248 height 21
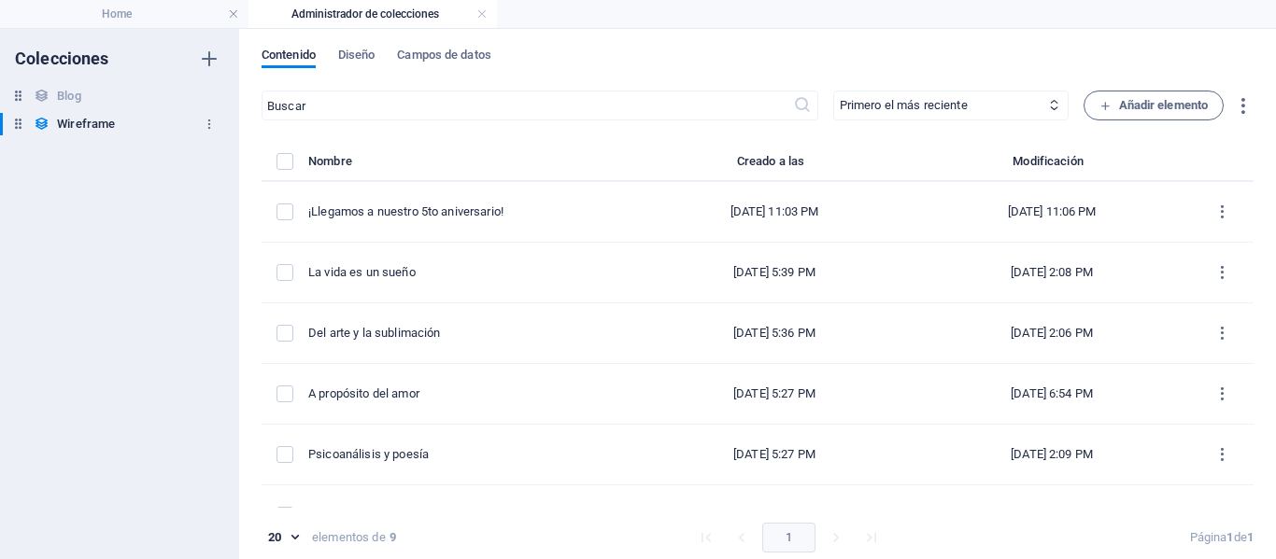
click at [103, 124] on h6 "Wireframe" at bounding box center [86, 124] width 58 height 22
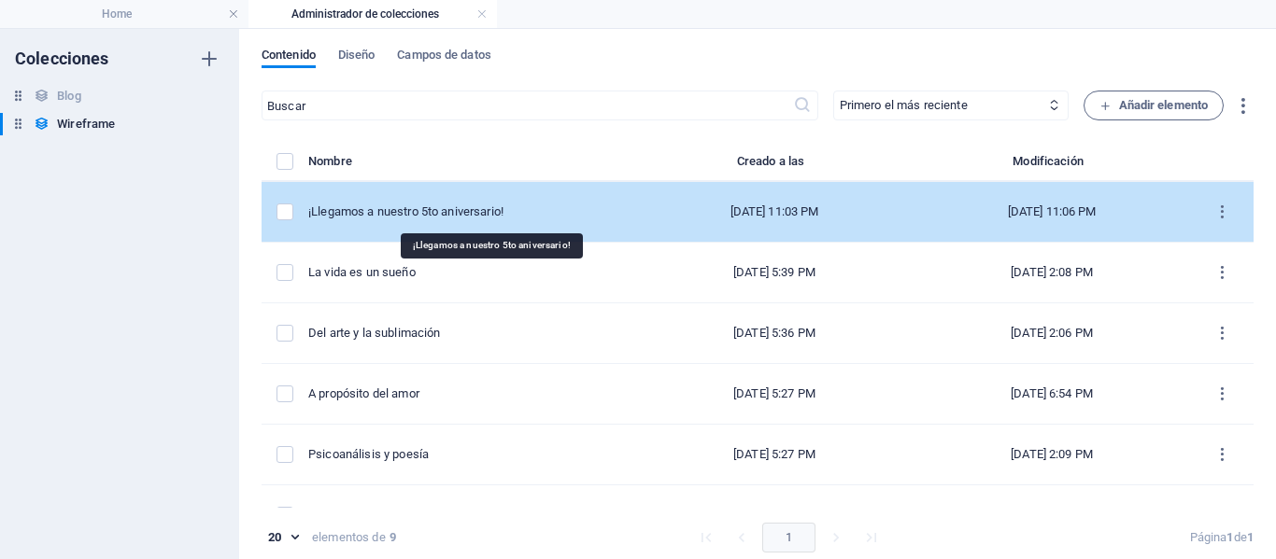
click at [559, 217] on div "¡Llegamos a nuestro 5to aniversario!" at bounding box center [464, 212] width 313 height 17
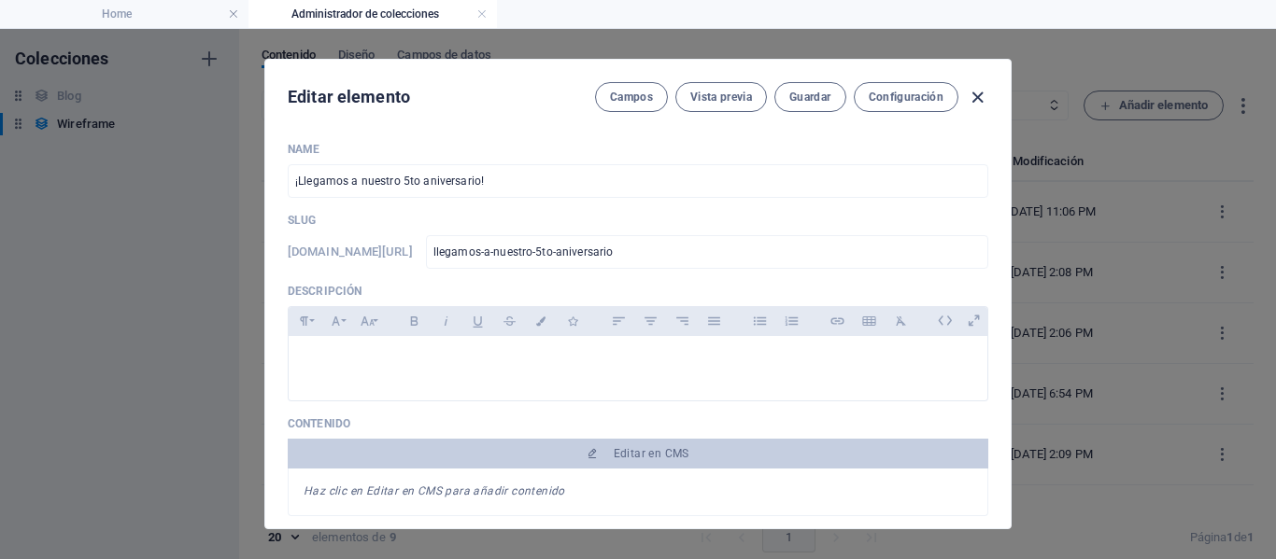
click at [967, 95] on icon "button" at bounding box center [977, 97] width 21 height 21
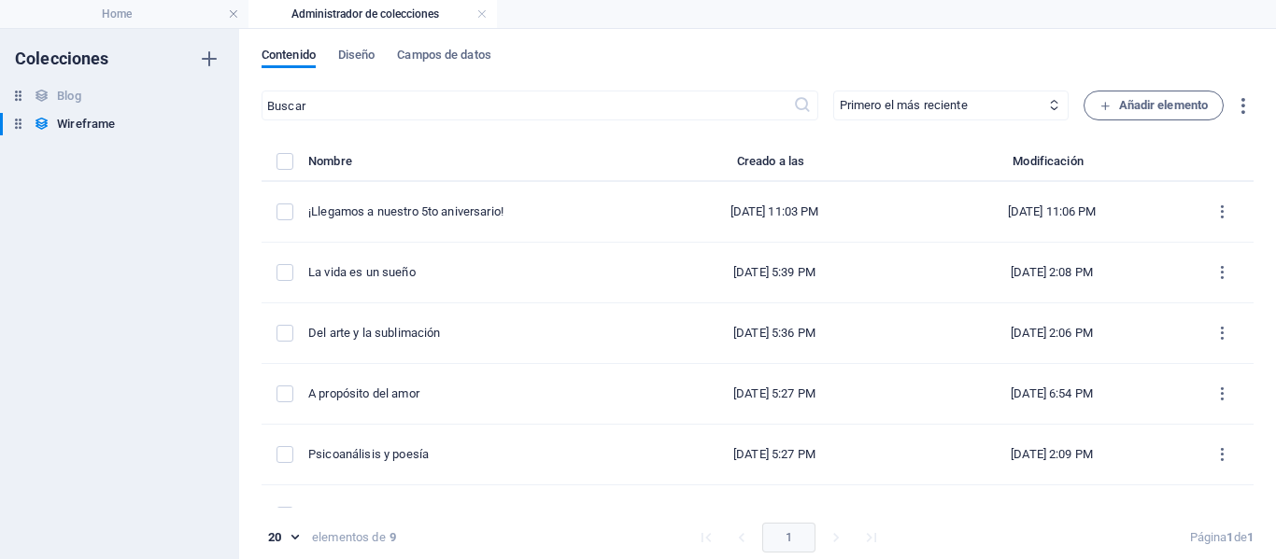
type input "llegamos-a-nuestro-5to-aniversario"
